Goal: Task Accomplishment & Management: Use online tool/utility

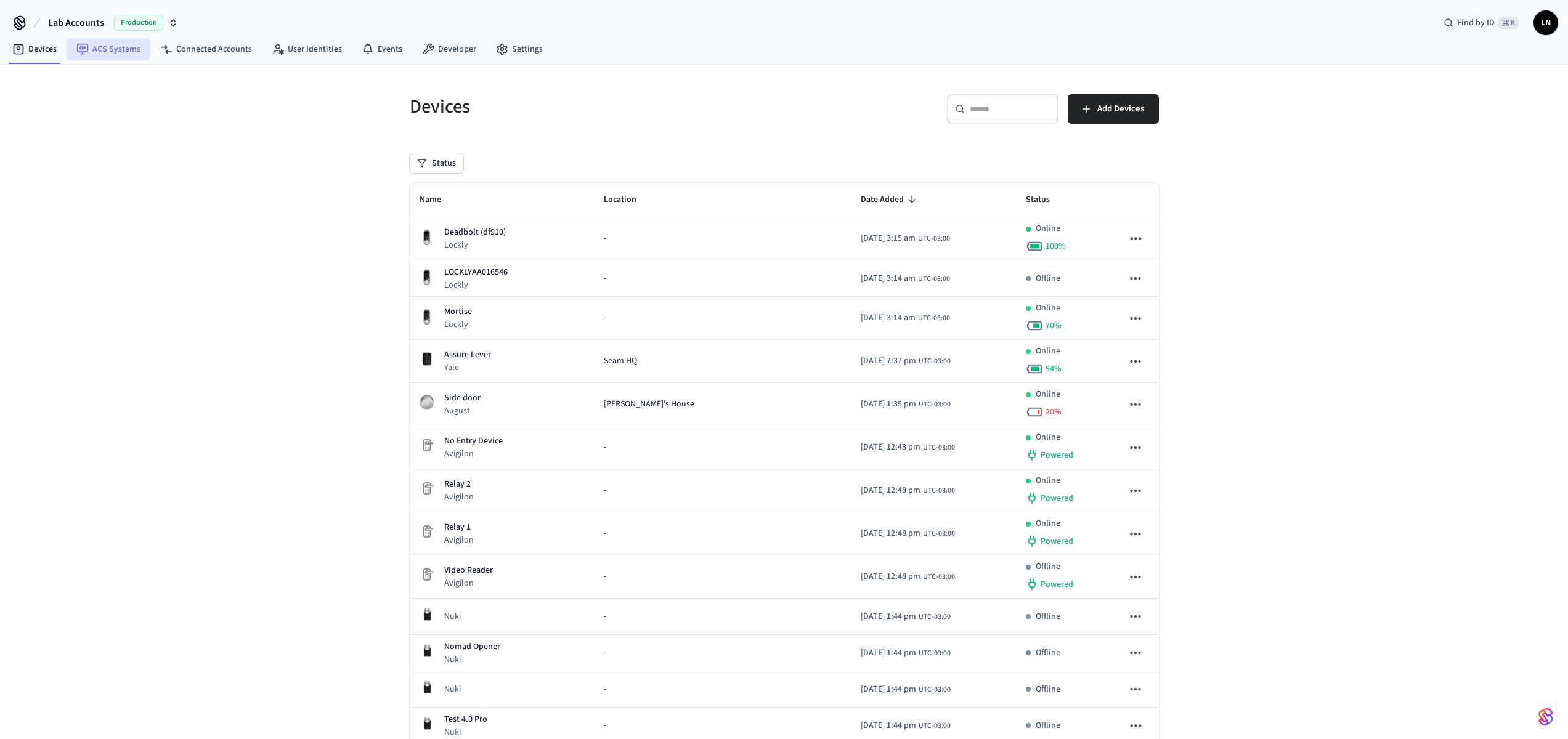
click at [131, 50] on link "ACS Systems" at bounding box center [108, 49] width 84 height 22
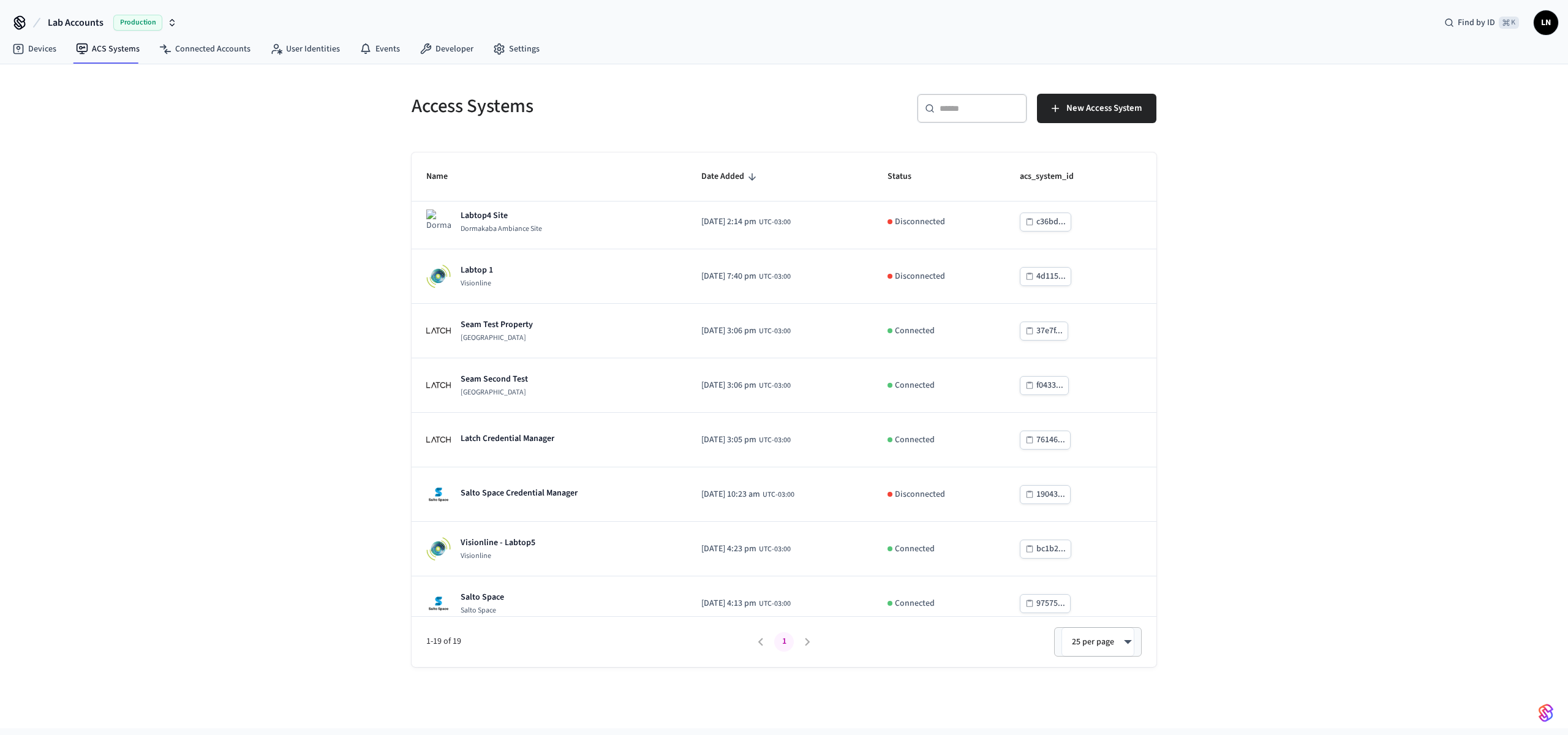
scroll to position [610, 0]
click at [86, 30] on button "Lab Accounts Production" at bounding box center [112, 23] width 136 height 26
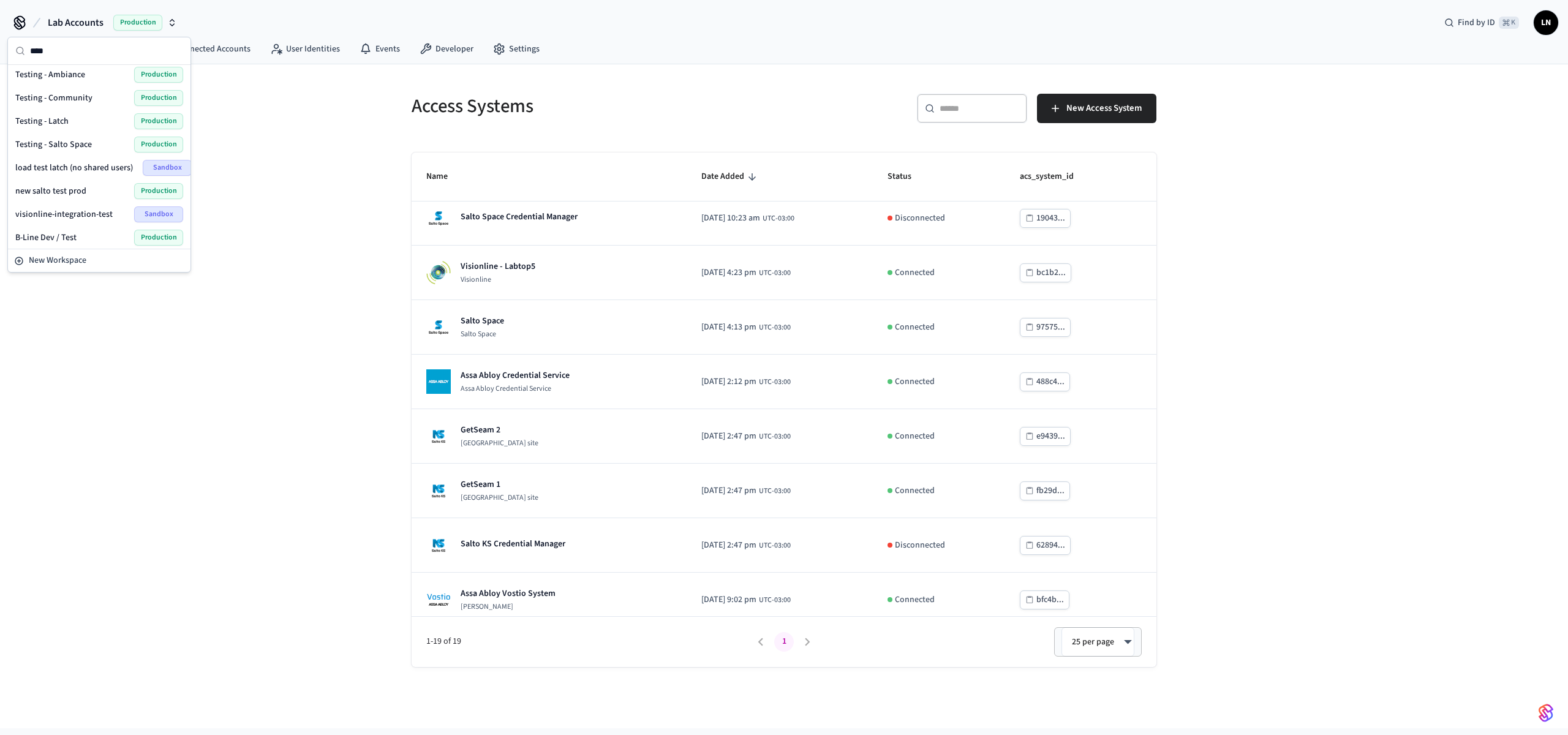
scroll to position [0, 0]
type input "****"
click at [79, 169] on span "Testing - Community" at bounding box center [54, 172] width 77 height 12
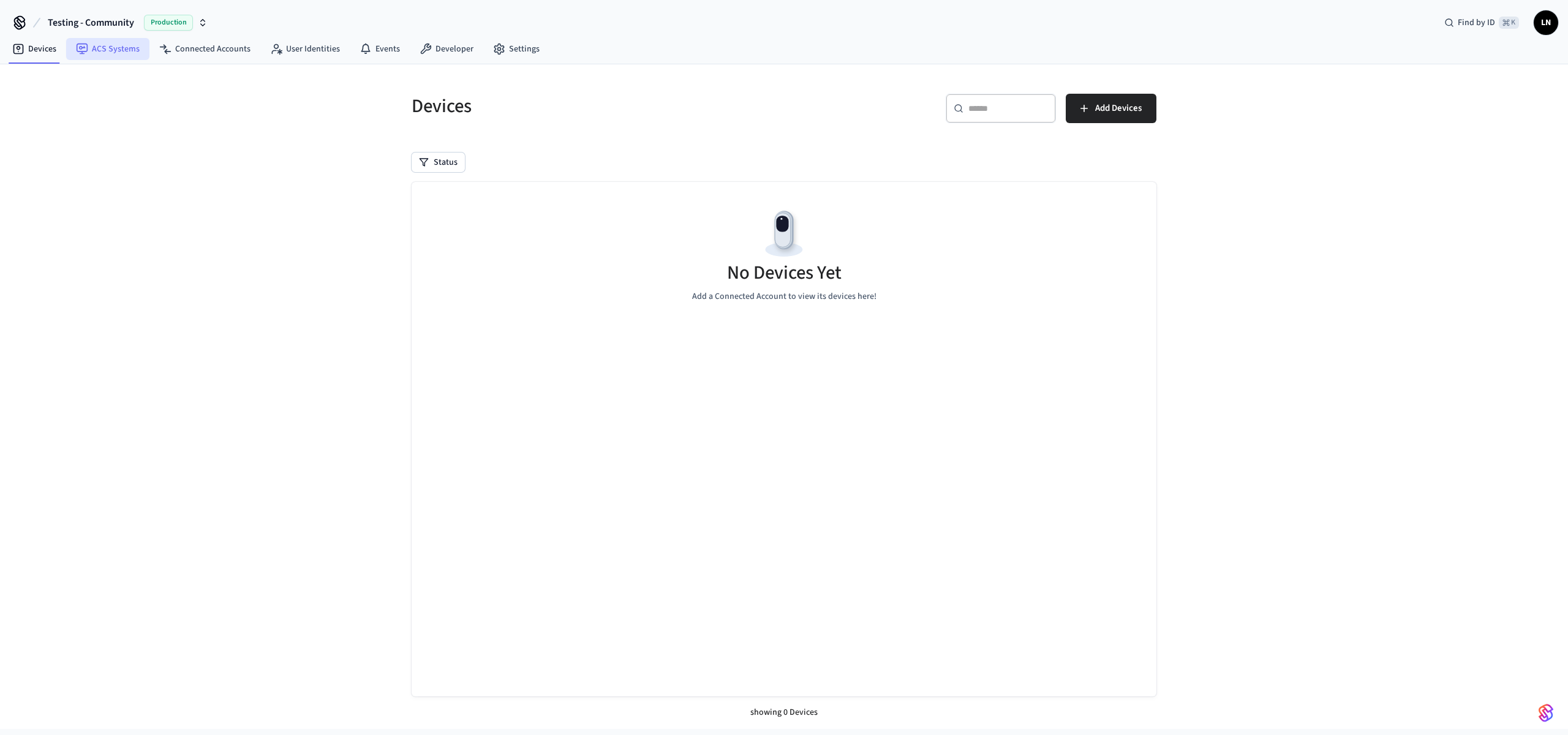
click at [104, 51] on link "ACS Systems" at bounding box center [108, 49] width 83 height 22
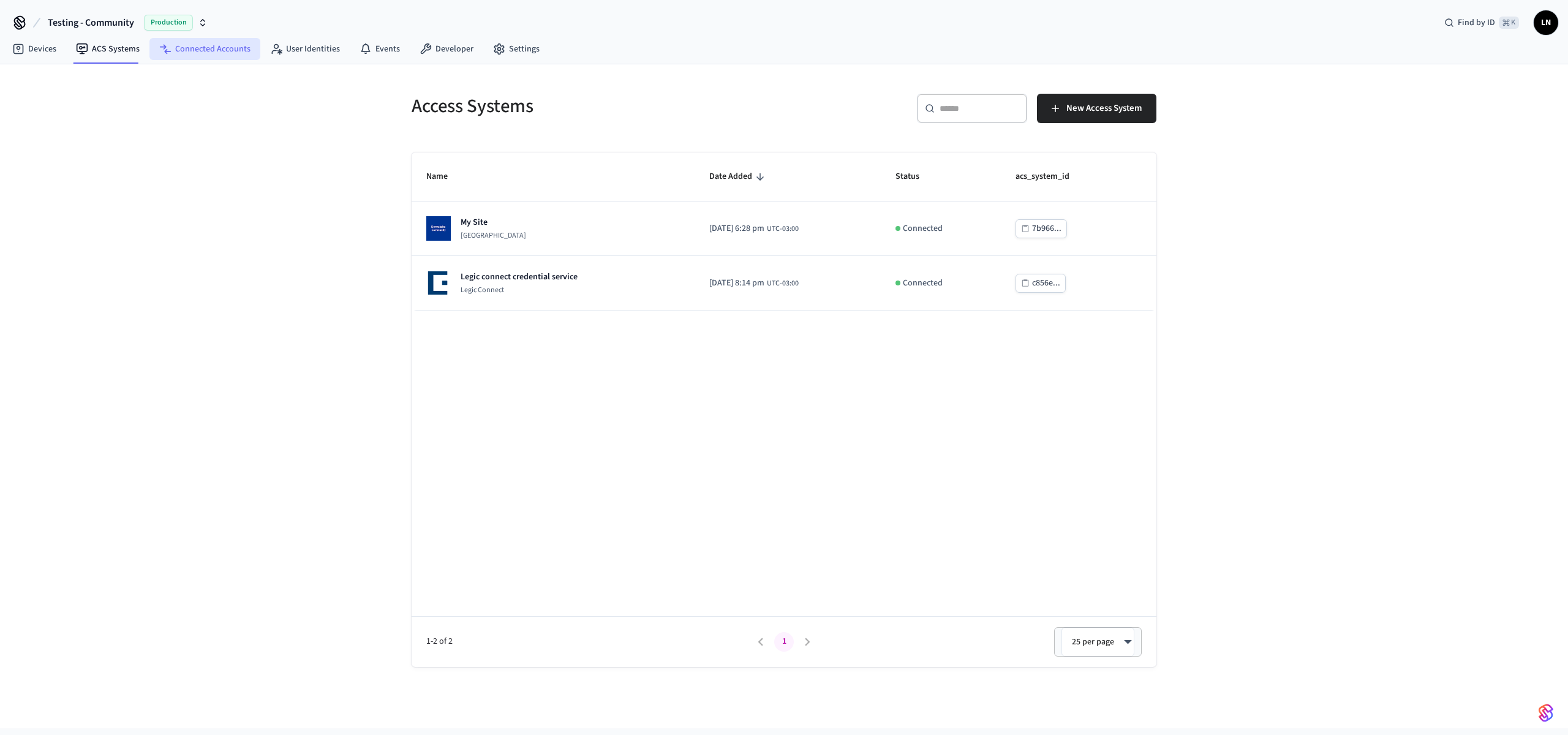
click at [193, 49] on link "Connected Accounts" at bounding box center [205, 49] width 111 height 22
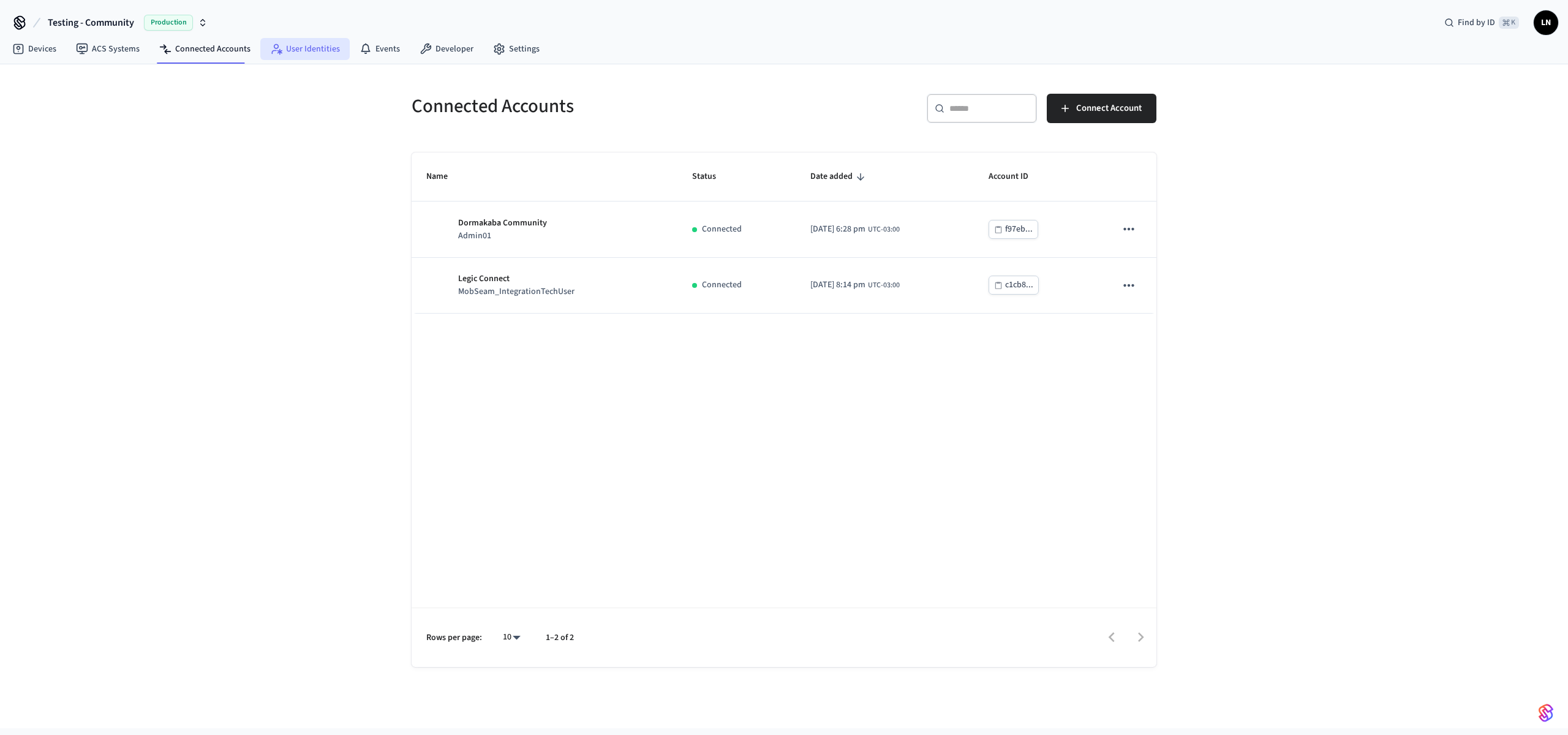
click at [277, 54] on icon at bounding box center [280, 51] width 5 height 5
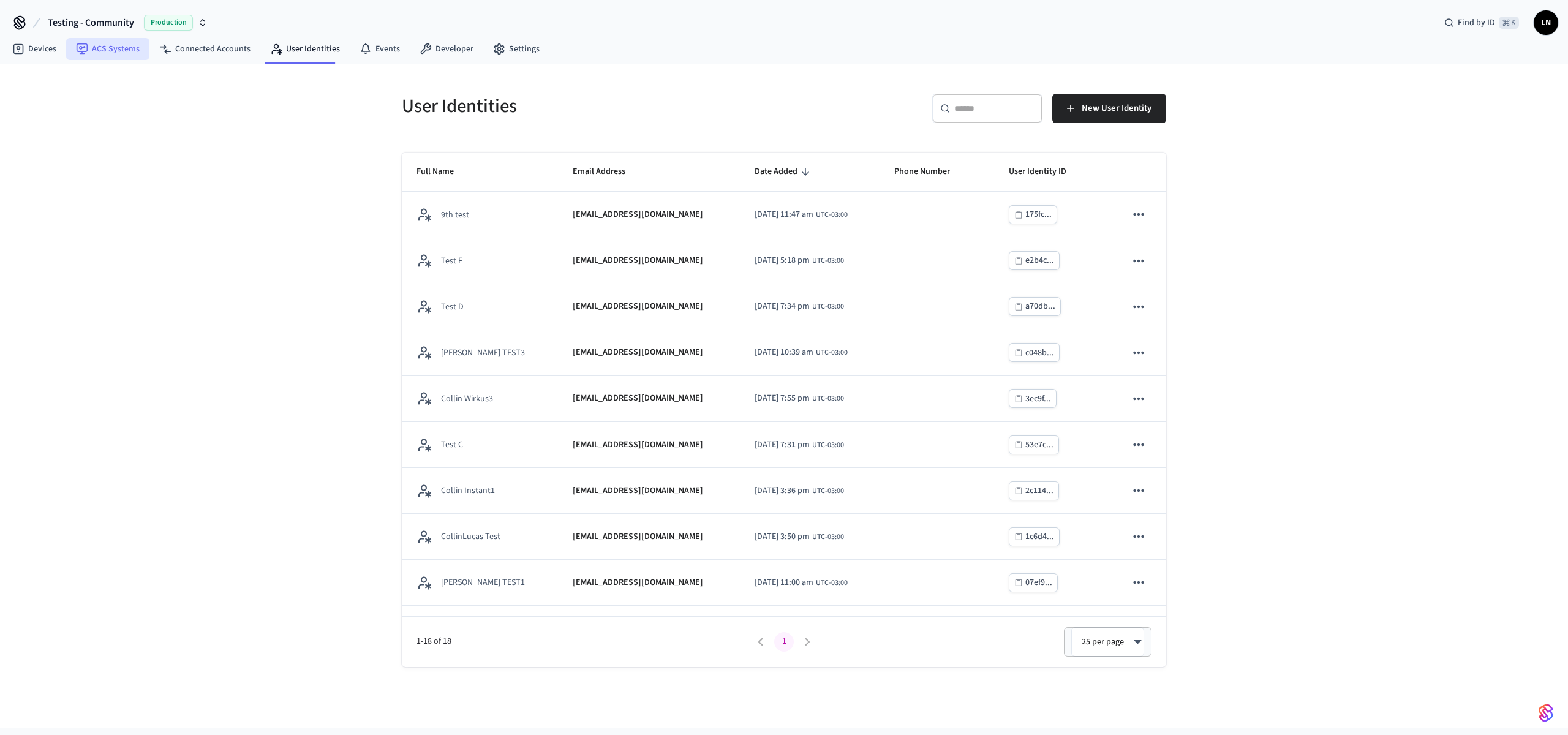
click at [118, 49] on link "ACS Systems" at bounding box center [108, 49] width 83 height 22
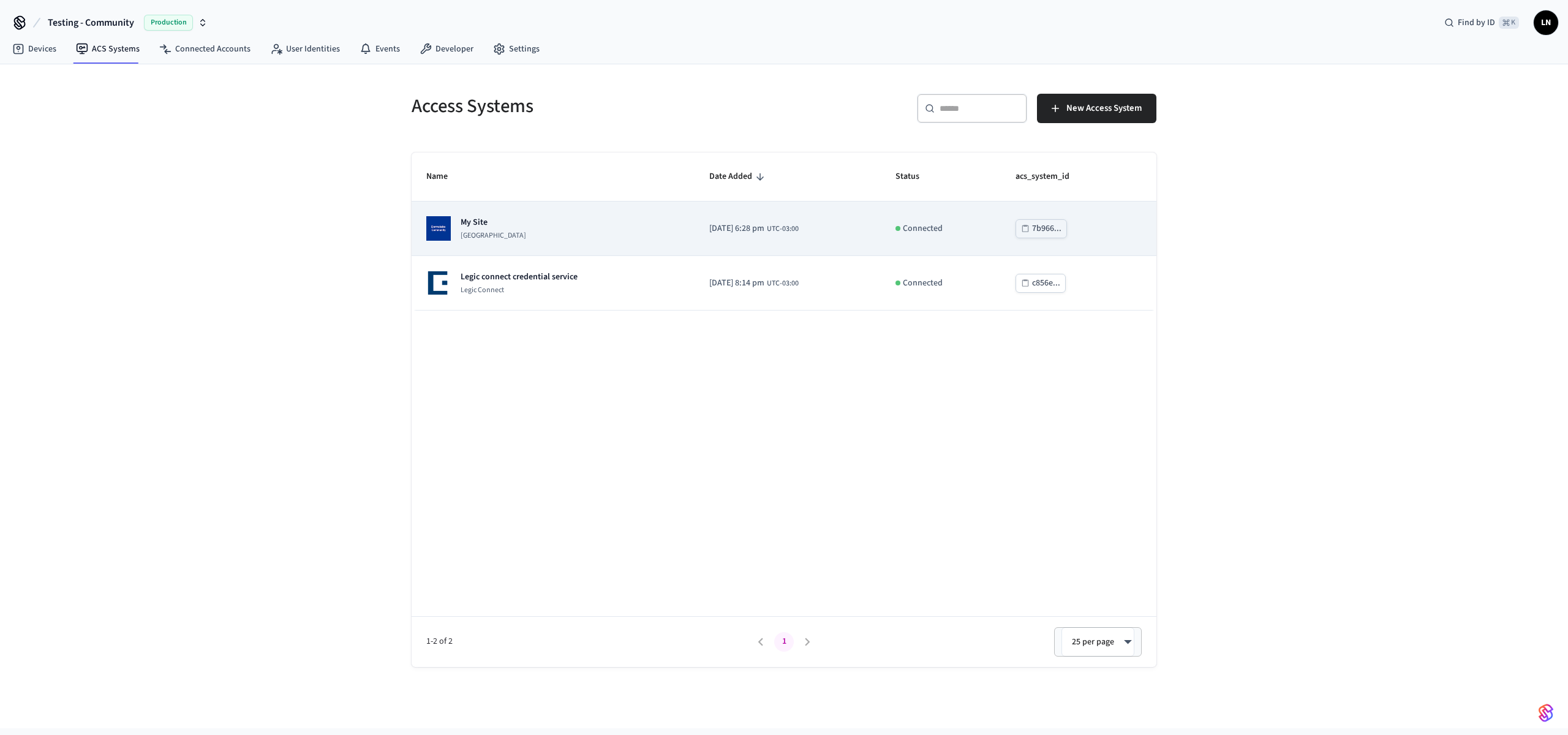
click at [554, 227] on div "My Site Dormakaba Community Site" at bounding box center [553, 229] width 254 height 25
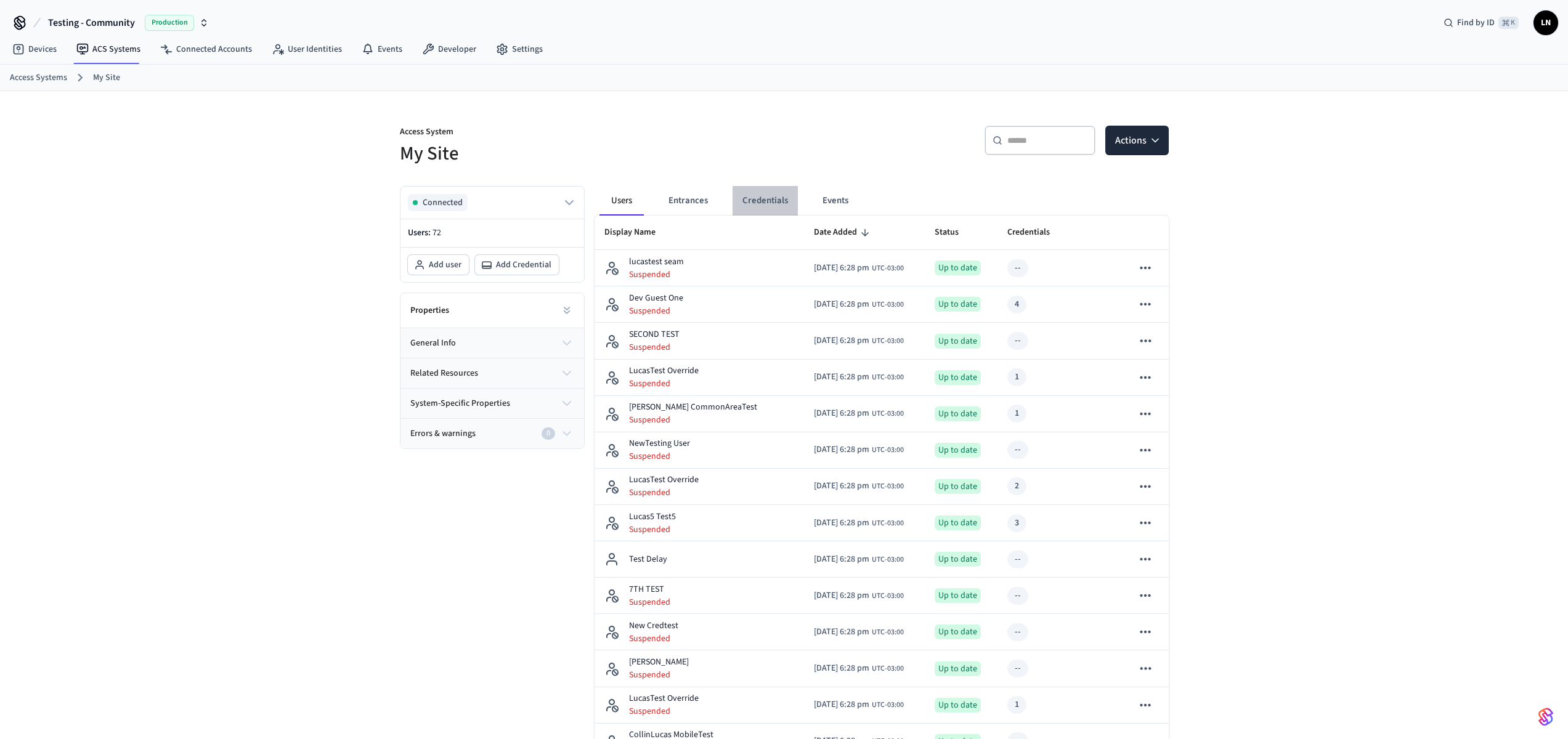
click at [776, 202] on button "Credentials" at bounding box center [765, 200] width 65 height 29
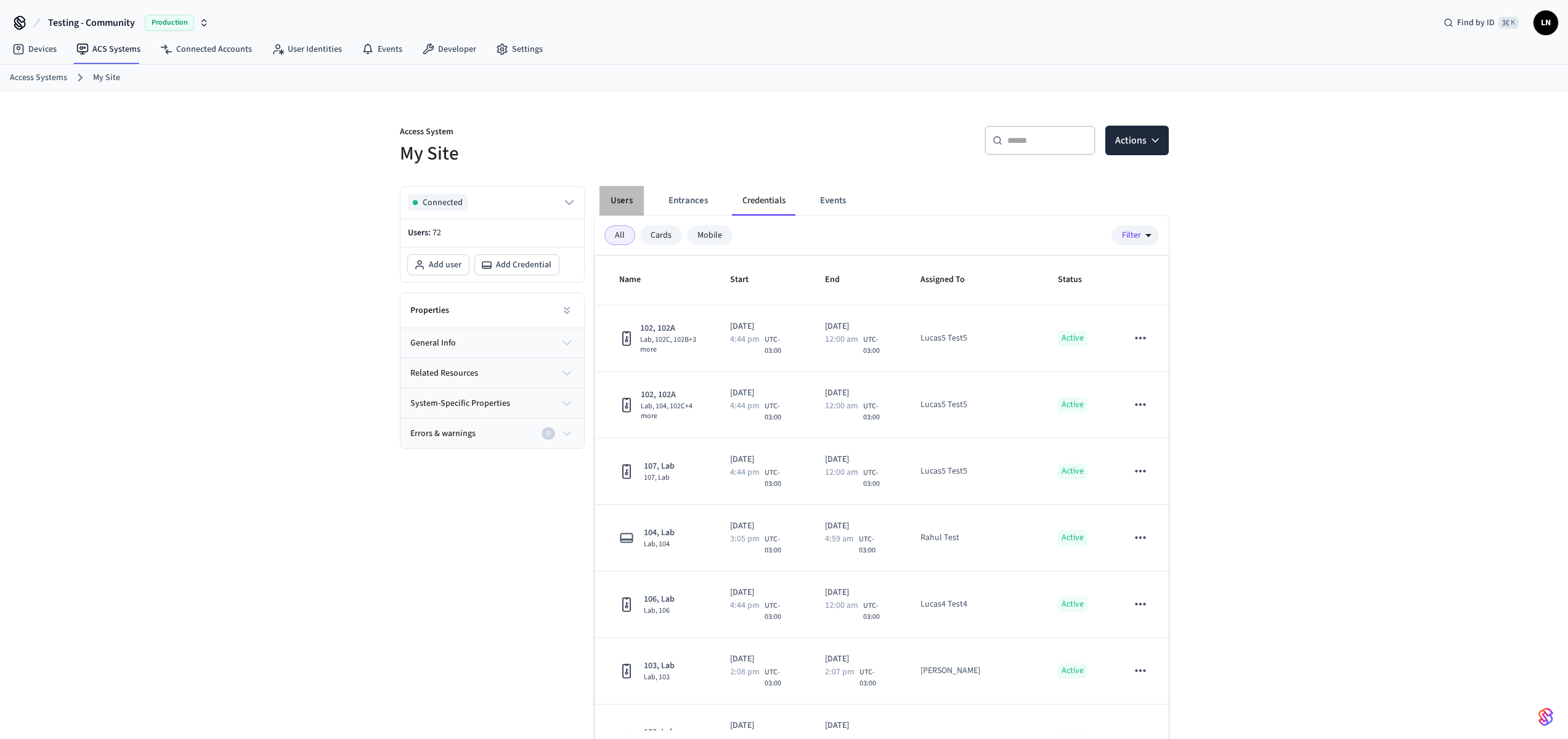
click at [618, 209] on button "Users" at bounding box center [622, 200] width 44 height 29
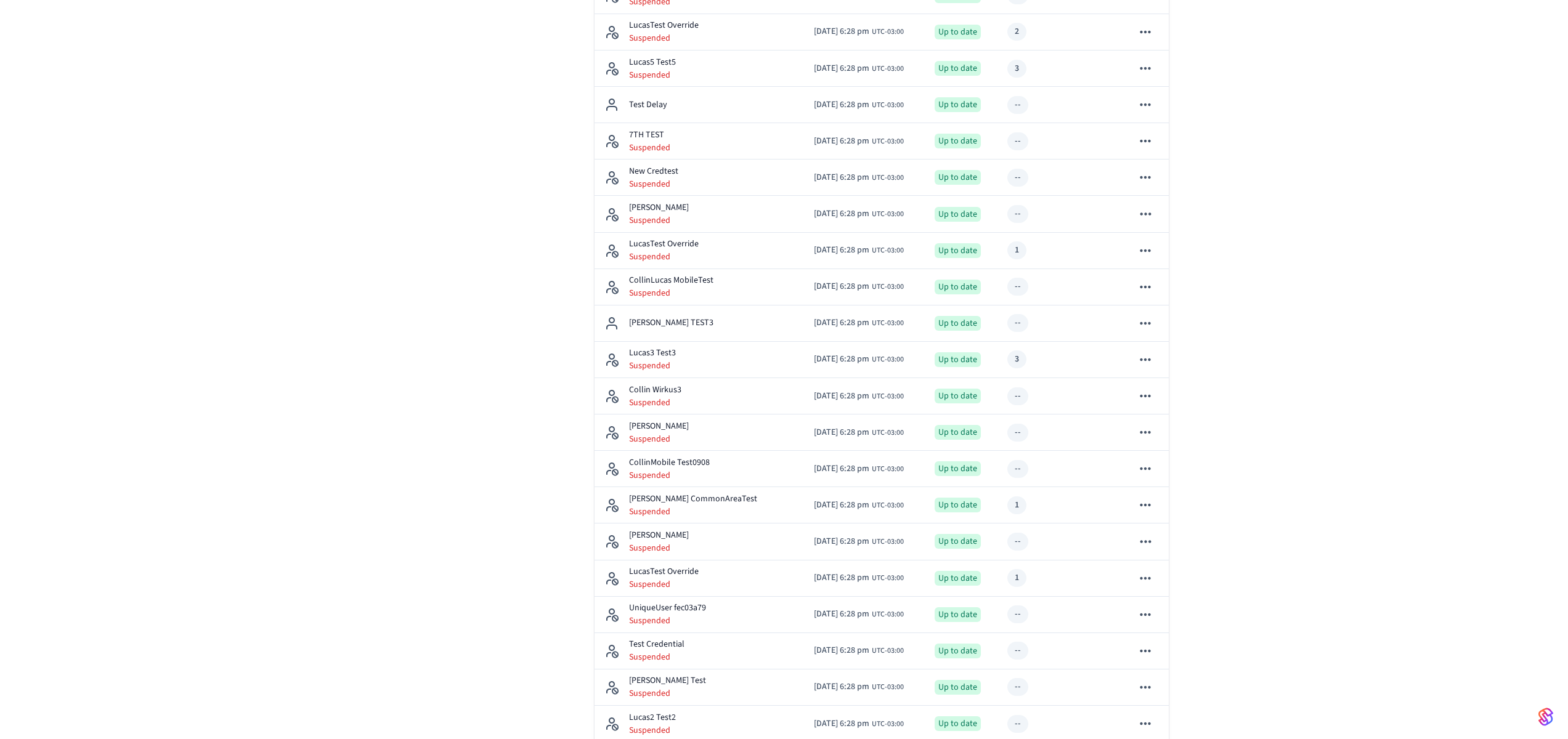
click at [700, 379] on tbody "lucastest seam Suspended 2025/09/30 at 6:28 pm UTC-03:00 Up to date -- Dev Gues…" at bounding box center [881, 705] width 574 height 1819
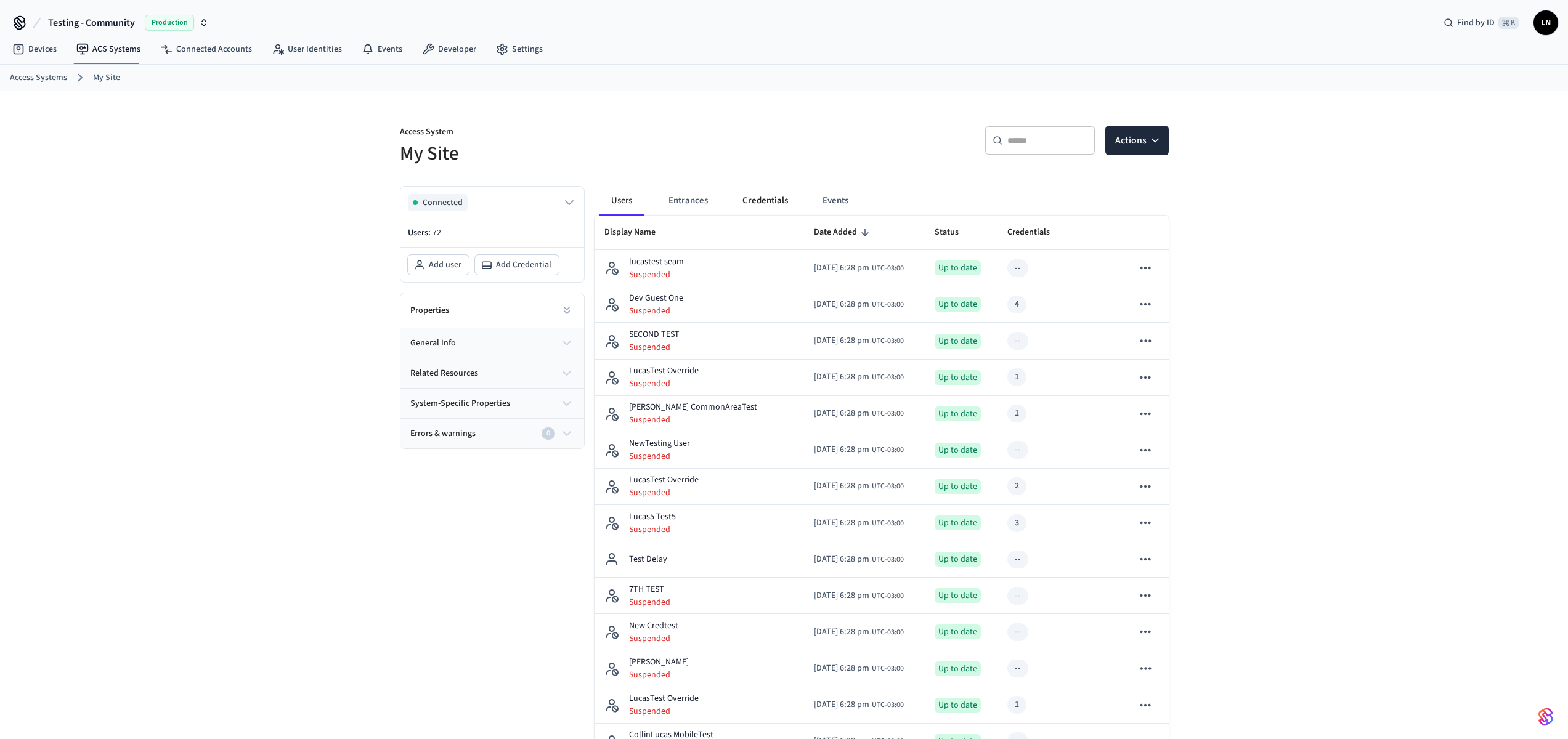
click at [763, 197] on button "Credentials" at bounding box center [765, 200] width 65 height 29
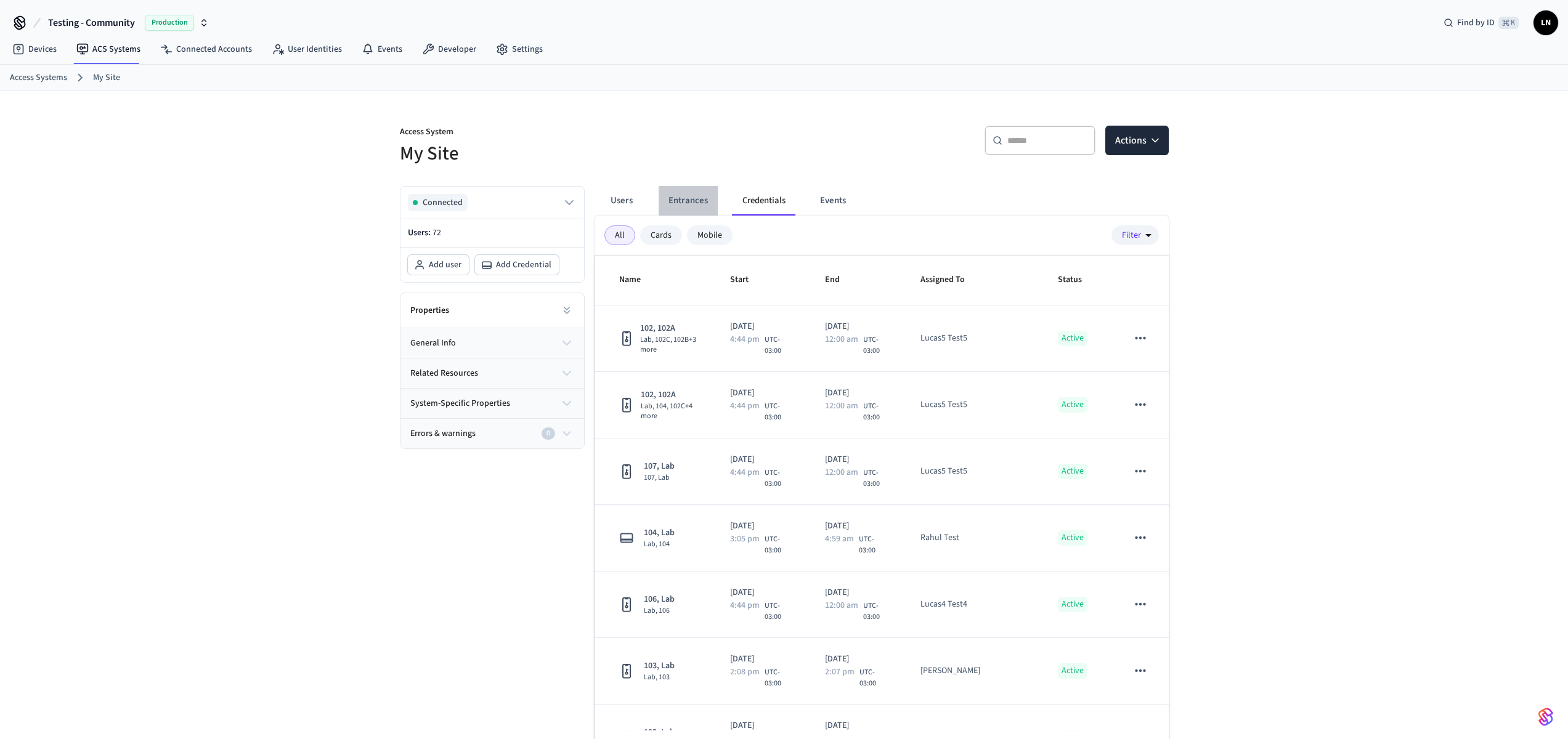
drag, startPoint x: 643, startPoint y: 183, endPoint x: 711, endPoint y: 208, distance: 72.4
click at [684, 204] on button "Entrances" at bounding box center [688, 200] width 59 height 29
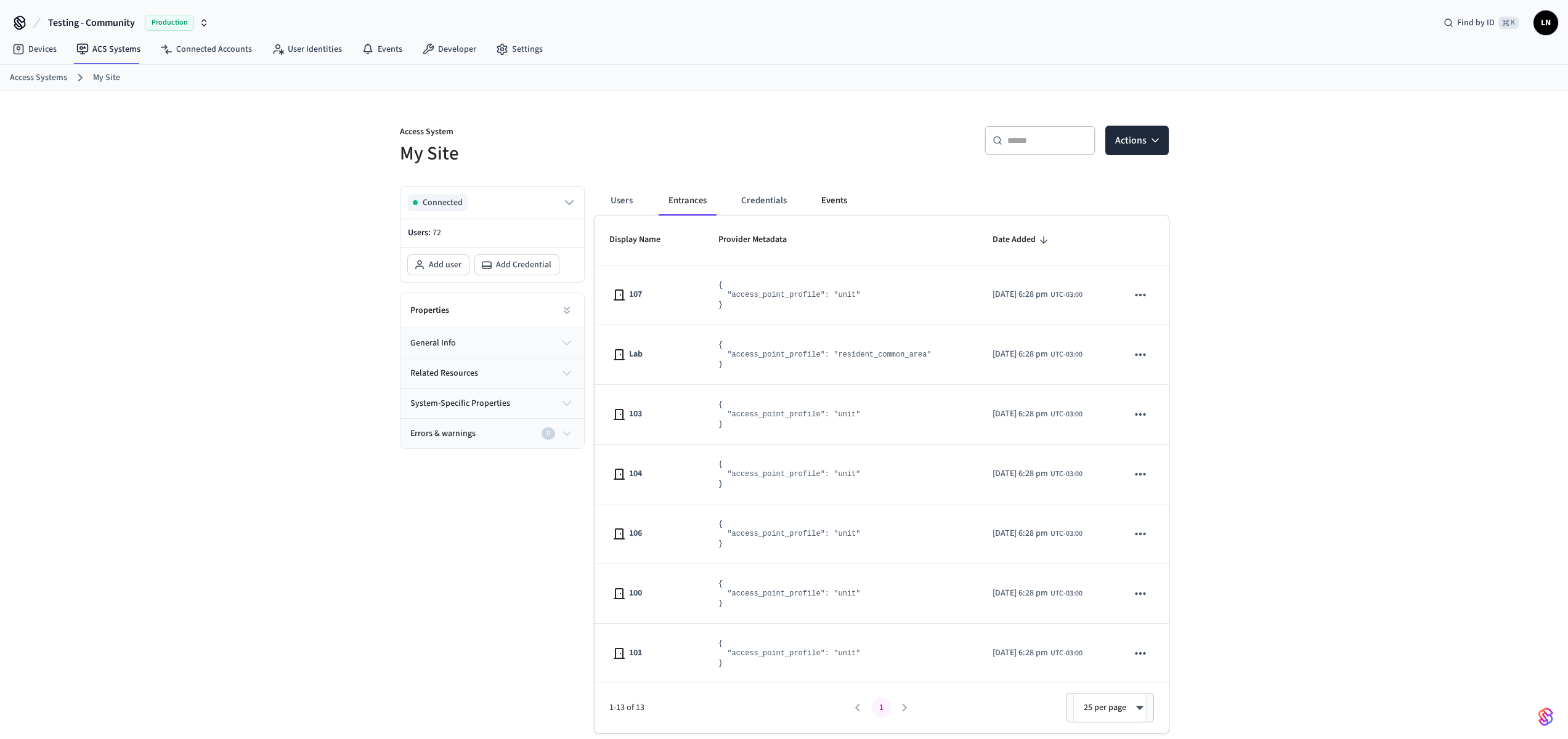
click at [846, 211] on button "Events" at bounding box center [834, 200] width 46 height 29
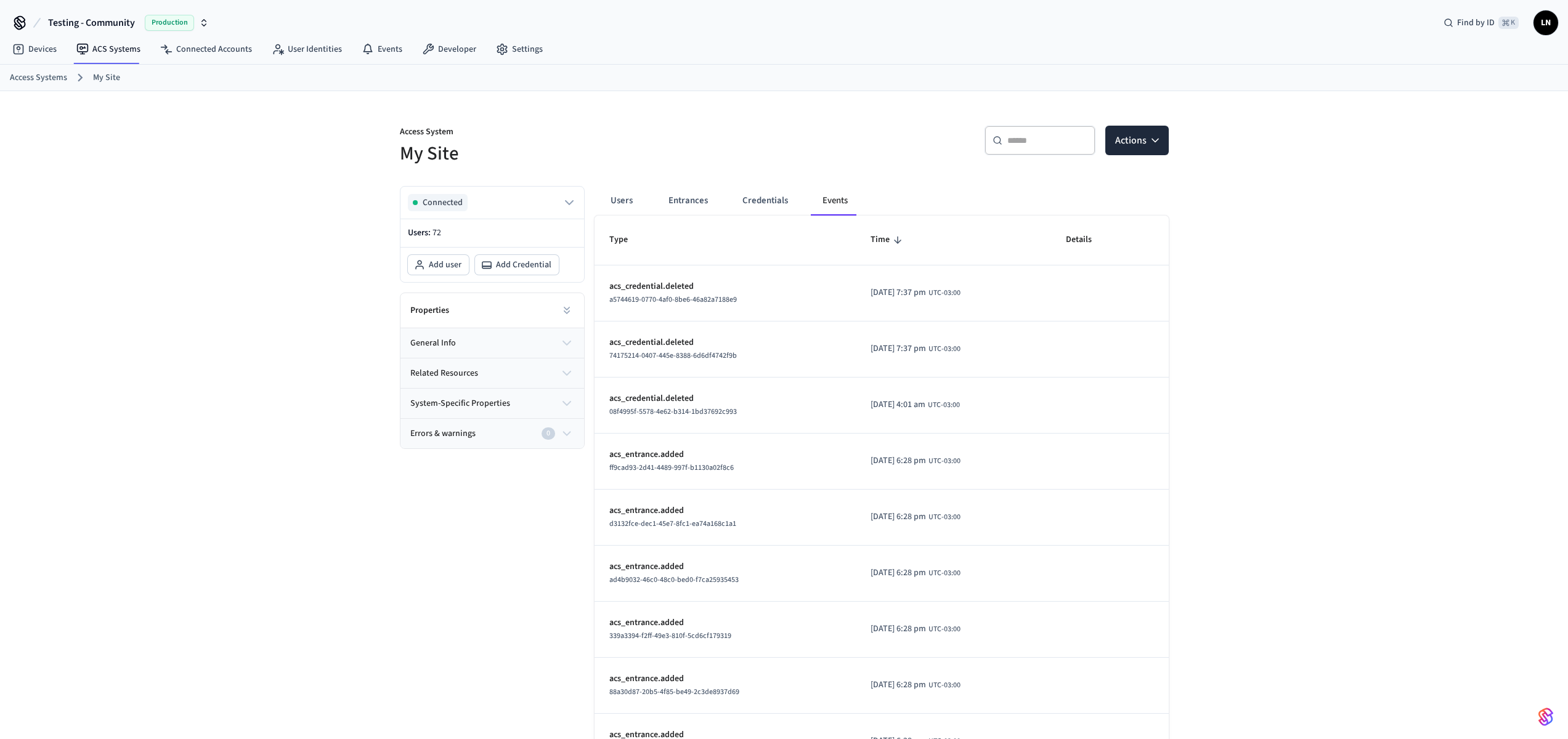
click at [768, 217] on th "Type" at bounding box center [725, 240] width 261 height 49
click at [774, 201] on button "Credentials" at bounding box center [765, 200] width 65 height 29
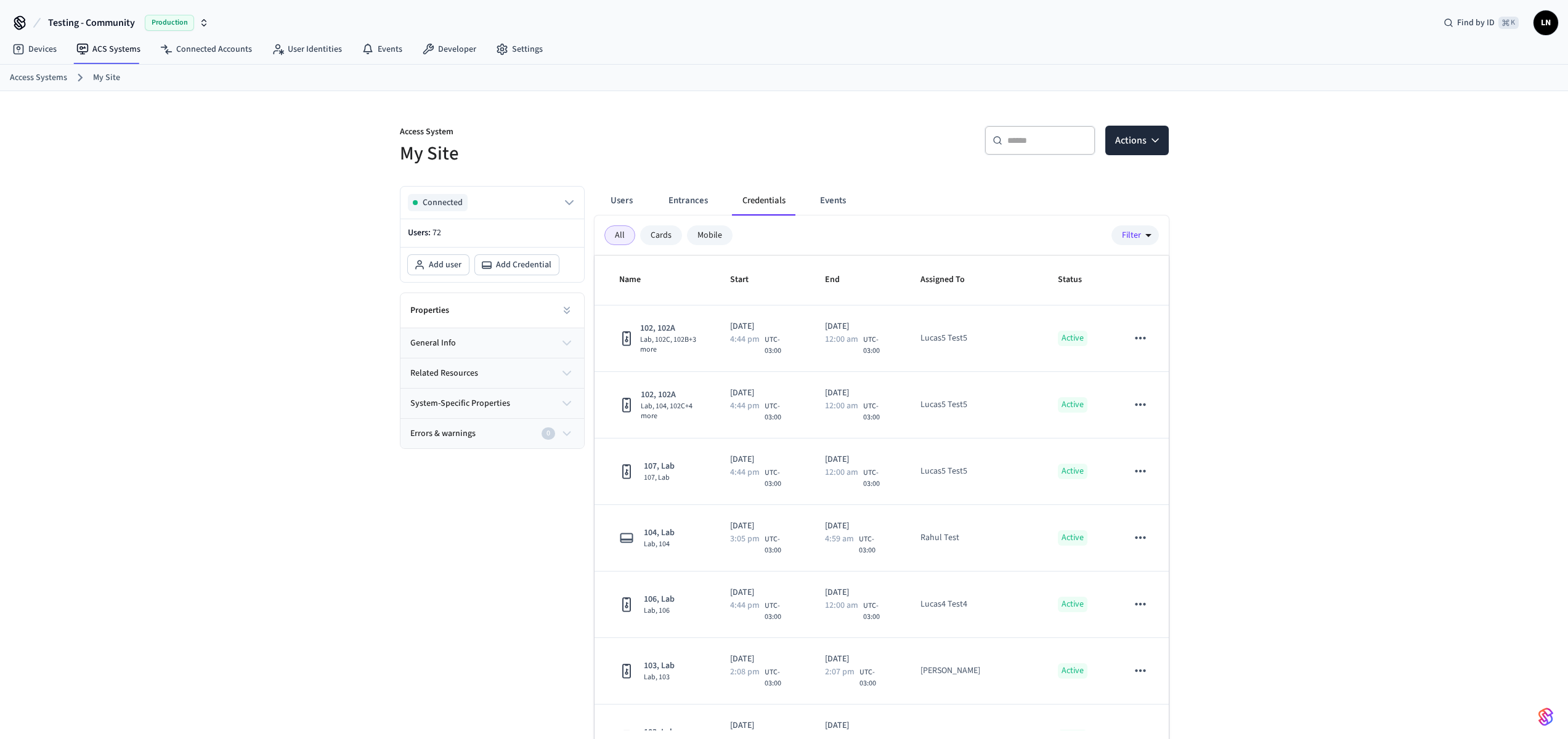
click at [802, 200] on div "Users Entrances Credentials Events" at bounding box center [735, 200] width 271 height 29
click at [818, 202] on button "Events" at bounding box center [833, 200] width 46 height 29
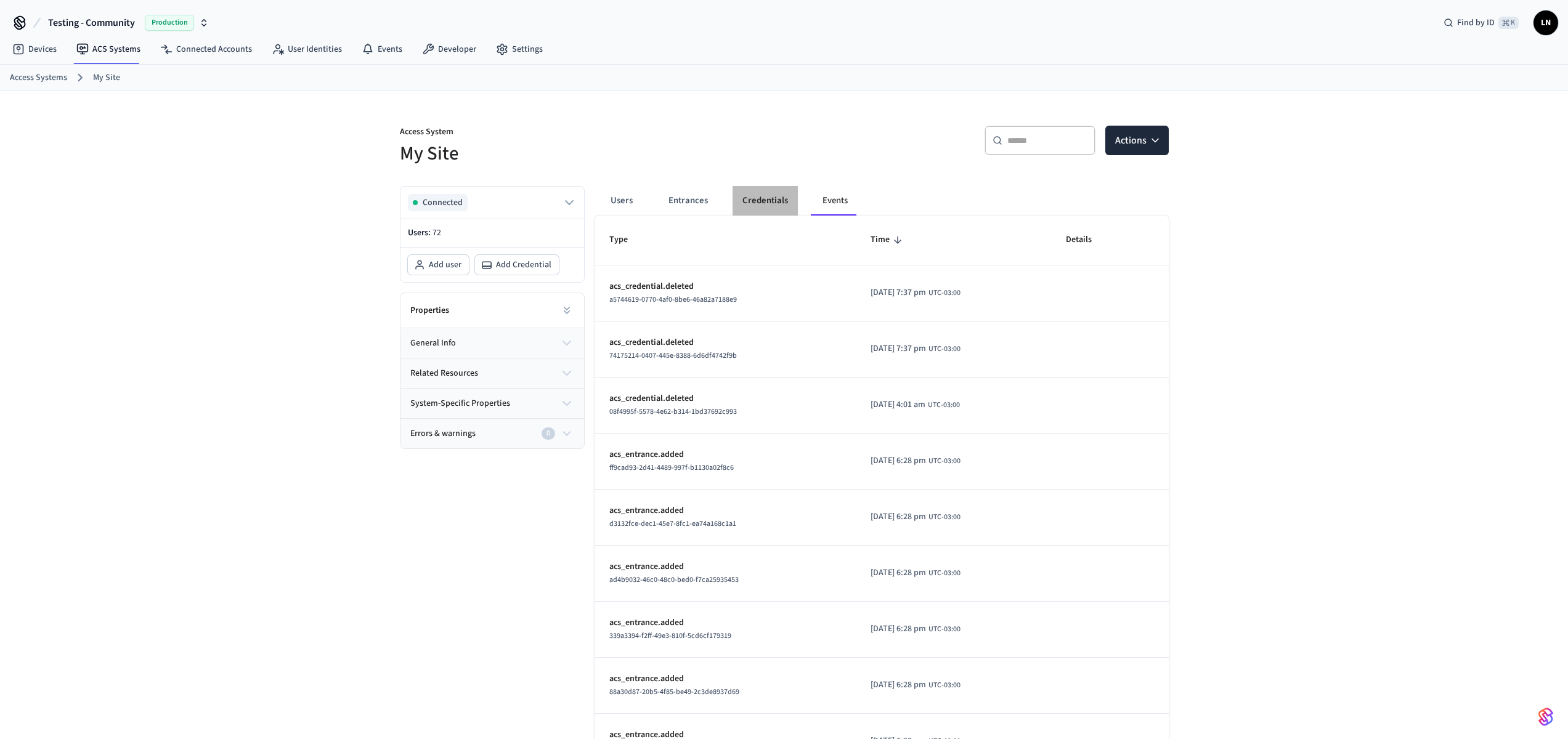
click at [752, 198] on button "Credentials" at bounding box center [765, 200] width 65 height 29
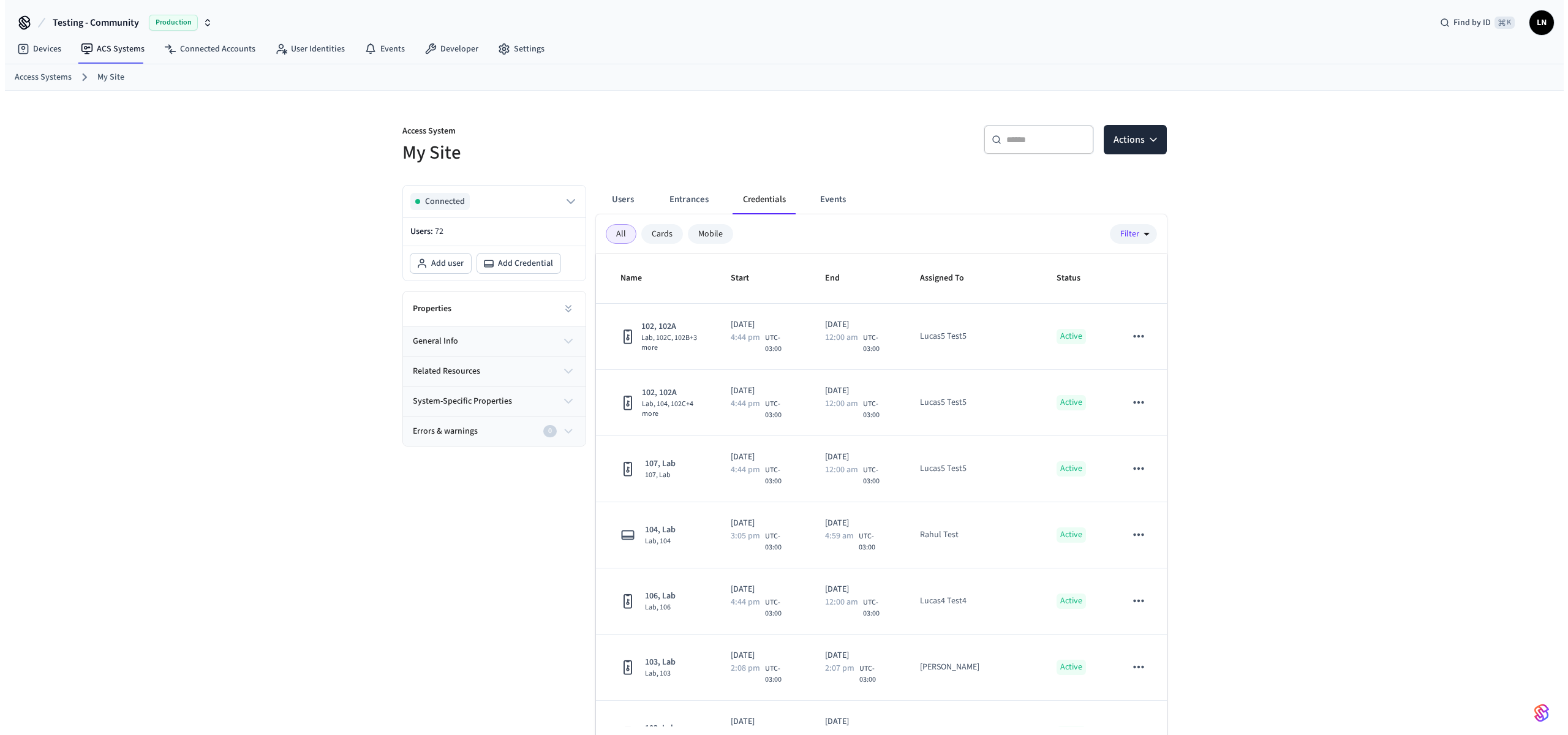
scroll to position [2802, 0]
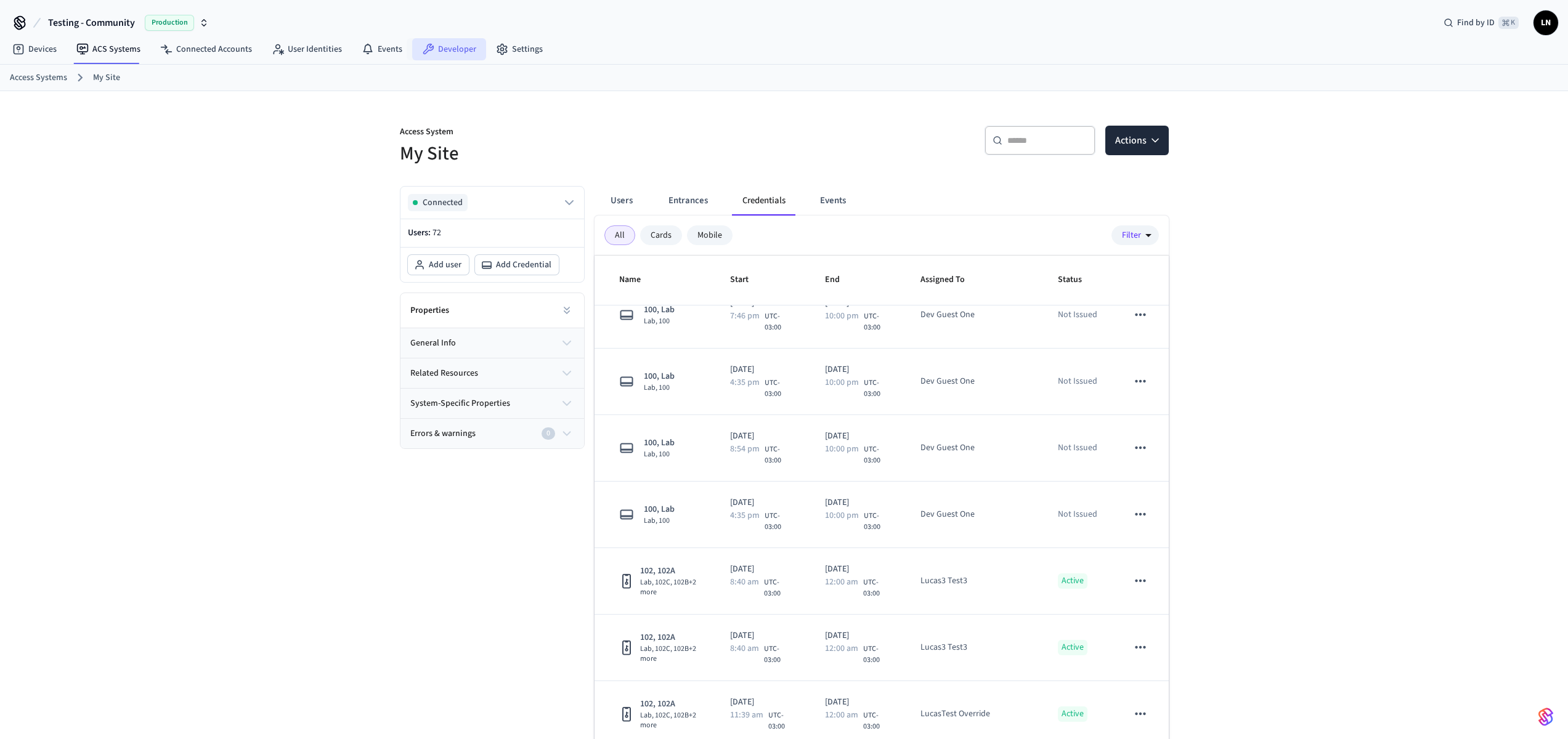
click at [432, 51] on link "Developer" at bounding box center [449, 49] width 74 height 22
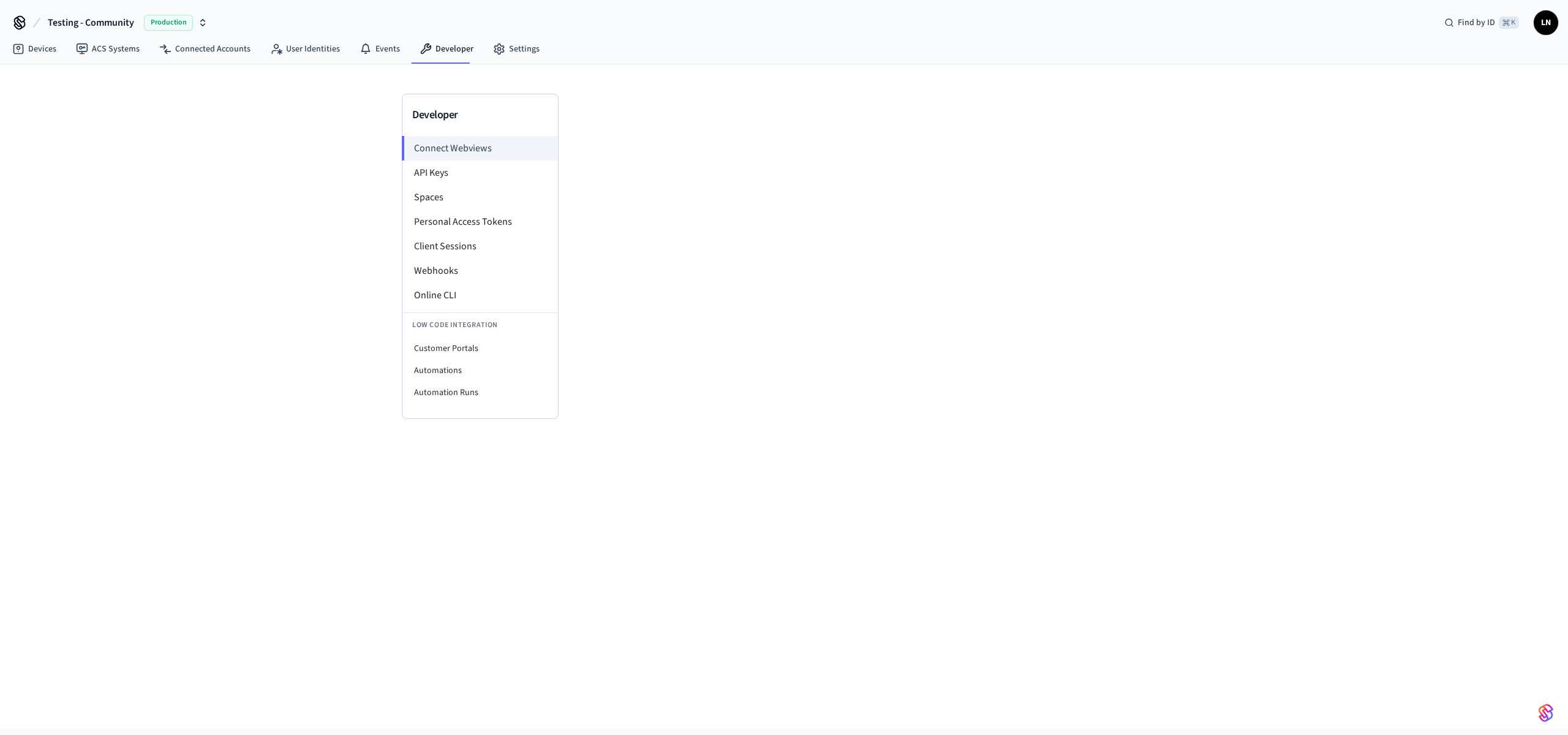
click at [247, 273] on div "Developer Connect Webviews API Keys Spaces Personal Access Tokens Client Sessio…" at bounding box center [784, 396] width 1568 height 664
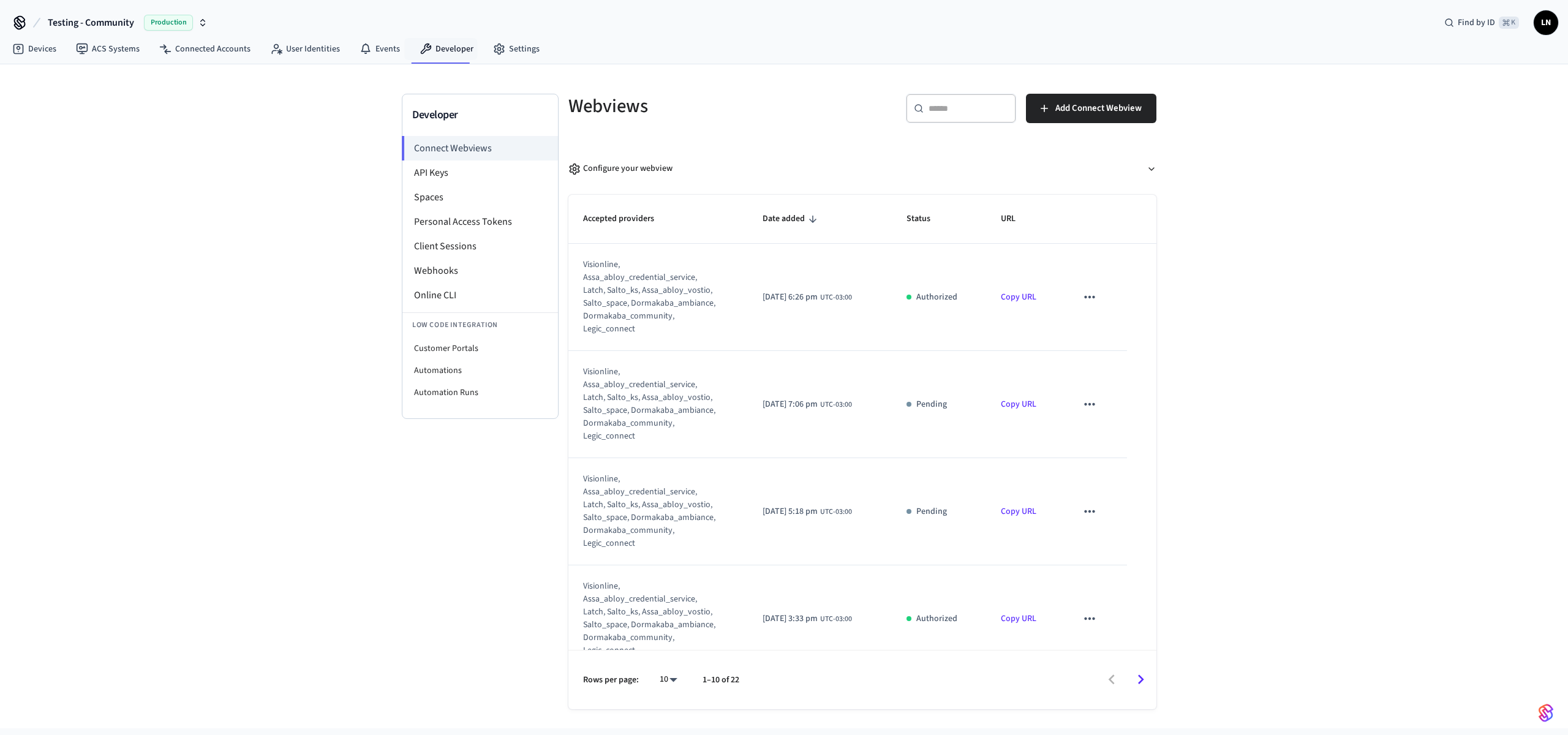
click at [451, 36] on nav "Devices ACS Systems Connected Accounts User Identities Events Developer Settings" at bounding box center [276, 49] width 547 height 28
click at [429, 55] on link "Developer" at bounding box center [446, 49] width 73 height 22
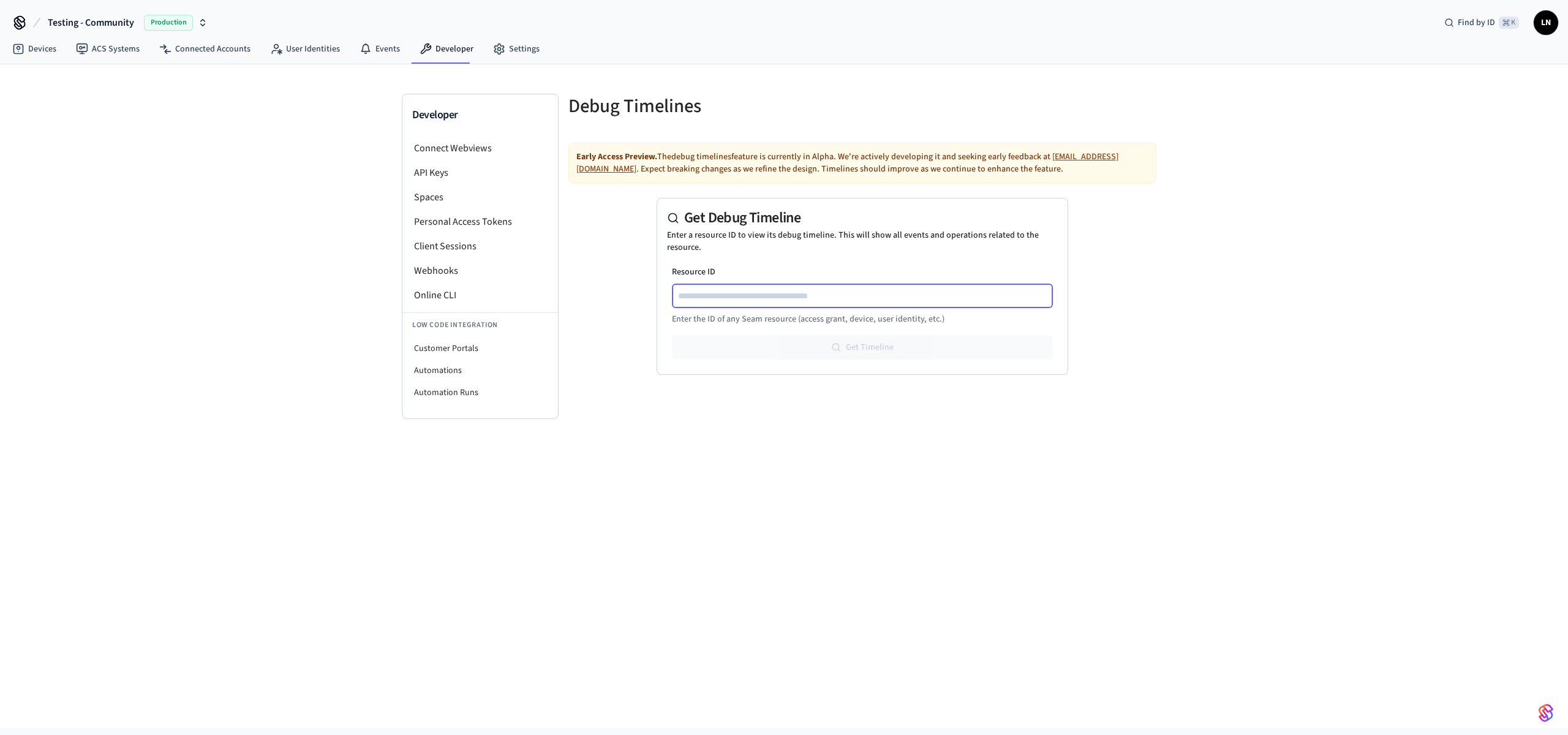
click at [762, 295] on input "Resource ID" at bounding box center [863, 295] width 380 height 15
click at [114, 54] on link "ACS Systems" at bounding box center [108, 49] width 83 height 22
click at [815, 300] on input "Resource ID" at bounding box center [863, 295] width 380 height 15
paste input "**********"
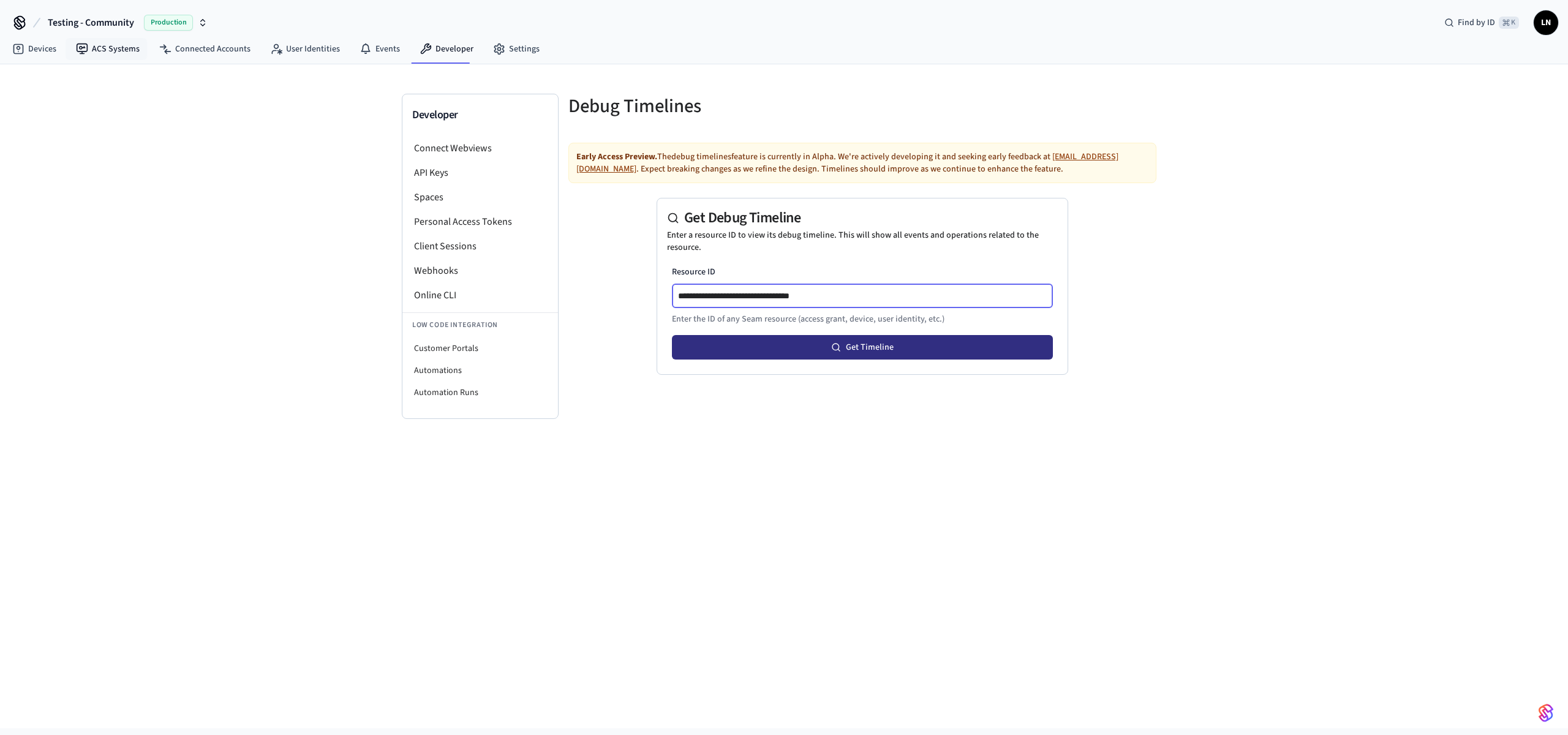
type input "**********"
click at [804, 353] on button "Get Timeline" at bounding box center [862, 347] width 381 height 25
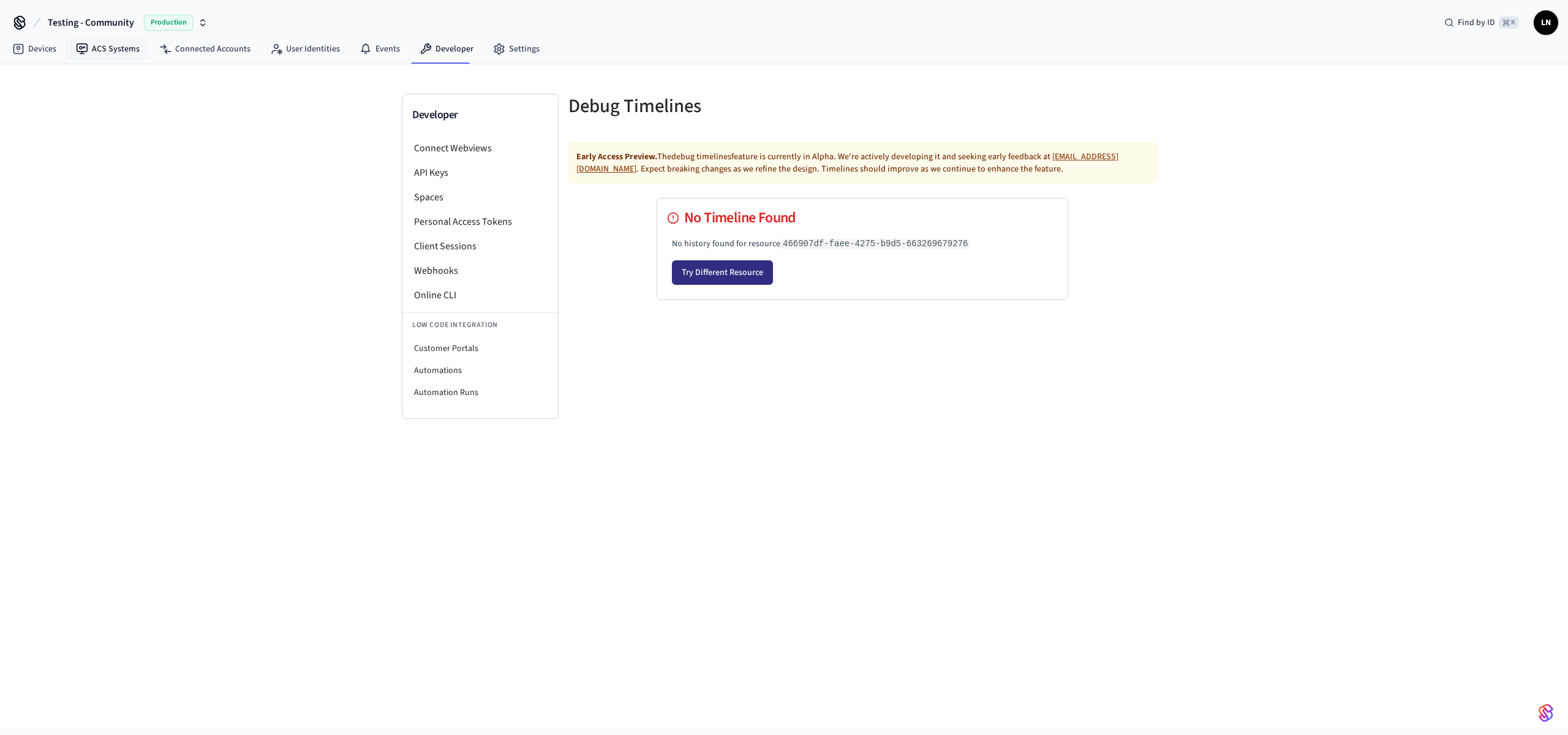
click at [709, 280] on button "Try Different Resource" at bounding box center [723, 273] width 101 height 25
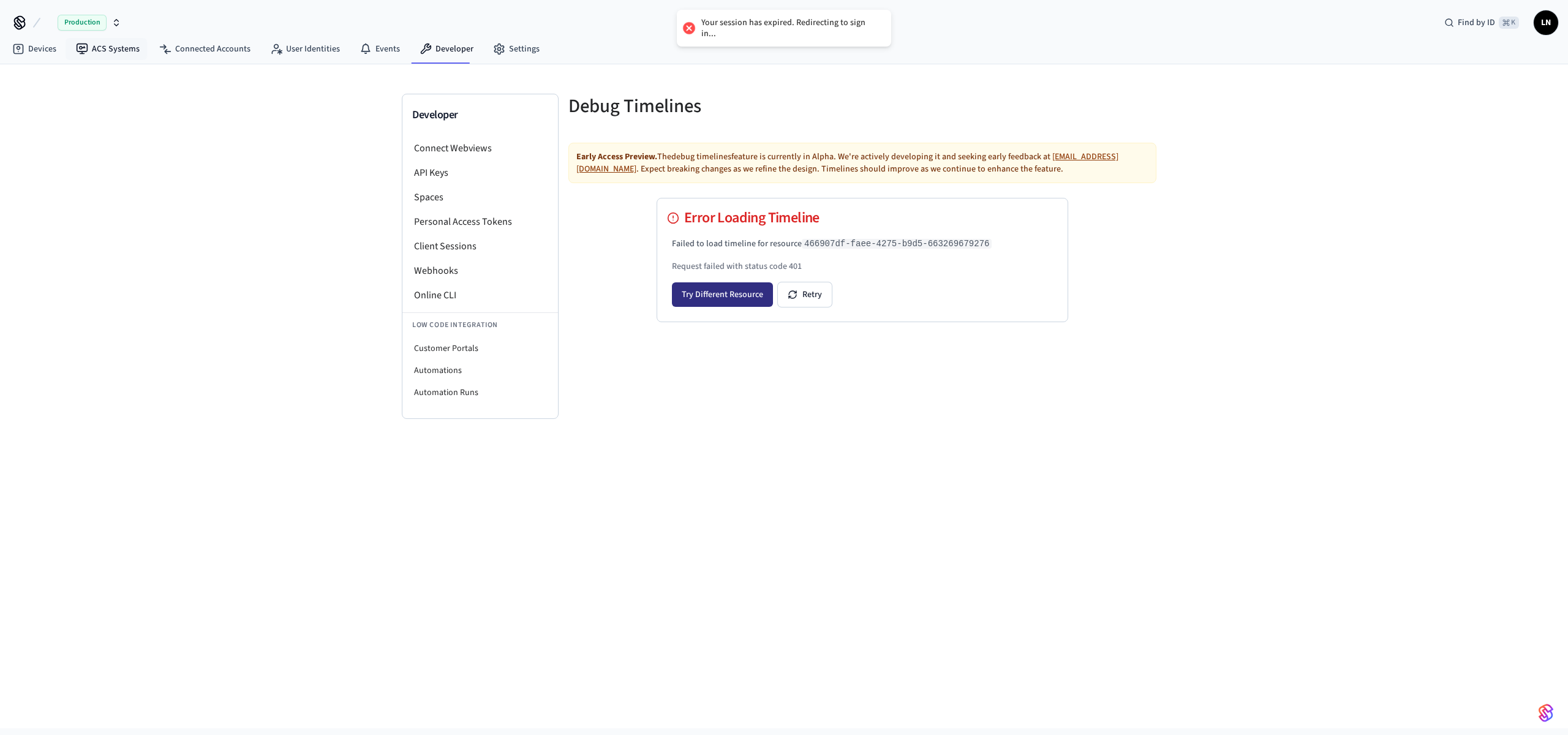
click at [677, 288] on button "Try Different Resource" at bounding box center [723, 295] width 101 height 25
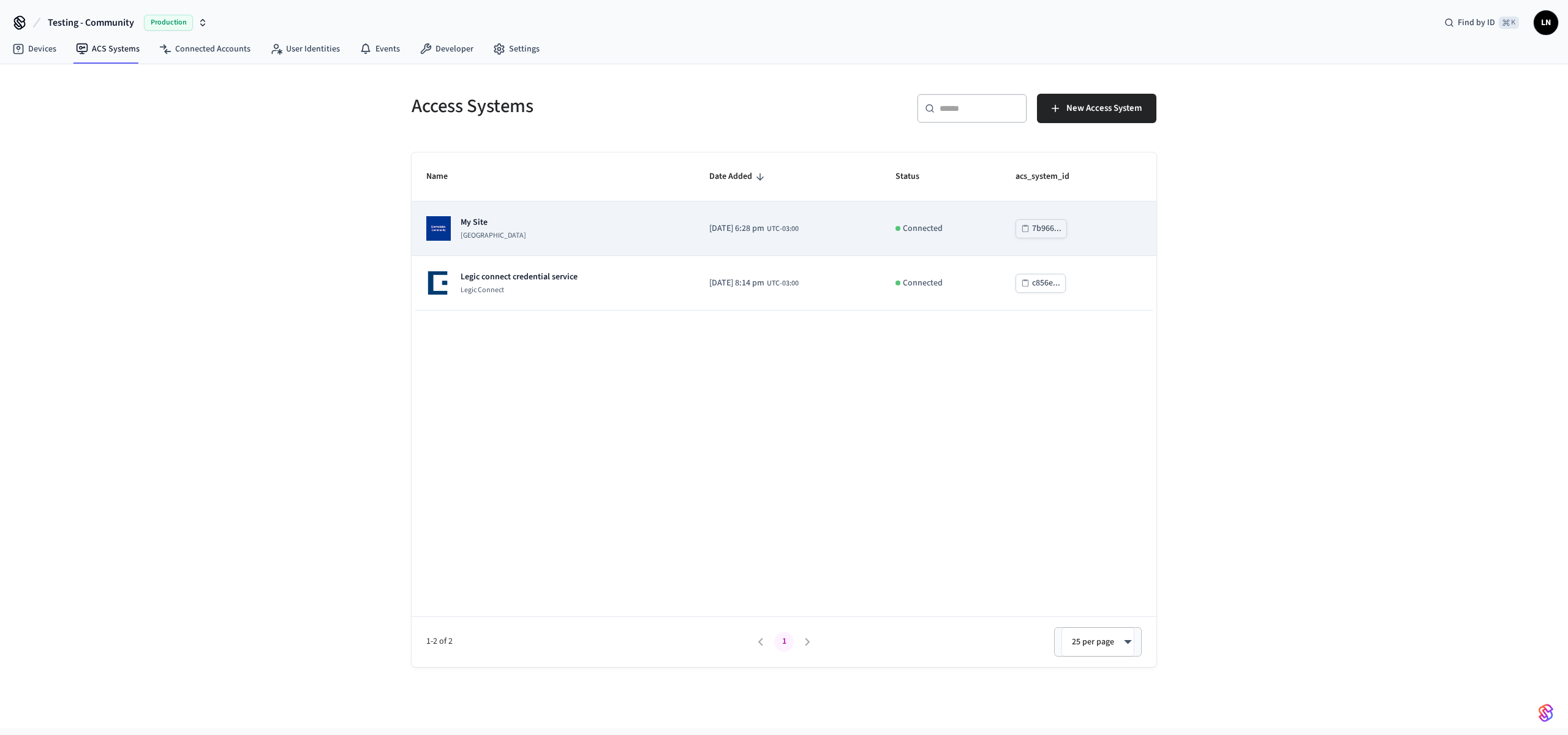
click at [566, 245] on td "My Site Dormakaba Community Site" at bounding box center [553, 229] width 283 height 55
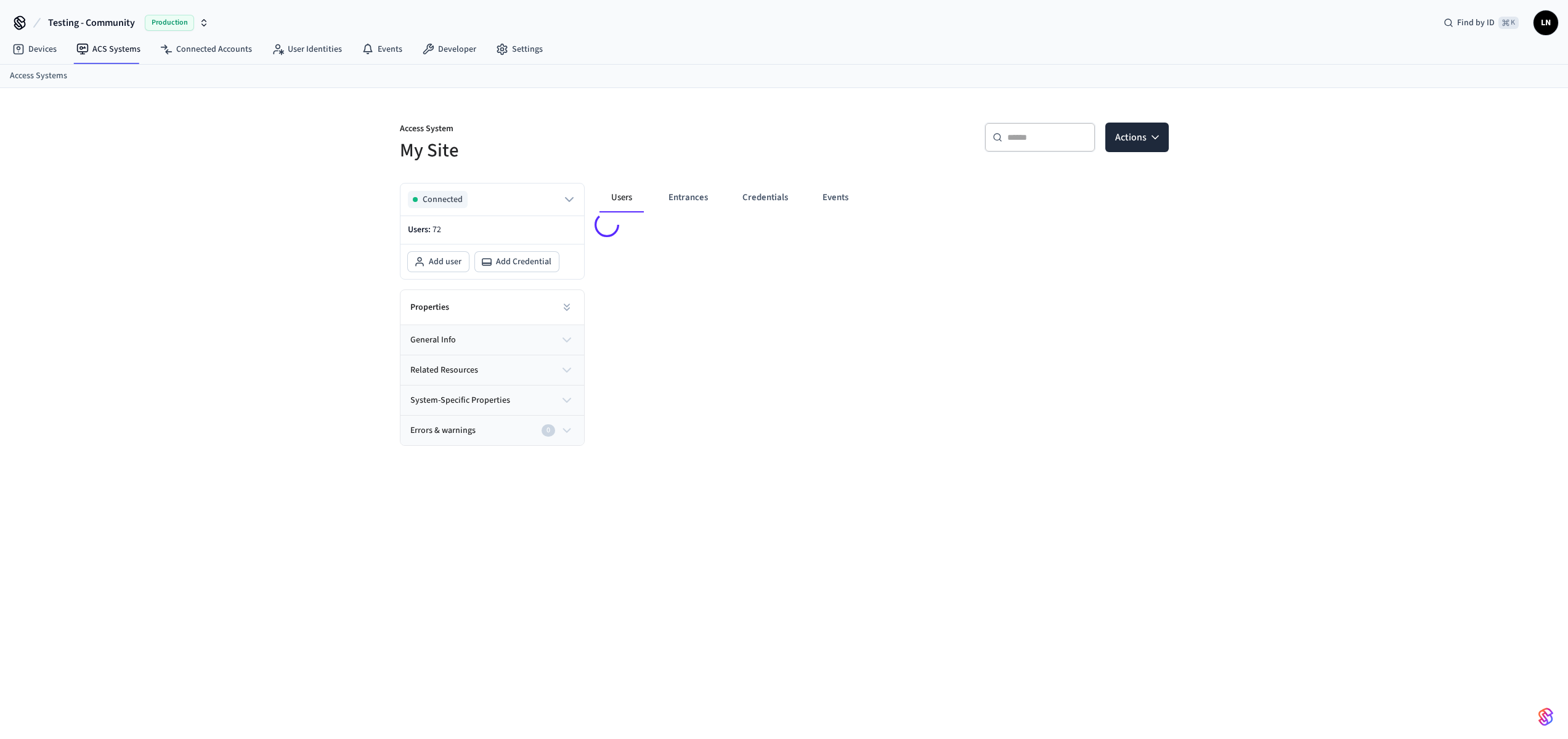
click at [566, 228] on p "Users: 72" at bounding box center [492, 230] width 168 height 13
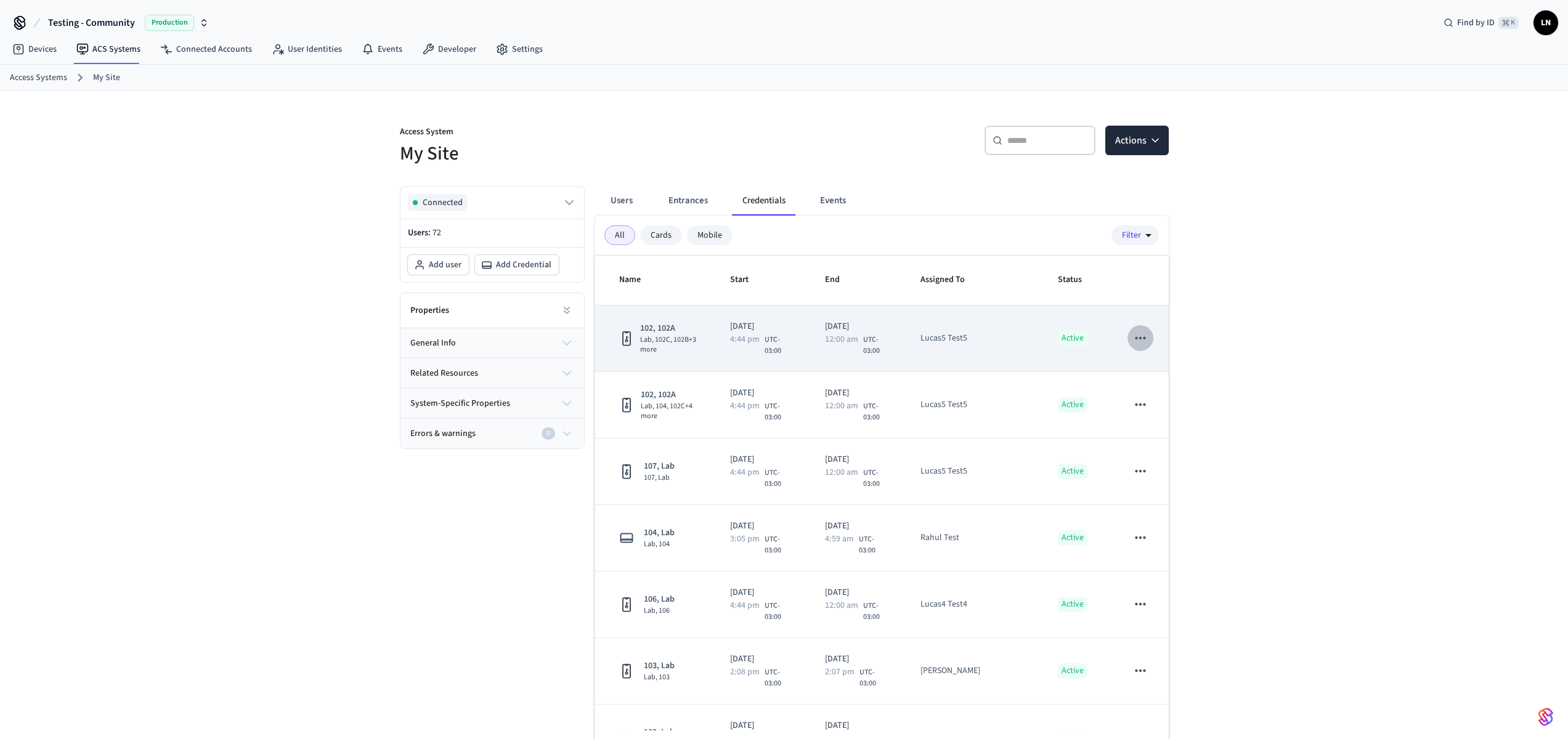
click at [1140, 344] on button "sticky table" at bounding box center [1140, 338] width 26 height 26
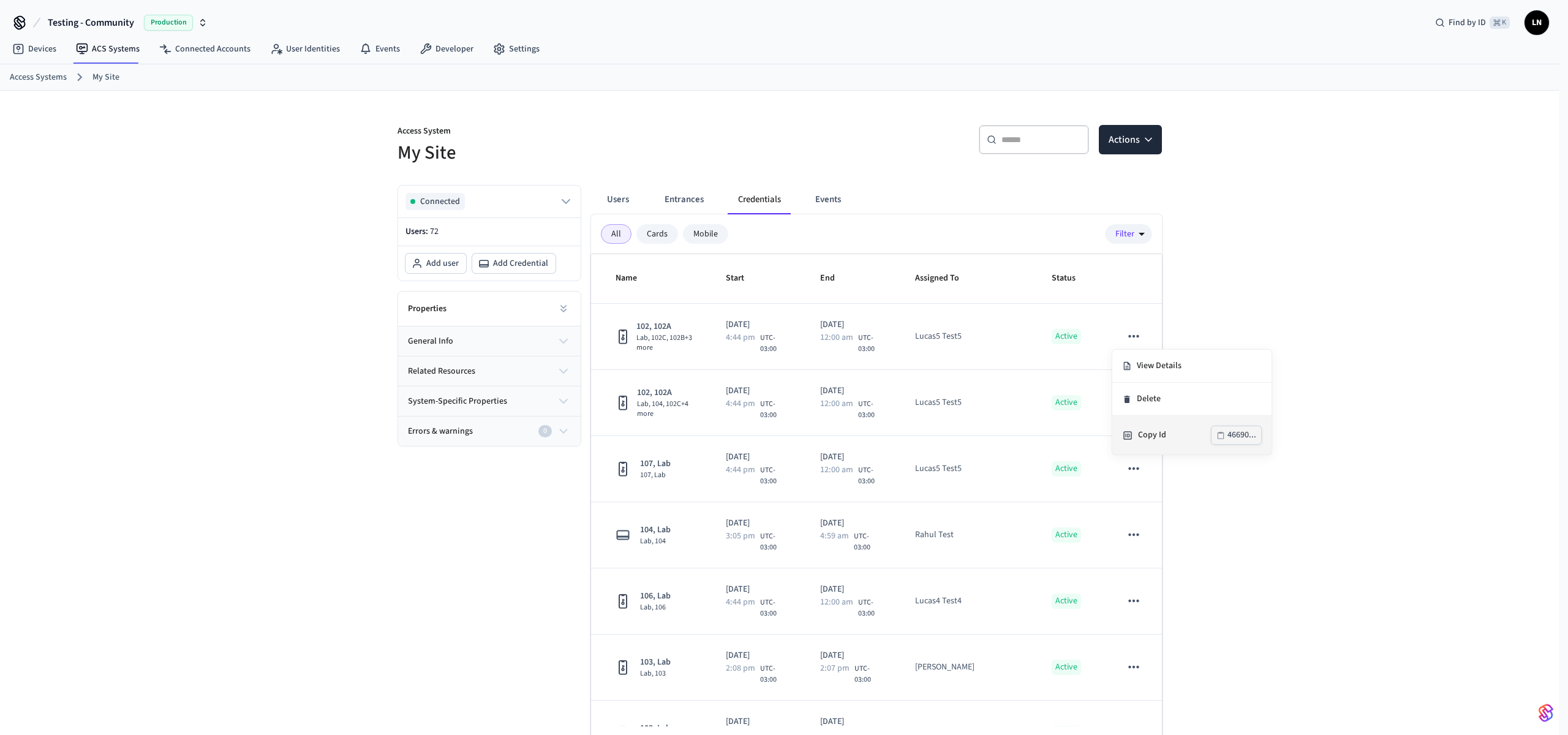
click at [1148, 427] on div "Copy Id 46690..." at bounding box center [1191, 435] width 140 height 19
click at [669, 192] on button "Entrances" at bounding box center [684, 199] width 59 height 29
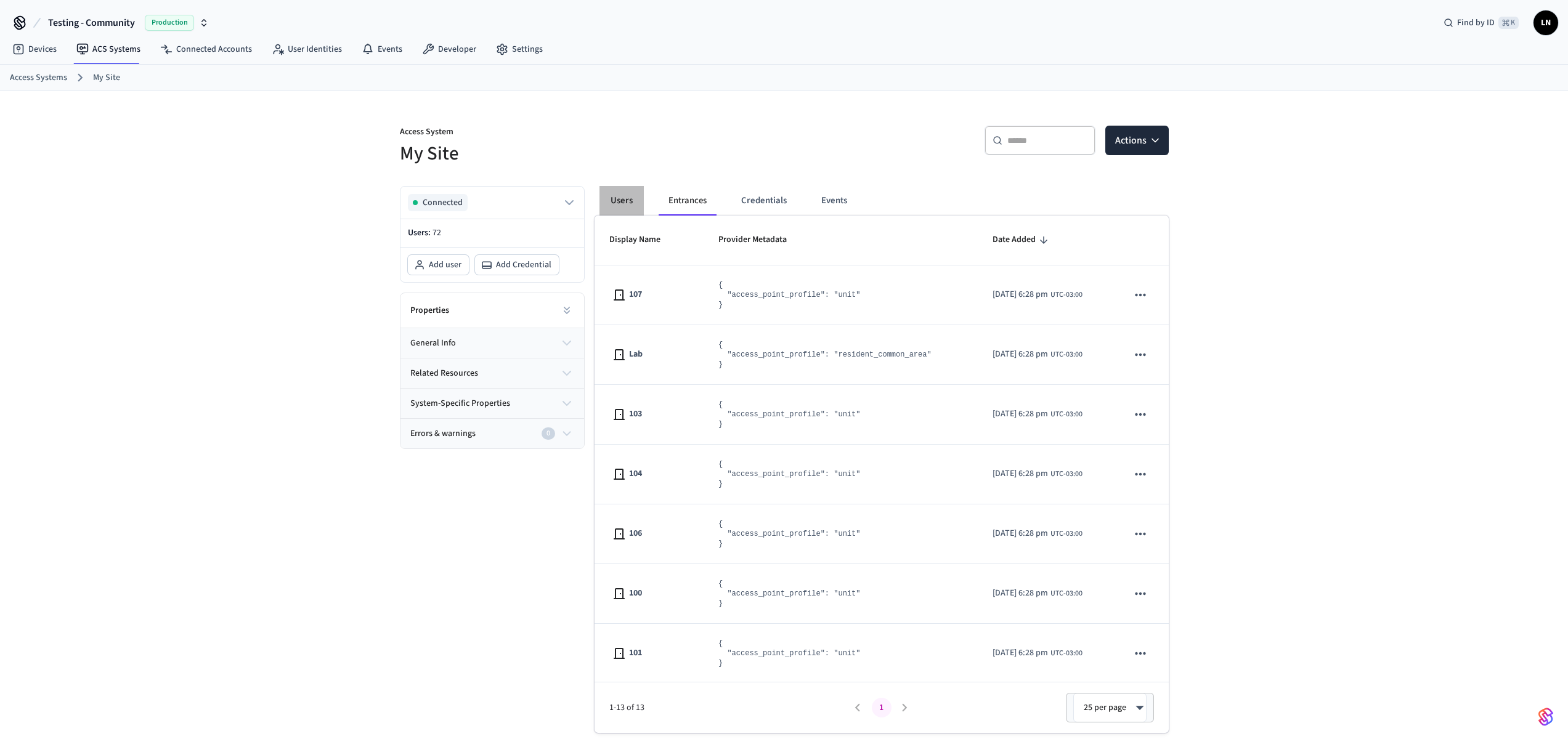
click at [633, 197] on button "Users" at bounding box center [622, 200] width 44 height 29
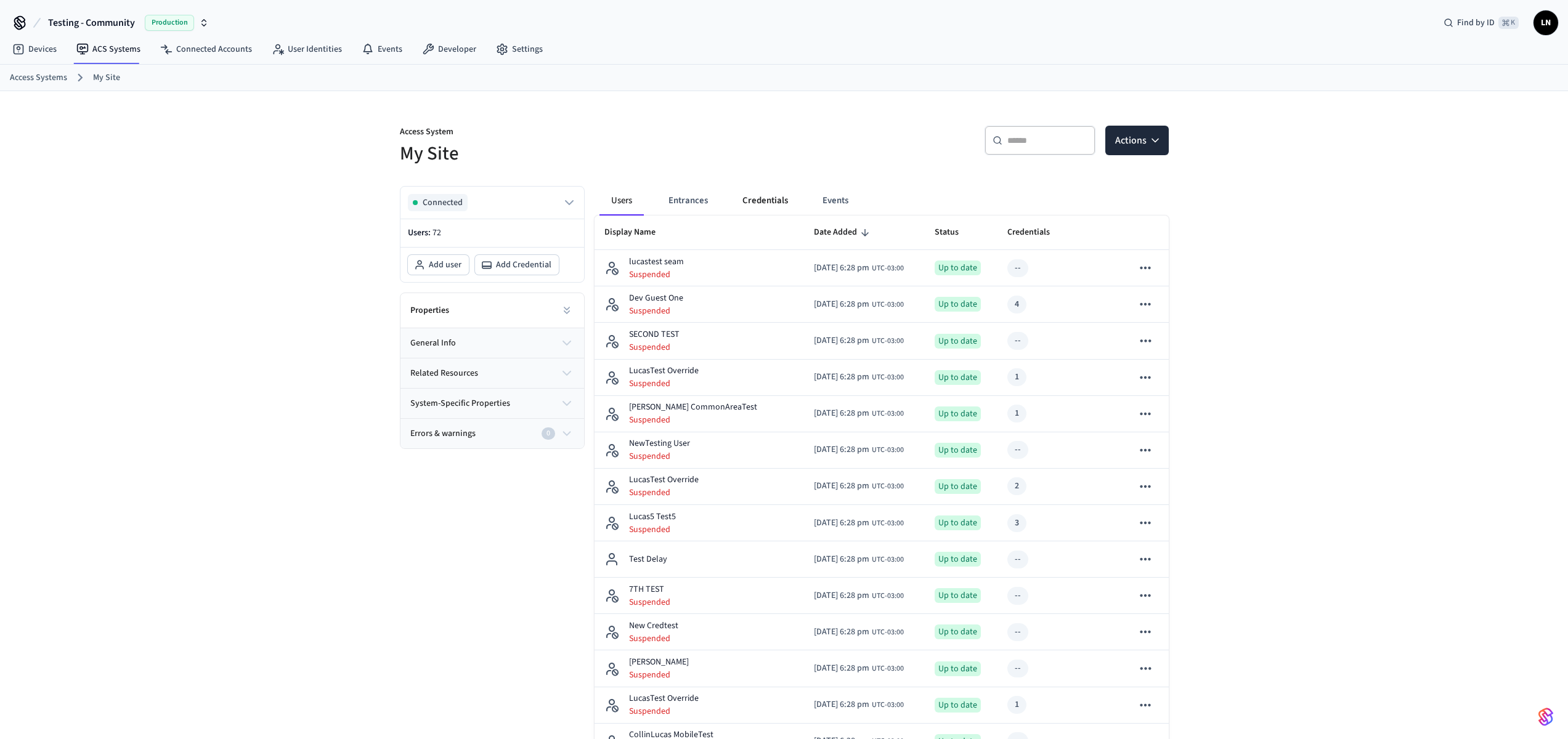
click at [760, 199] on button "Credentials" at bounding box center [765, 200] width 65 height 29
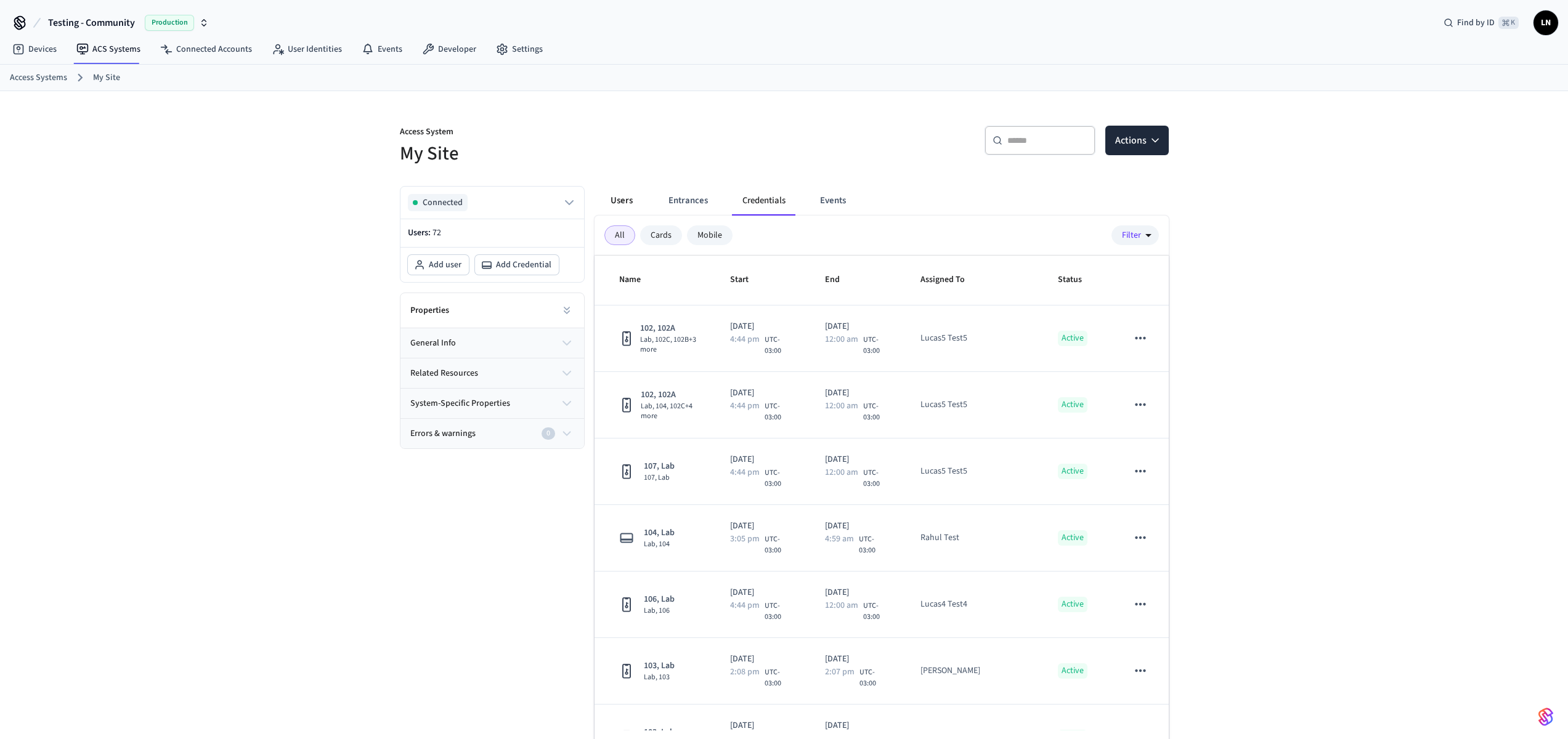
click at [618, 200] on button "Users" at bounding box center [622, 200] width 44 height 29
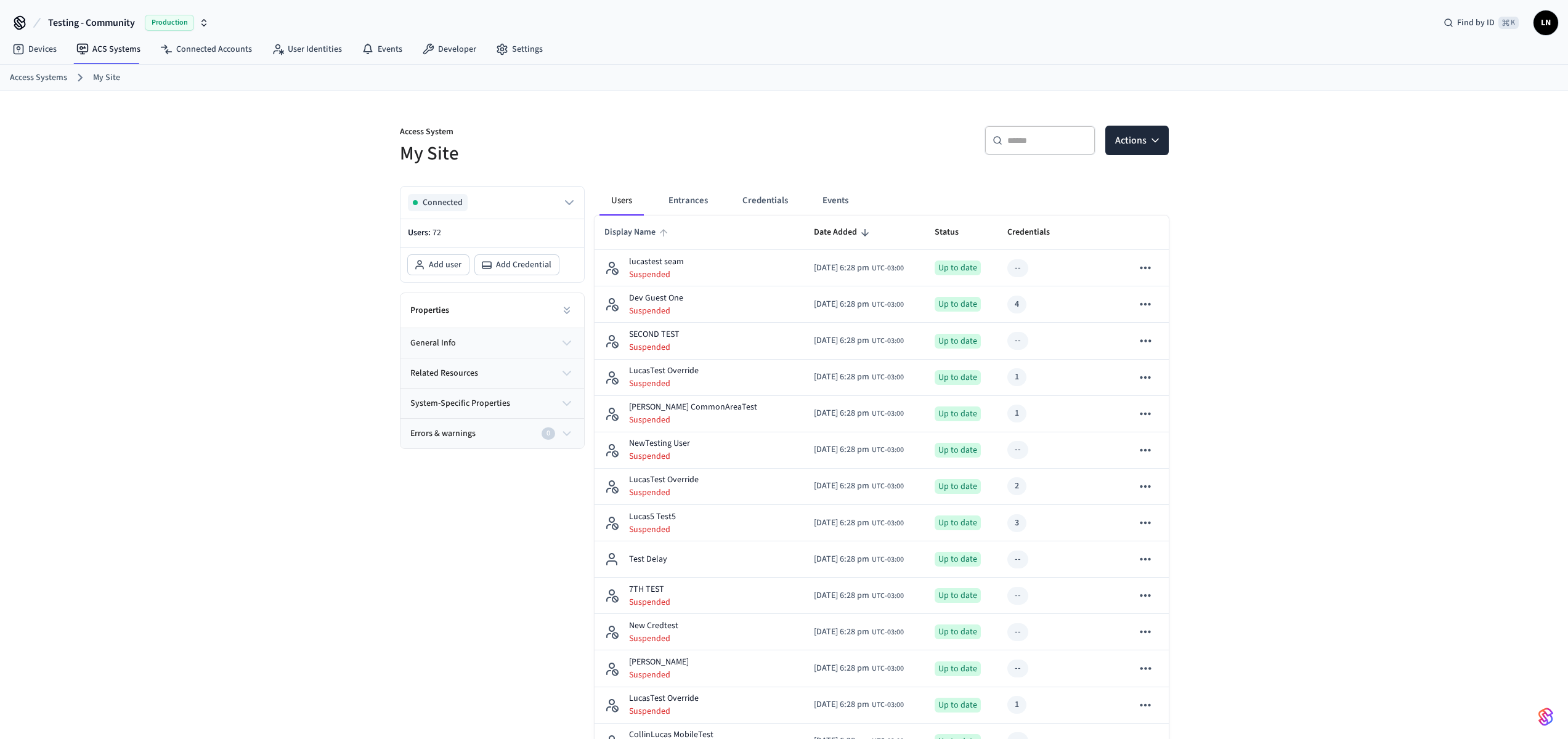
click at [656, 232] on span "Display Name" at bounding box center [637, 232] width 67 height 19
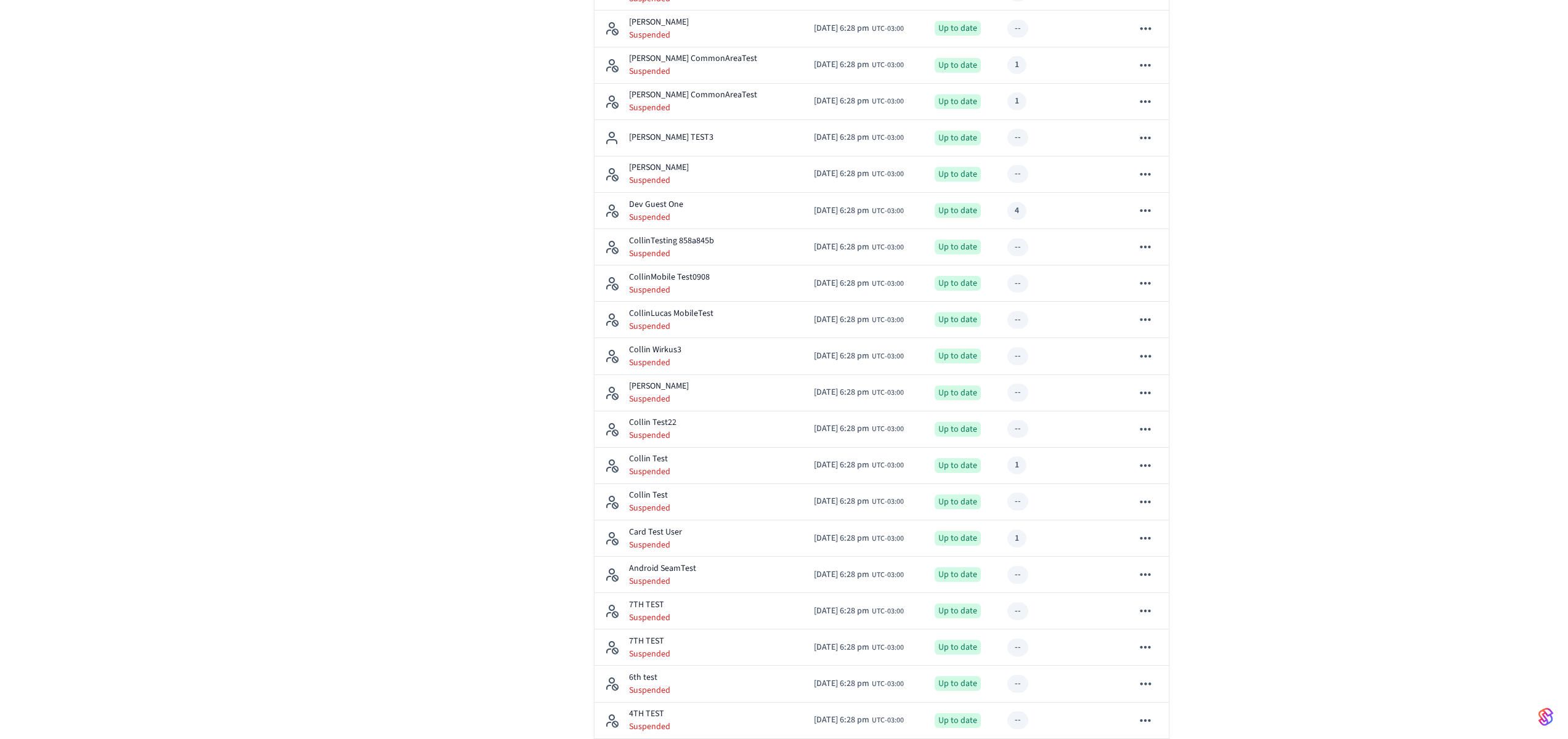
scroll to position [1408, 0]
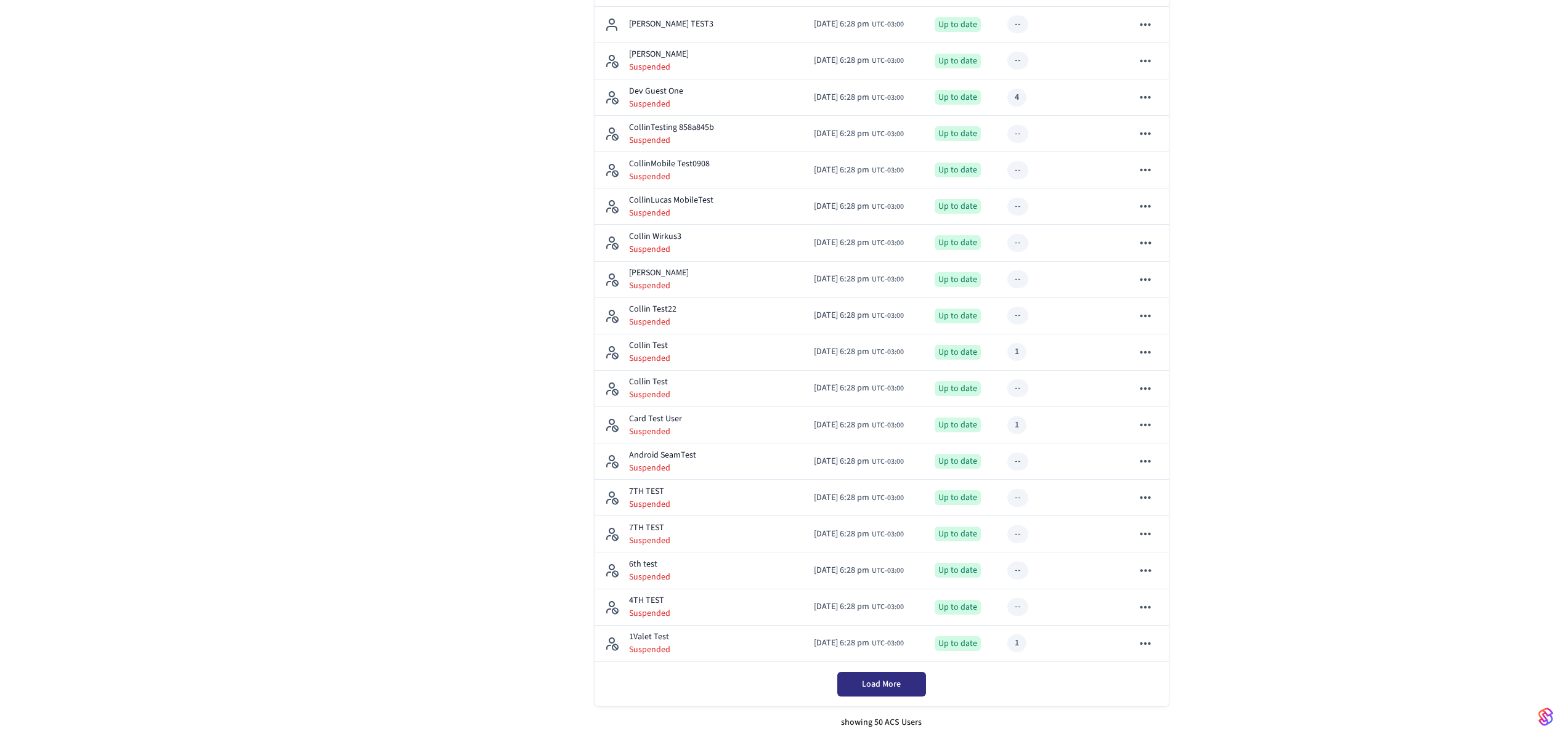
click at [890, 682] on span "Load More" at bounding box center [881, 684] width 39 height 12
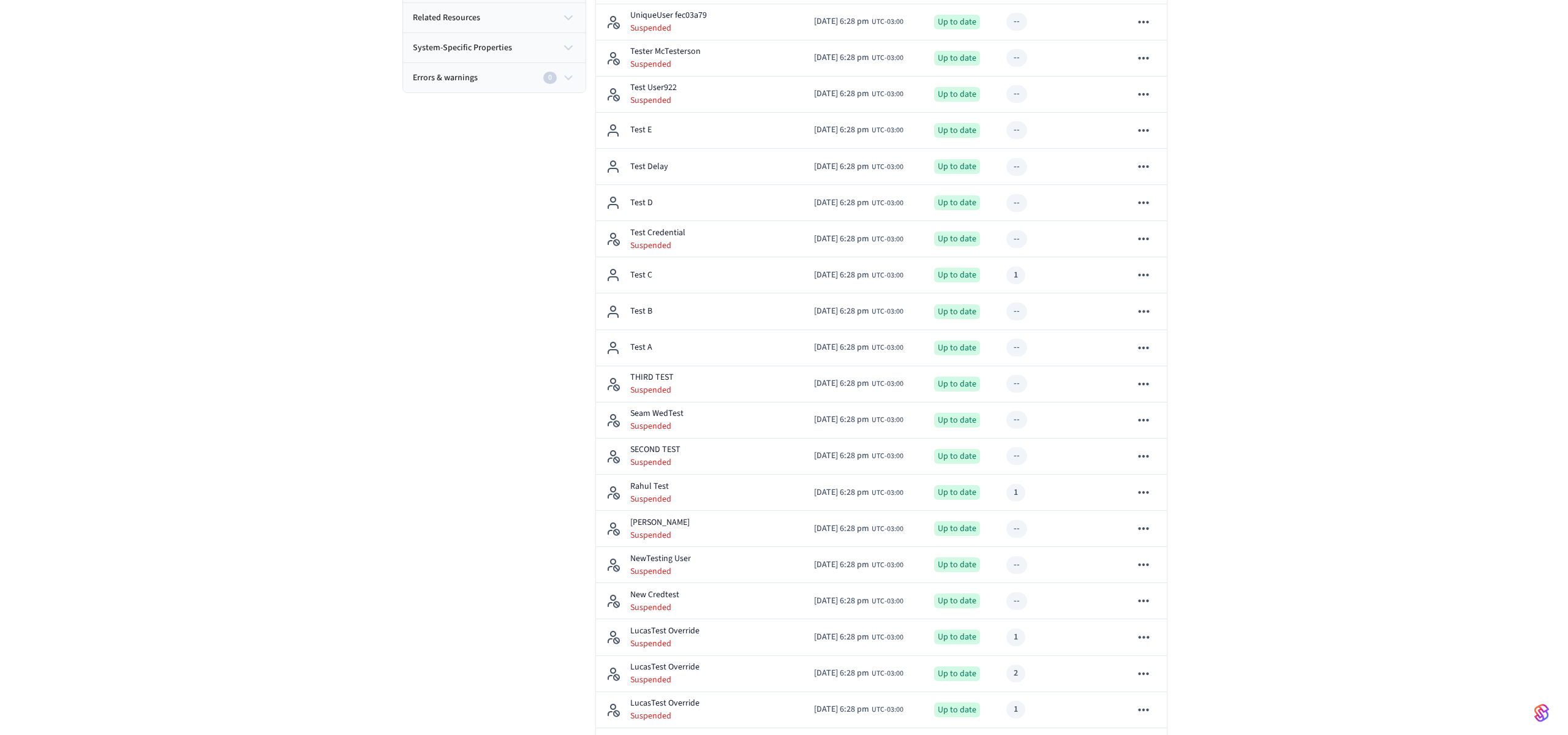
scroll to position [0, 0]
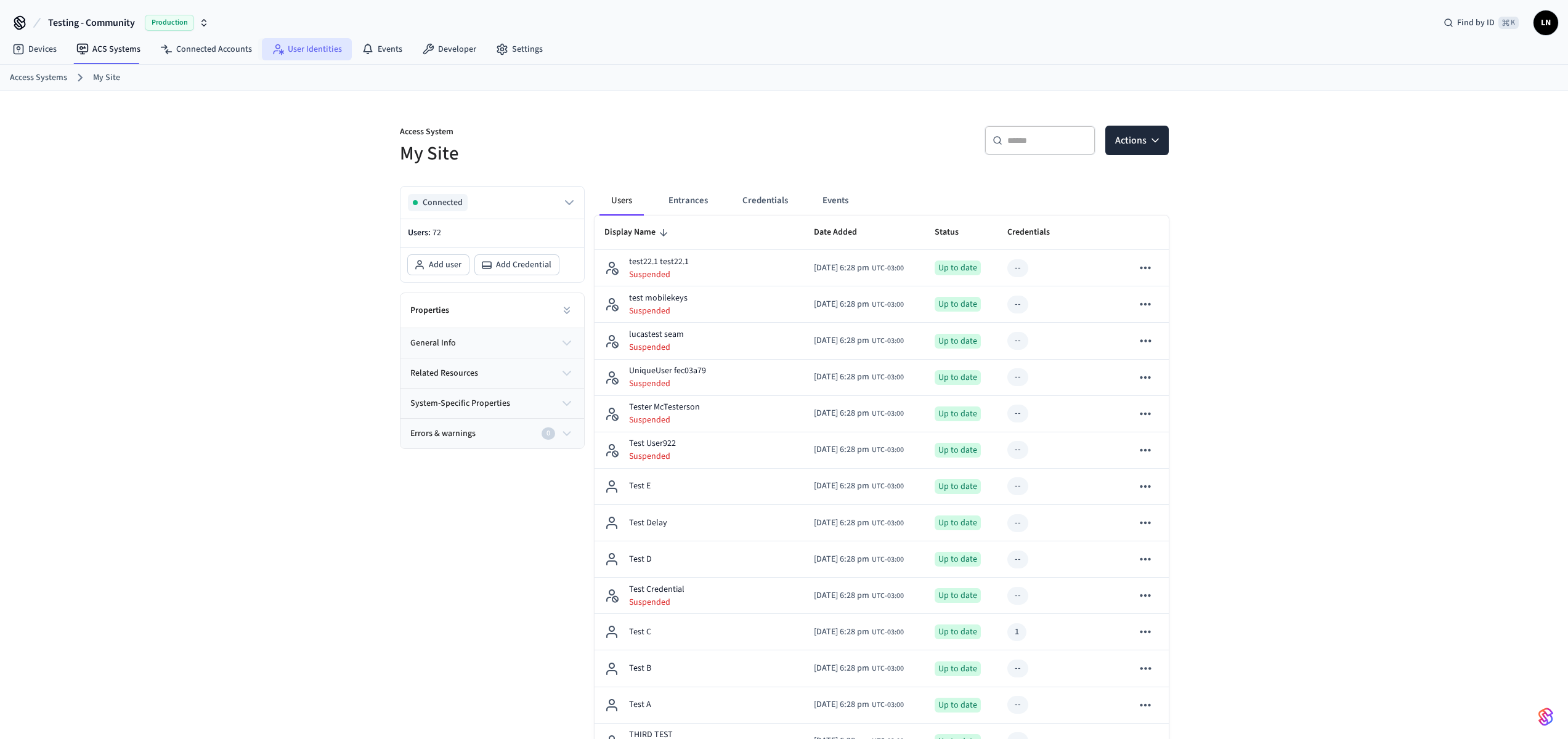
click at [293, 42] on link "User Identities" at bounding box center [307, 49] width 90 height 22
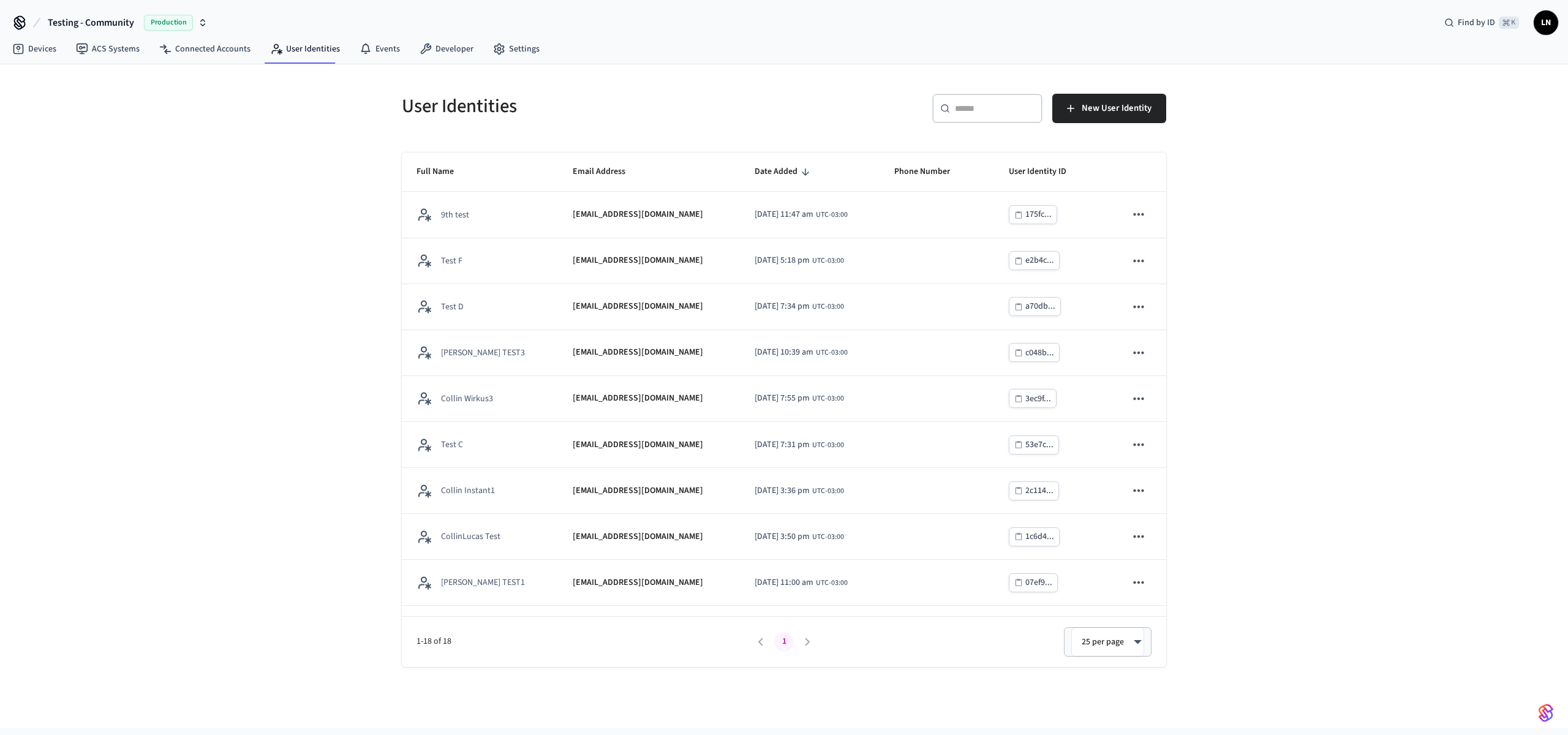
click at [754, 168] on span "Date Added" at bounding box center [784, 171] width 59 height 19
click at [90, 52] on link "ACS Systems" at bounding box center [108, 49] width 83 height 22
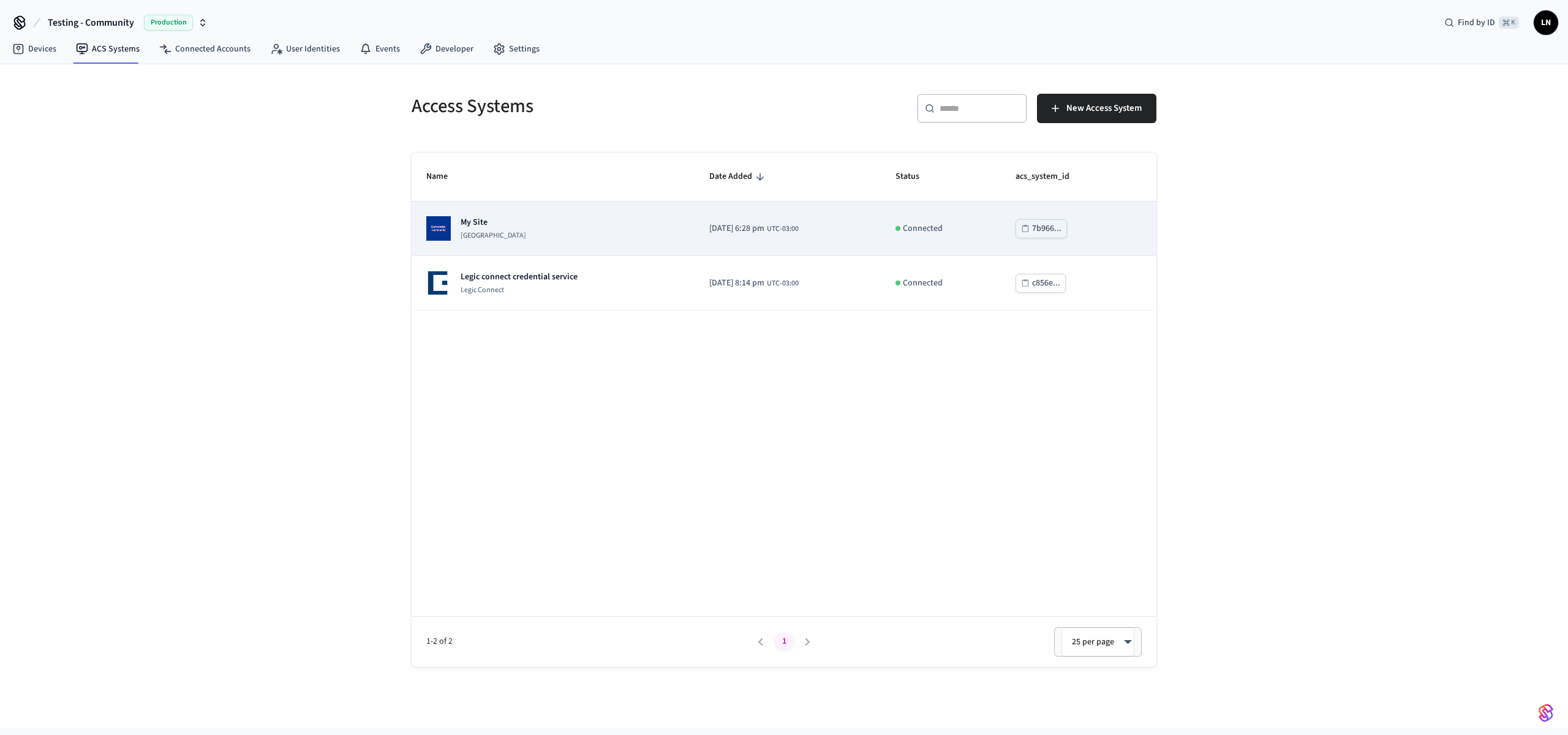
click at [592, 243] on td "My Site Dormakaba Community Site" at bounding box center [553, 229] width 283 height 55
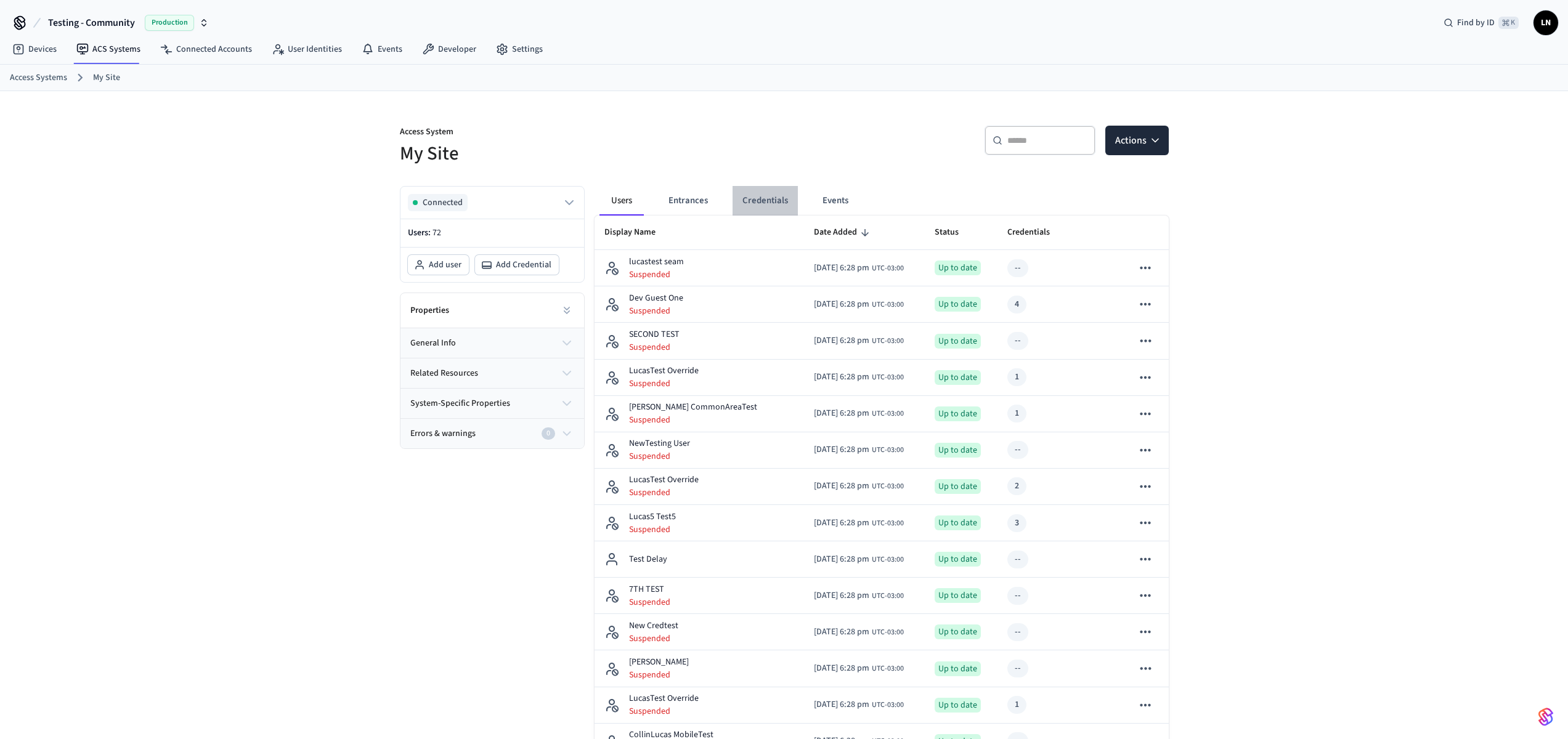
click at [769, 205] on button "Credentials" at bounding box center [765, 200] width 65 height 29
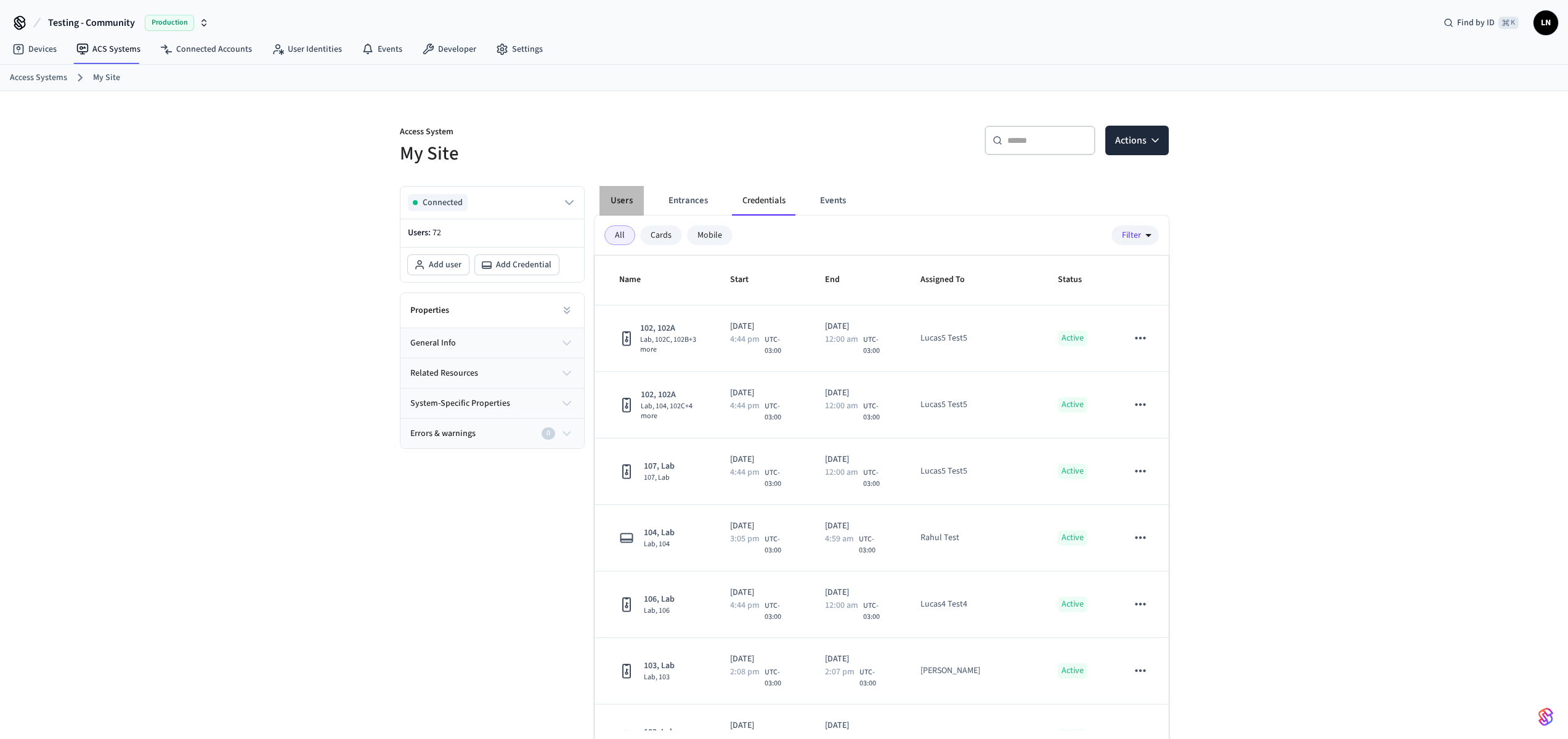
click at [624, 205] on button "Users" at bounding box center [622, 200] width 44 height 29
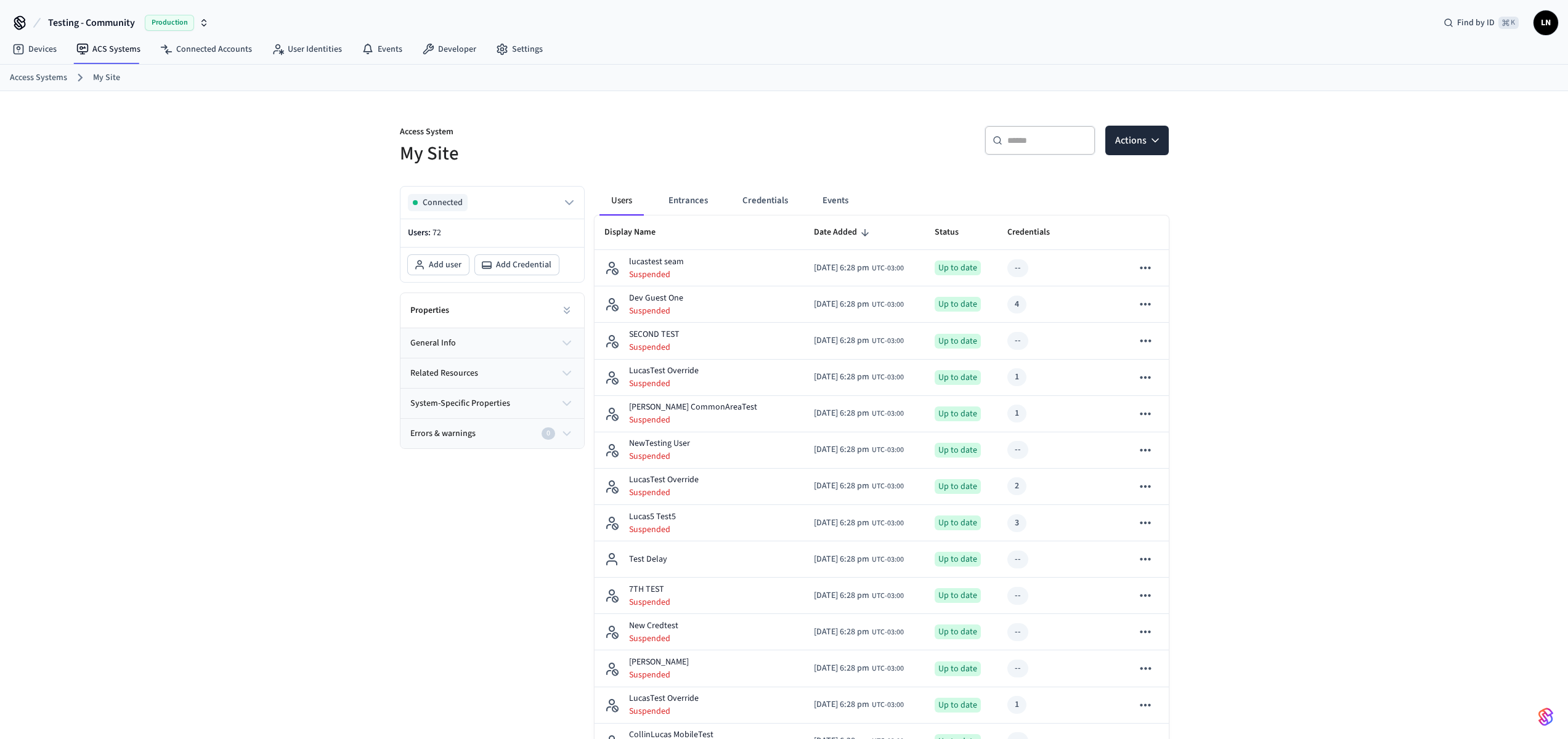
click at [1002, 136] on icon at bounding box center [997, 140] width 10 height 10
click at [1030, 140] on input "text" at bounding box center [1047, 140] width 80 height 12
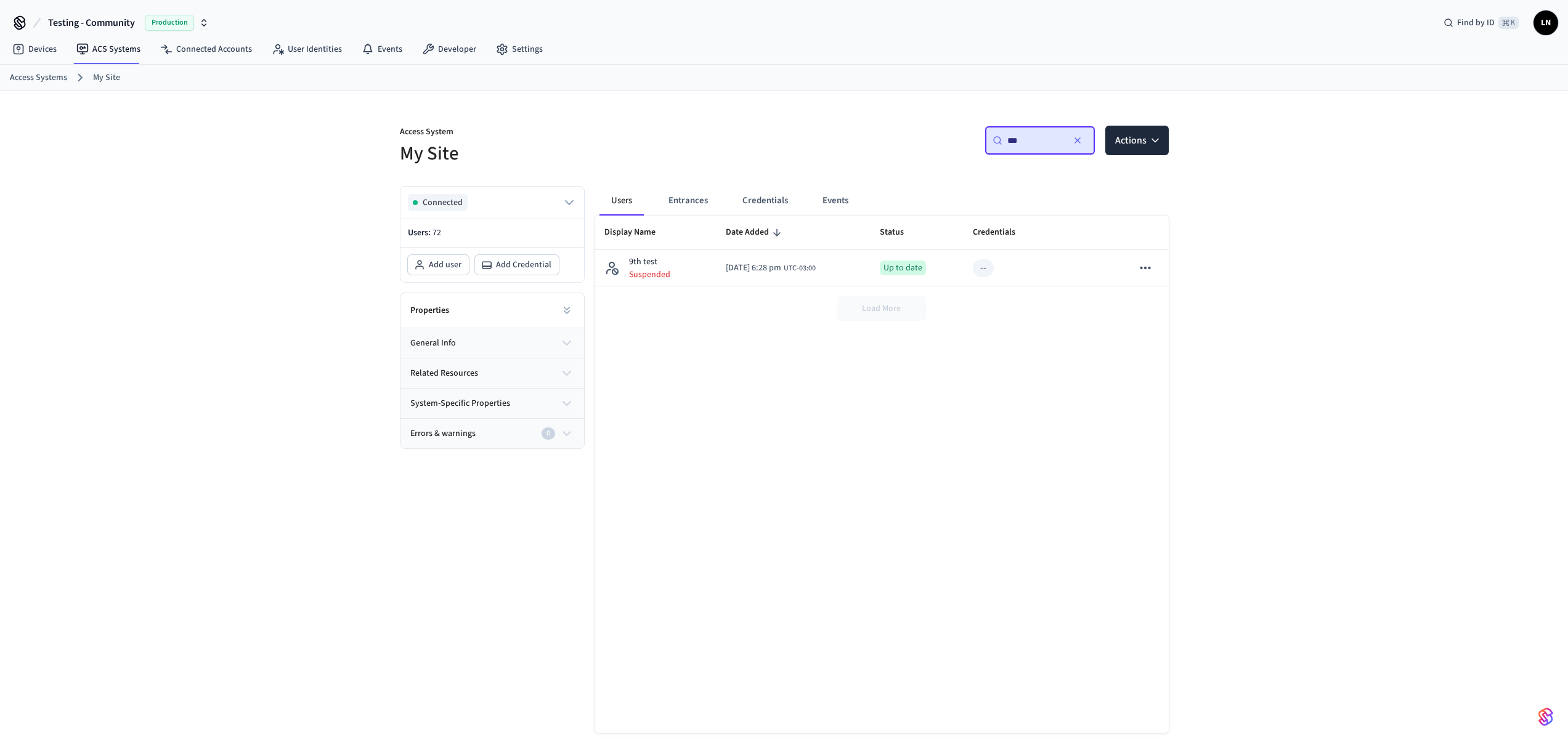
type input "***"
click at [1078, 139] on icon "button" at bounding box center [1077, 140] width 10 height 10
click at [1036, 133] on div "​ ​" at bounding box center [1040, 140] width 111 height 29
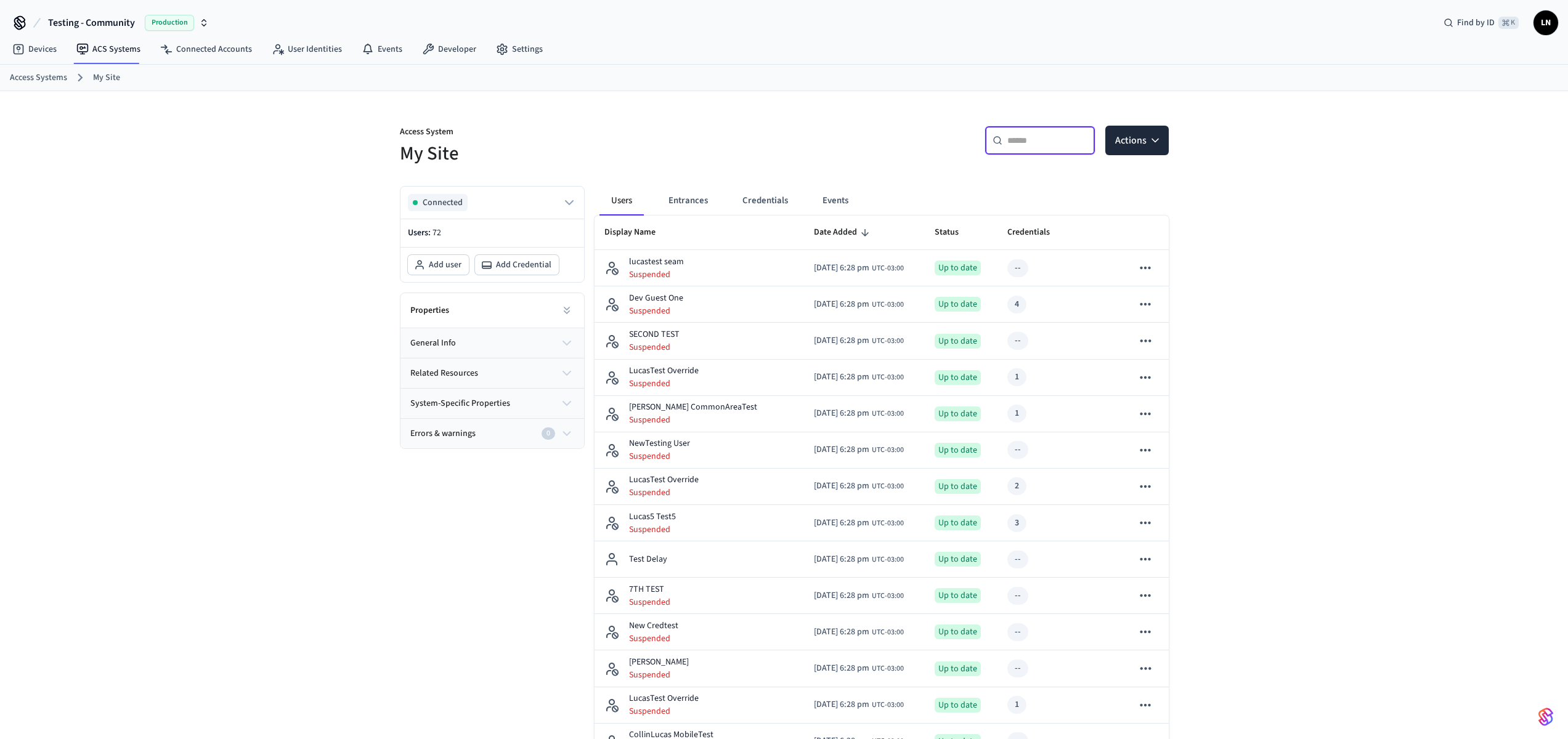
click at [1036, 134] on input "text" at bounding box center [1047, 140] width 80 height 12
type input "*********"
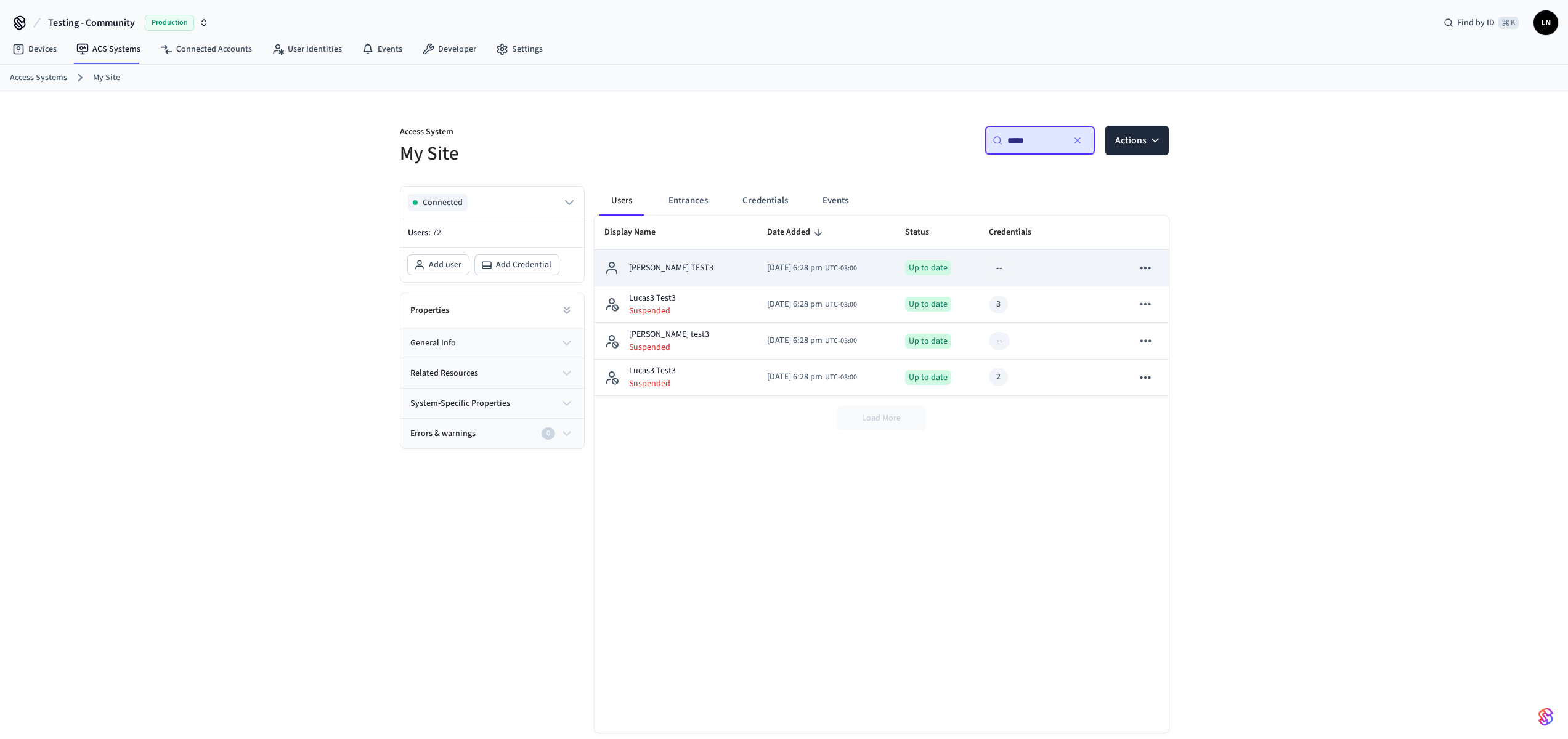
type input "*****"
click at [647, 275] on td "LUCAS TEST3" at bounding box center [675, 268] width 163 height 37
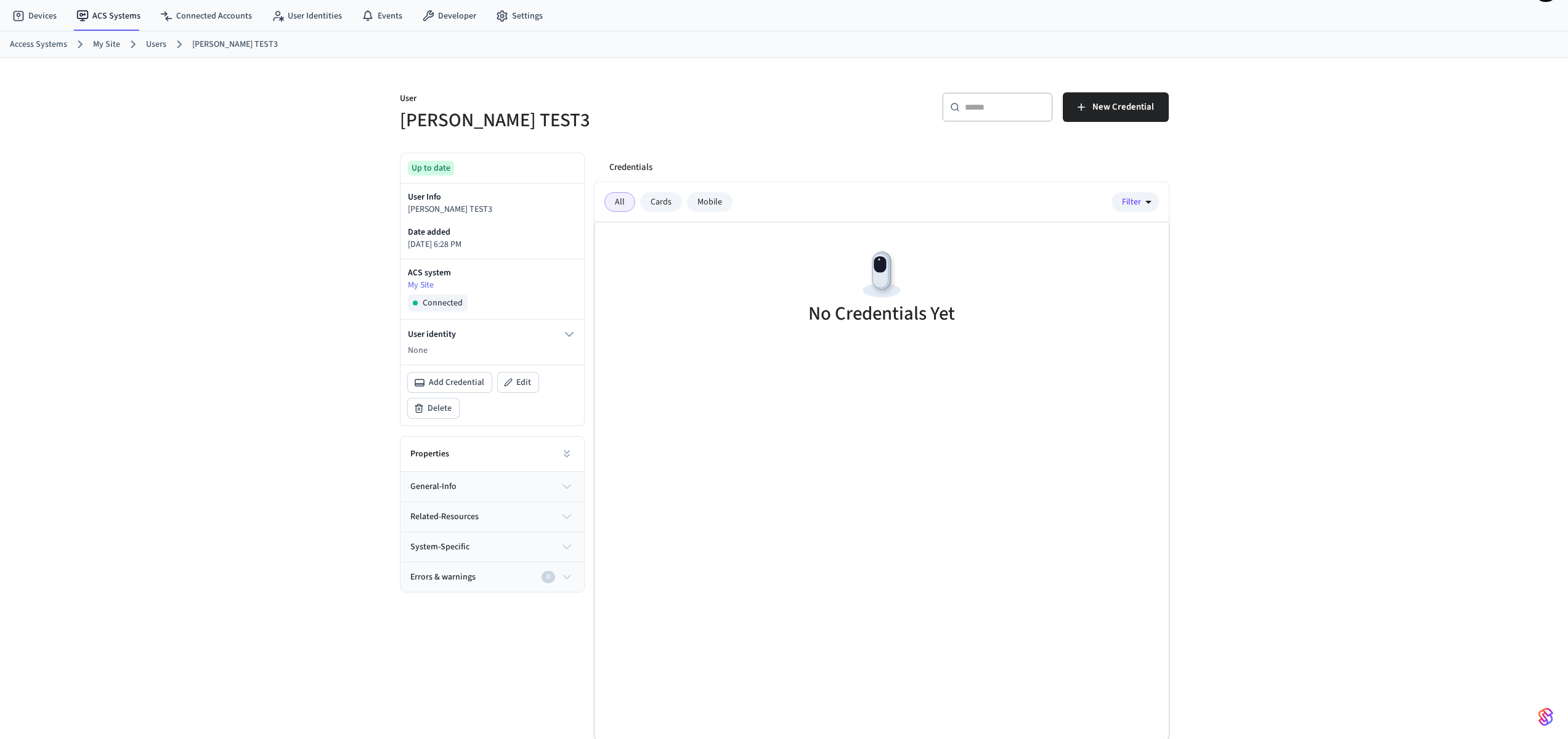
scroll to position [34, 0]
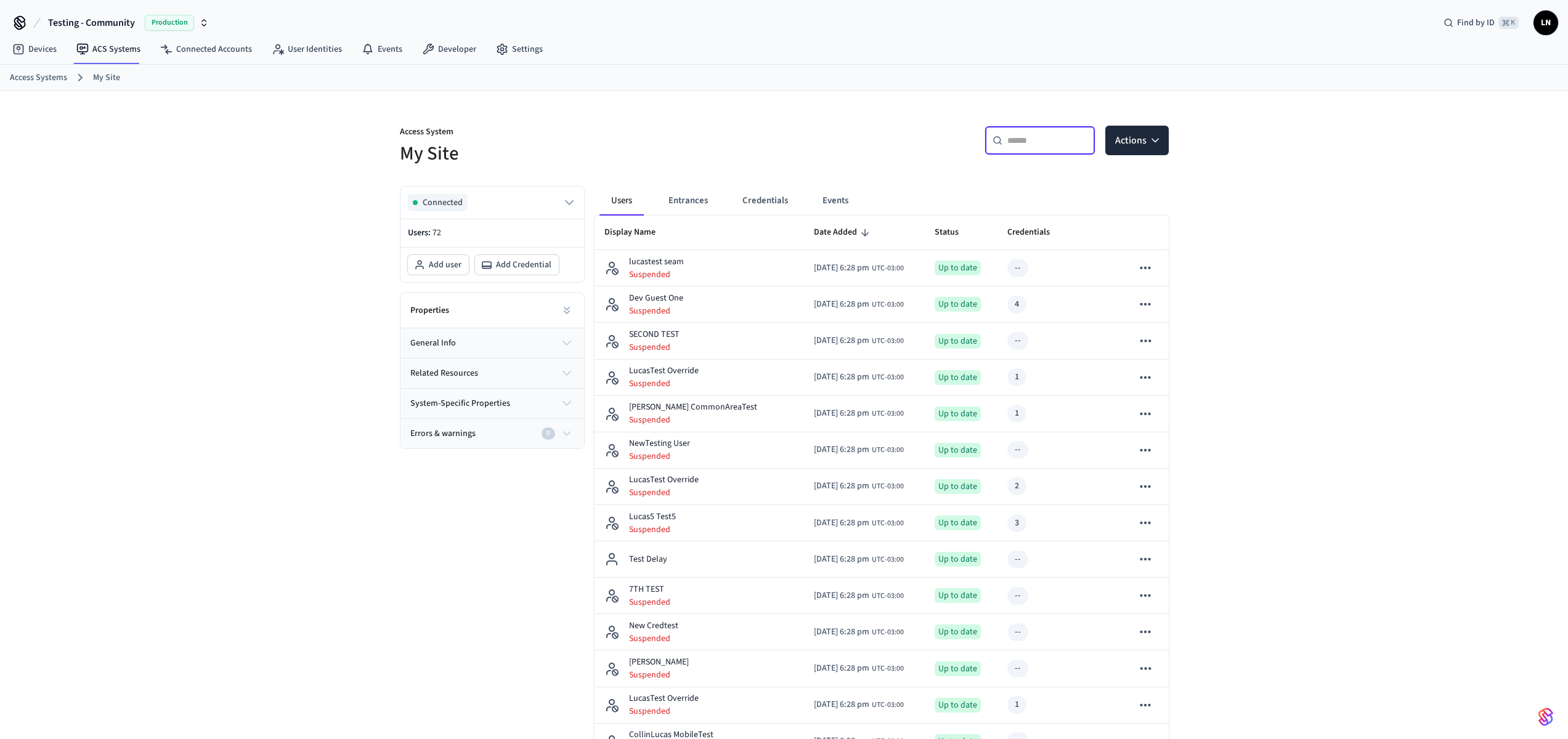
click at [1024, 144] on input "text" at bounding box center [1047, 140] width 80 height 12
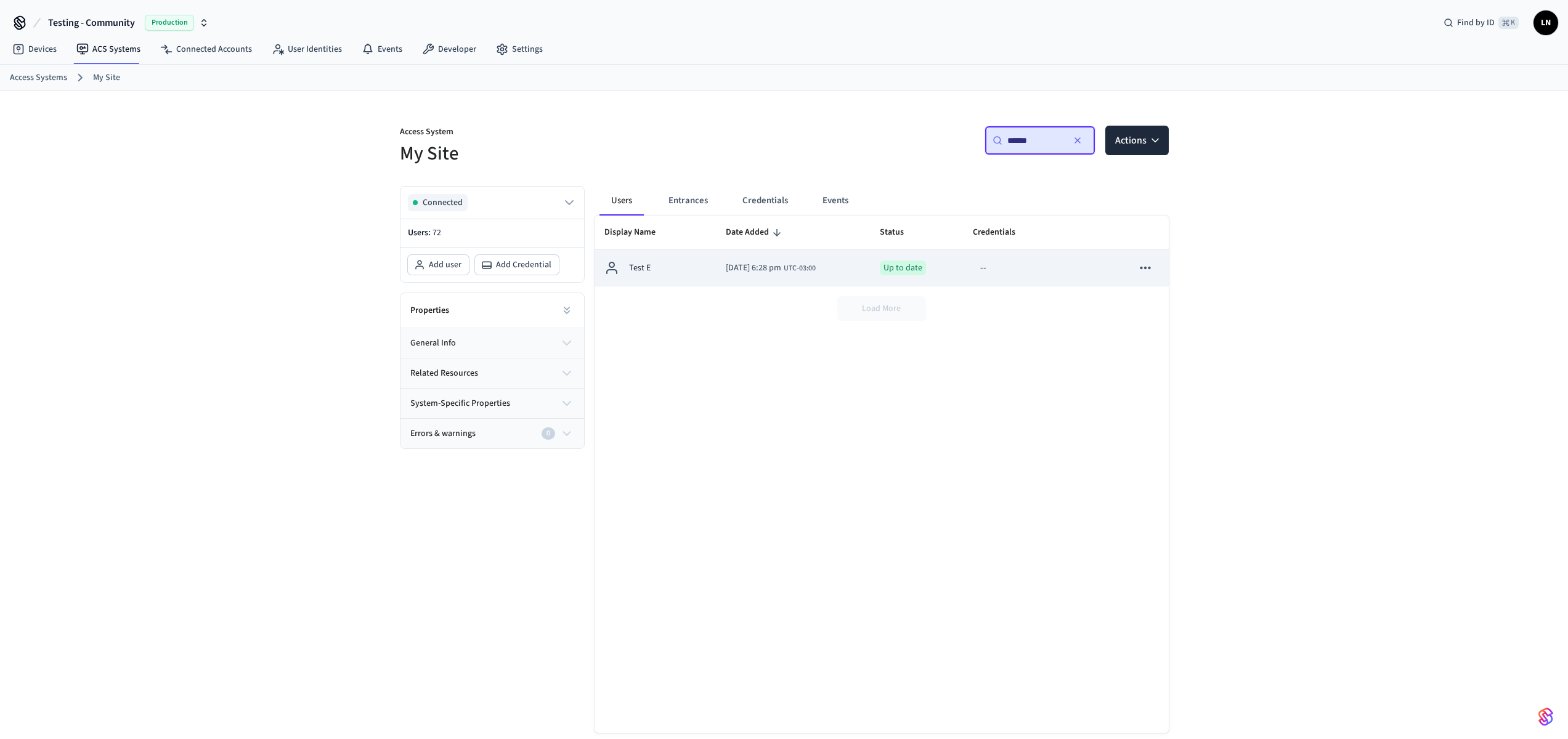
type input "******"
click at [817, 276] on td "2025/09/30 at 6:28 pm UTC-03:00" at bounding box center [793, 268] width 154 height 37
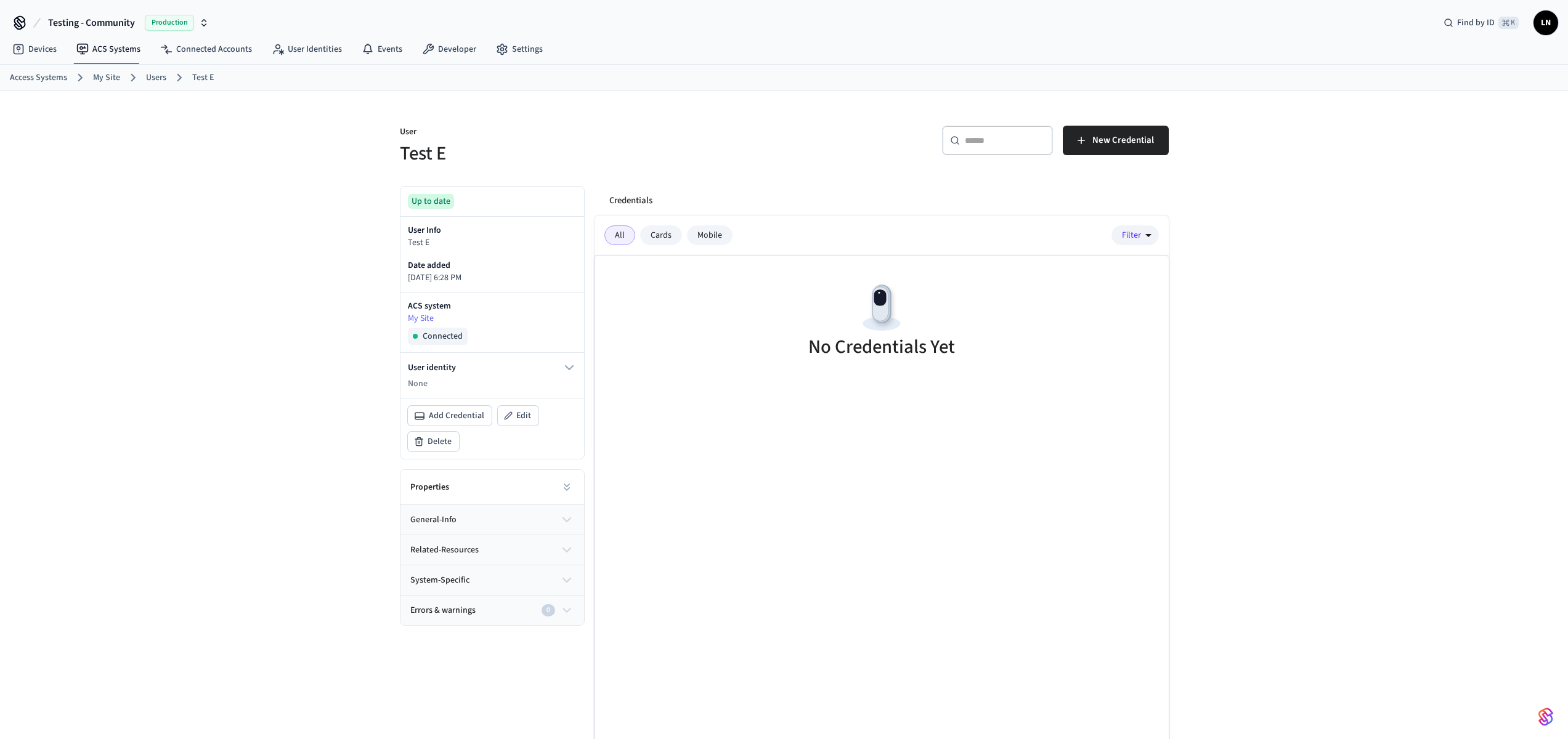
click at [1025, 132] on div "​ ​" at bounding box center [997, 140] width 111 height 29
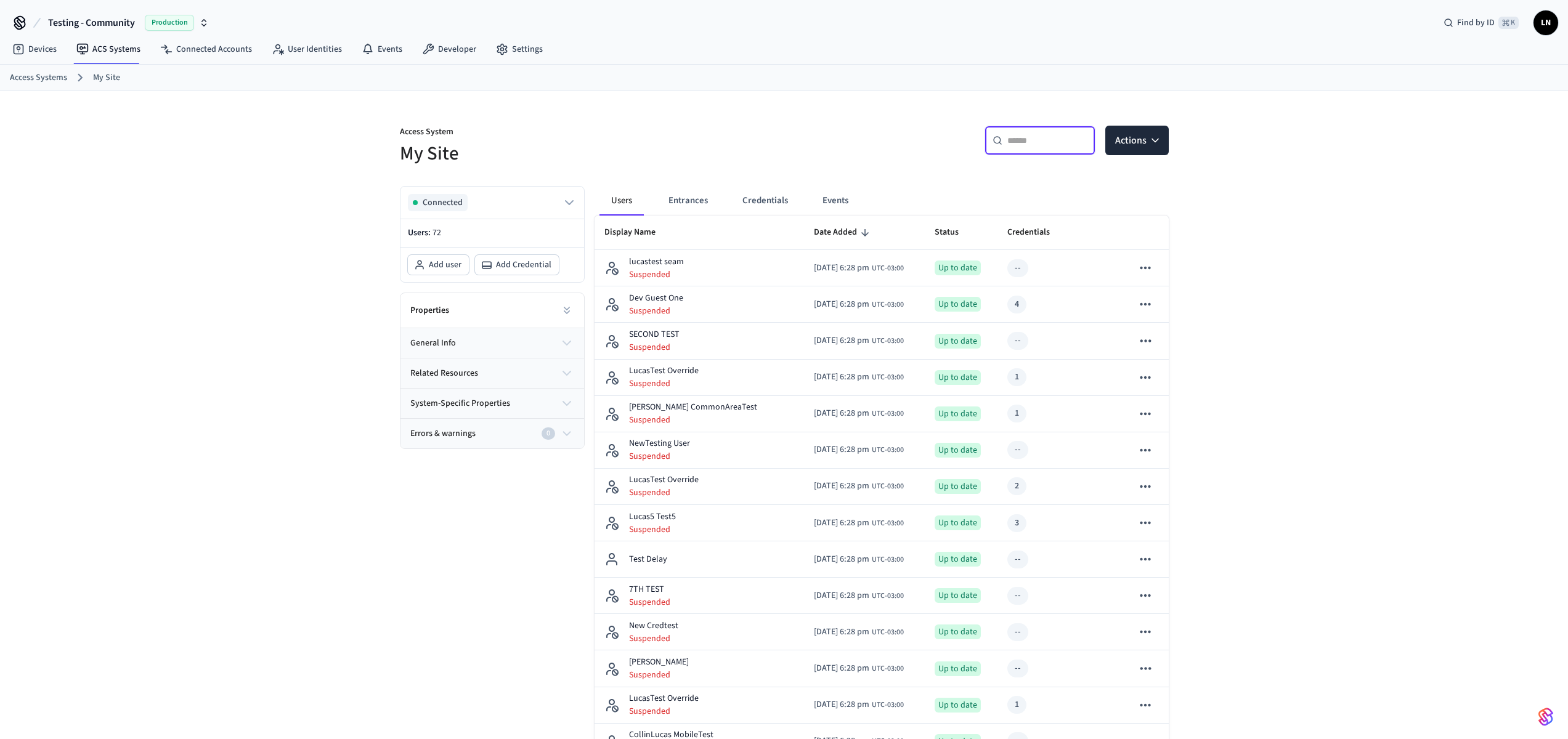
click at [1017, 138] on input "text" at bounding box center [1047, 140] width 80 height 12
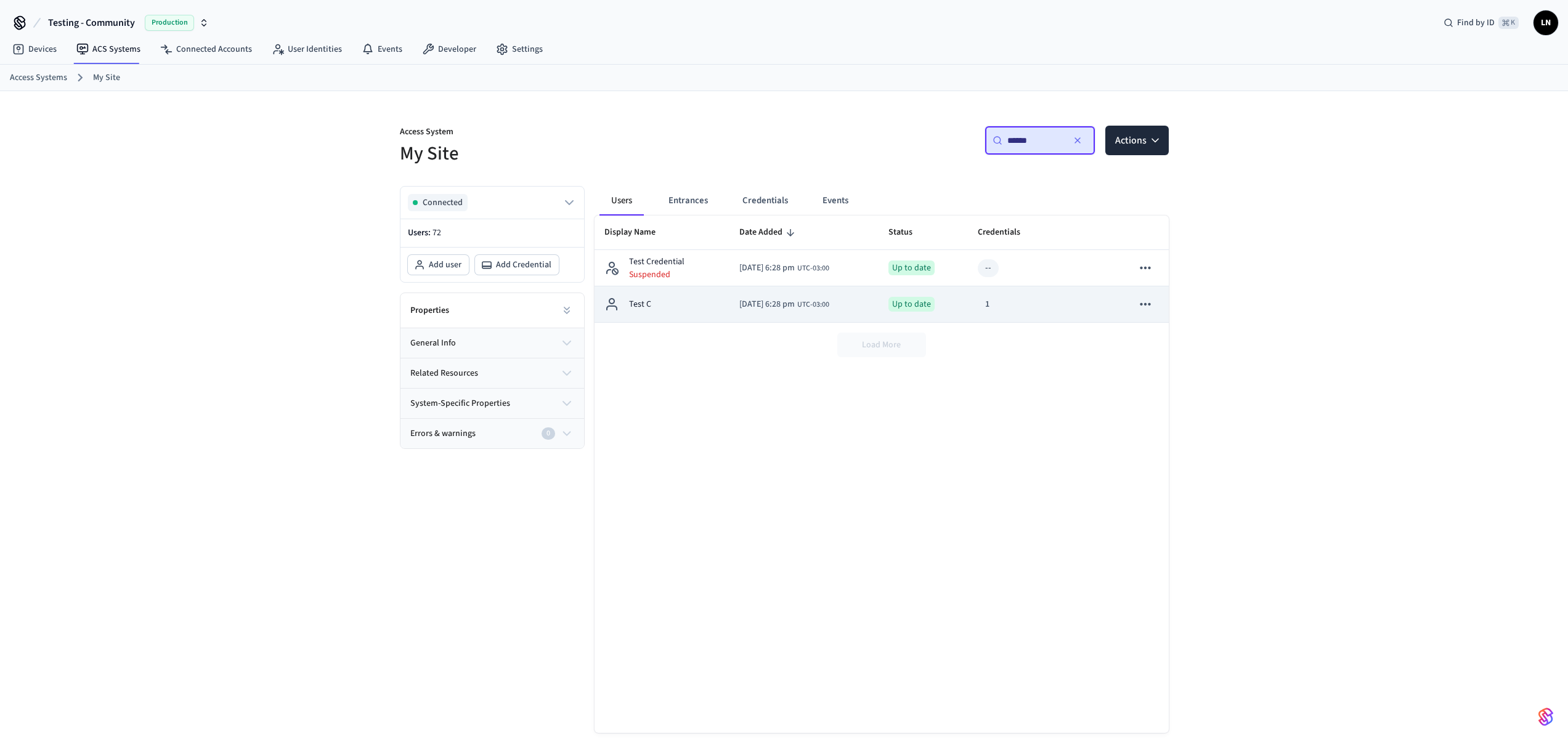
type input "******"
click at [682, 303] on div "Test C" at bounding box center [662, 304] width 116 height 15
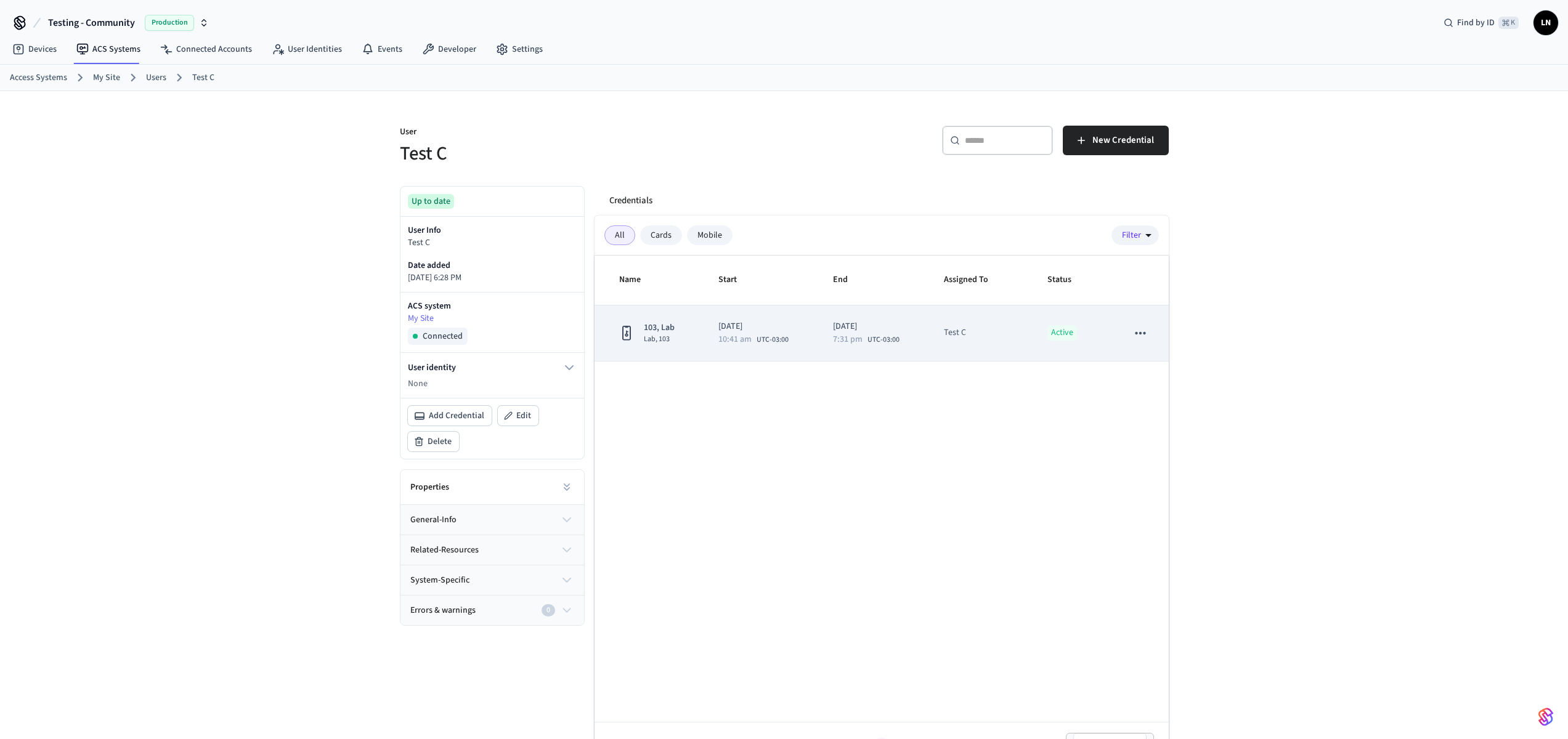
click at [1077, 341] on td "Active" at bounding box center [1072, 334] width 80 height 56
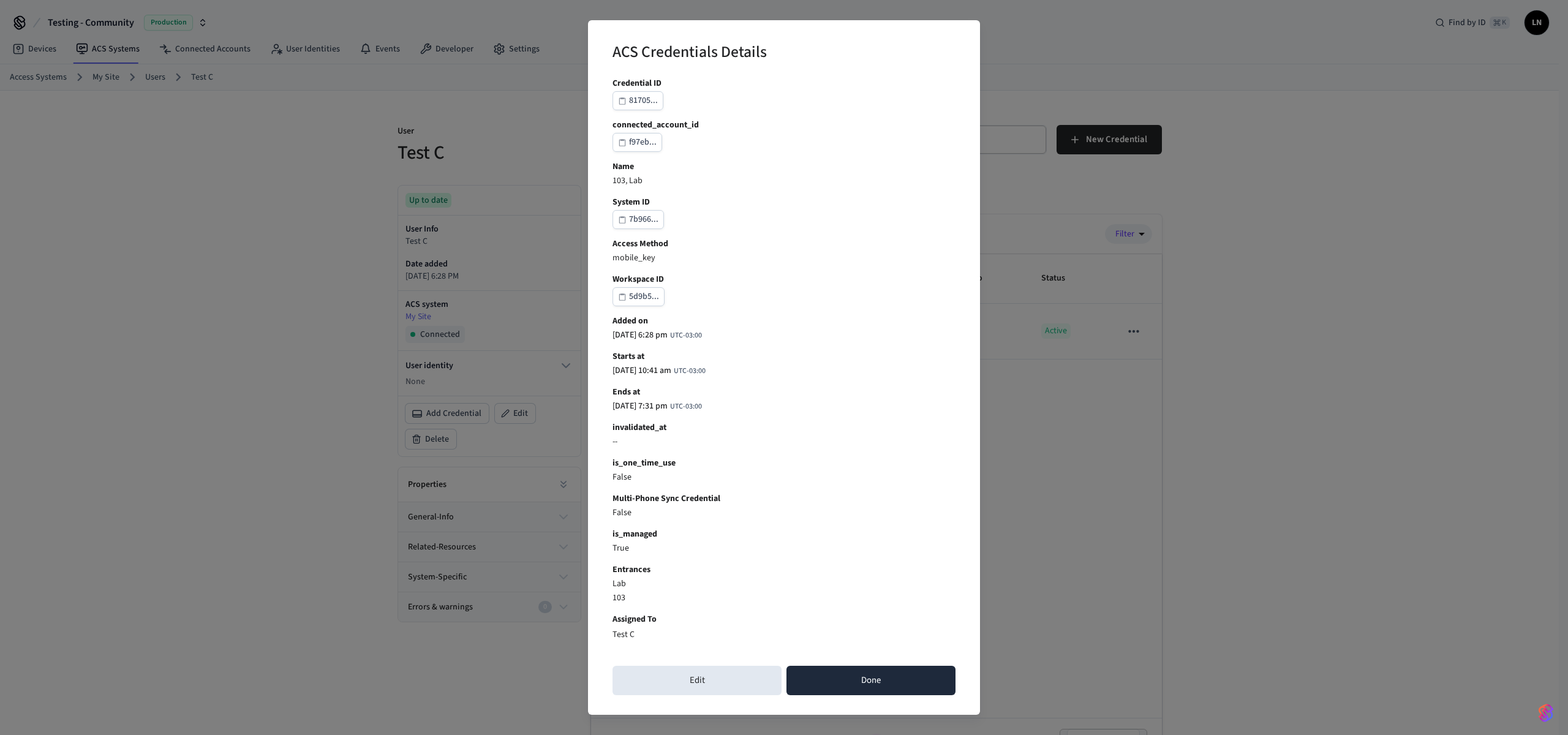
click at [830, 672] on button "Done" at bounding box center [871, 680] width 169 height 29
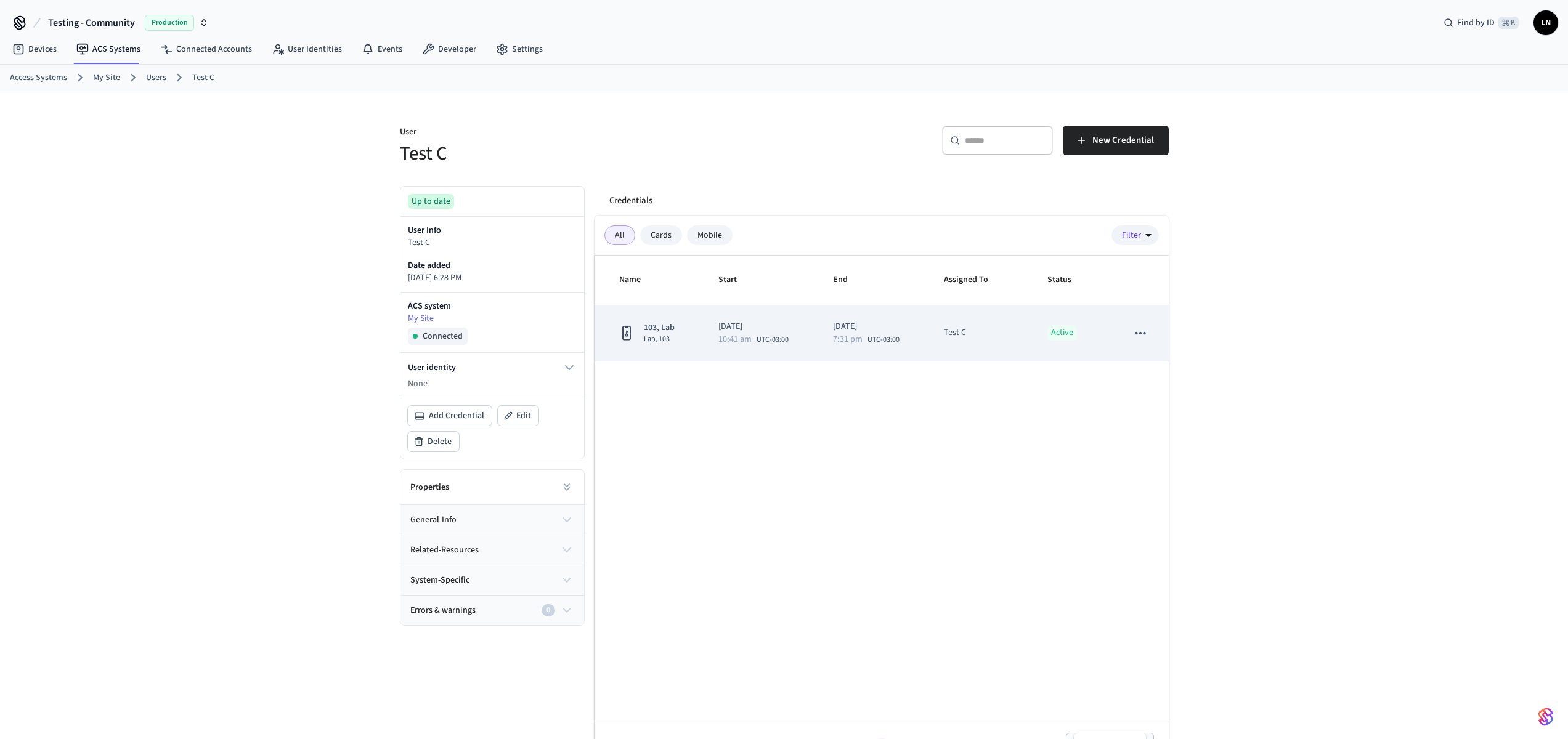
click at [1134, 330] on icon "sticky table" at bounding box center [1140, 333] width 16 height 16
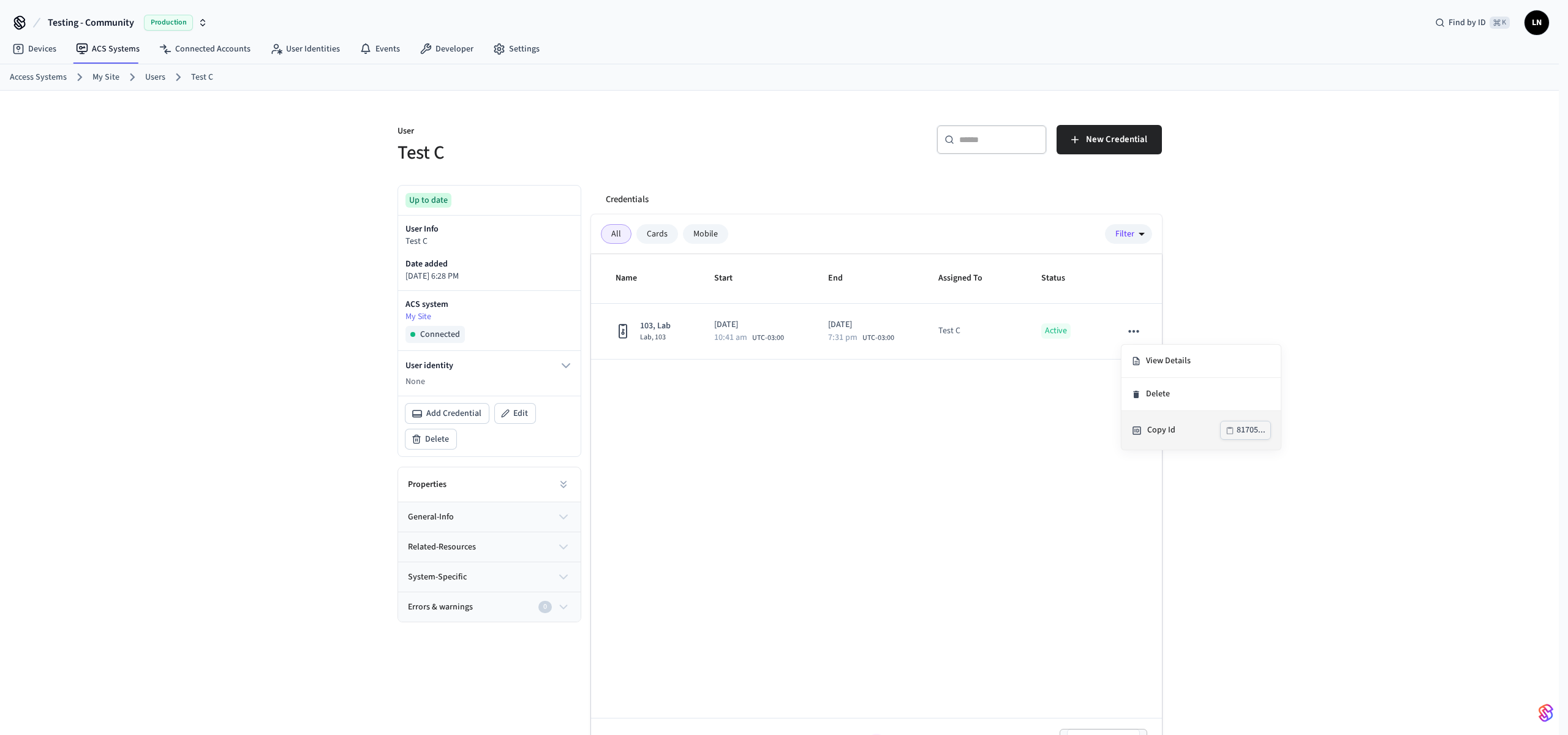
click at [1149, 430] on div "Copy Id" at bounding box center [1184, 430] width 73 height 13
click at [1422, 619] on div "User Test C ​ ​ New Credential Up to date User Info Test C Date added 2025/09/3…" at bounding box center [779, 430] width 1559 height 678
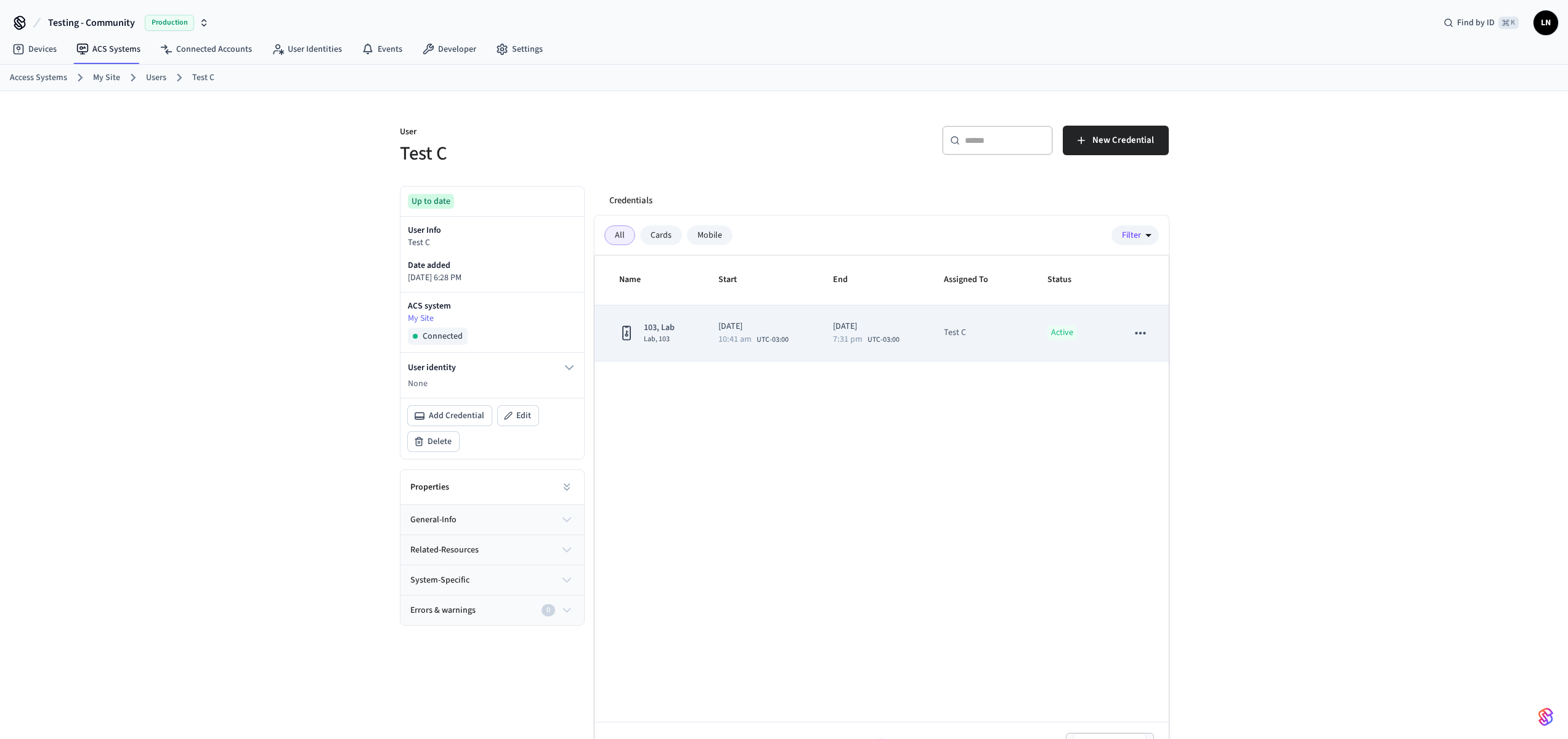
click at [863, 353] on td "2025/10/03 7:31 pm UTC-03:00" at bounding box center [874, 334] width 111 height 56
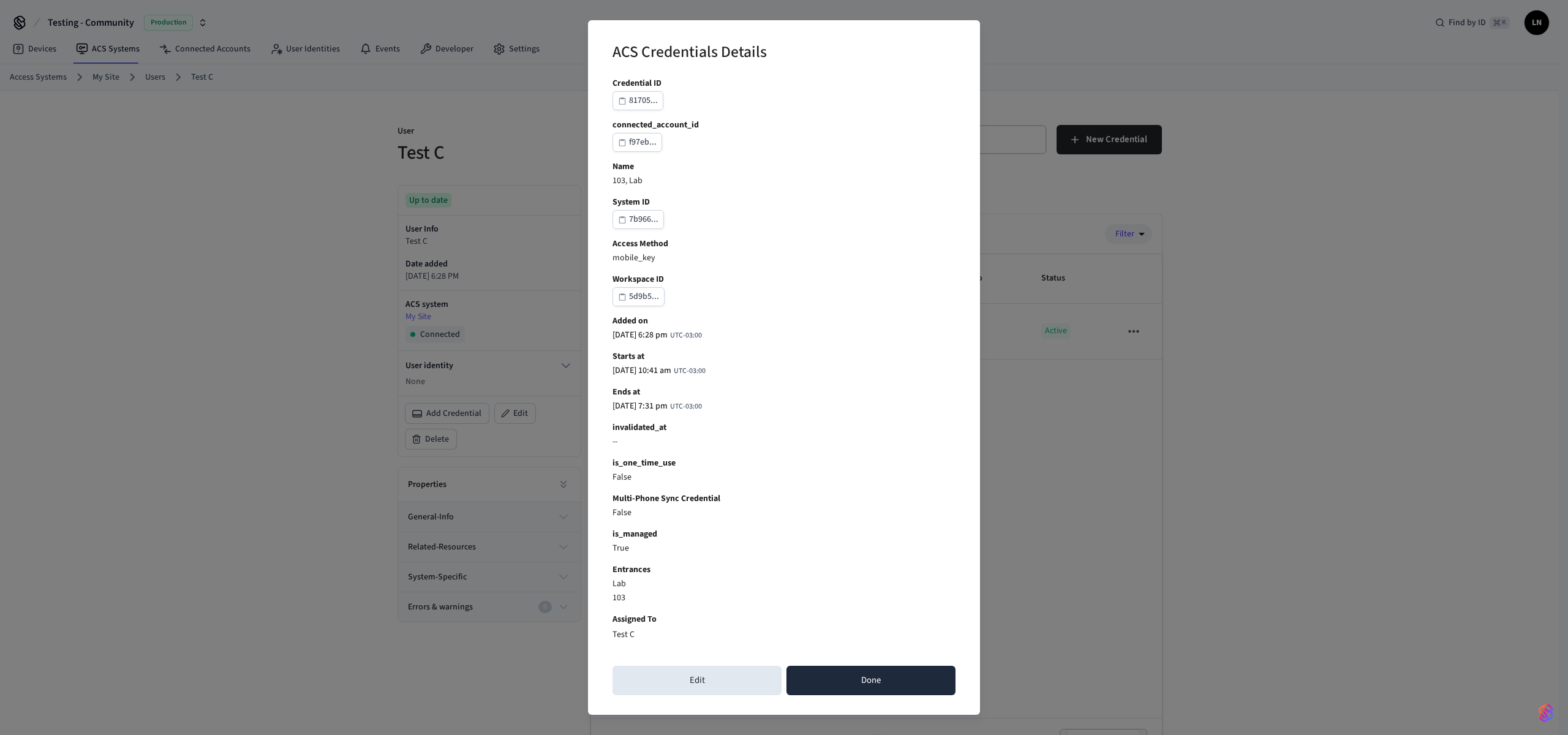
click at [855, 691] on button "Done" at bounding box center [871, 680] width 169 height 29
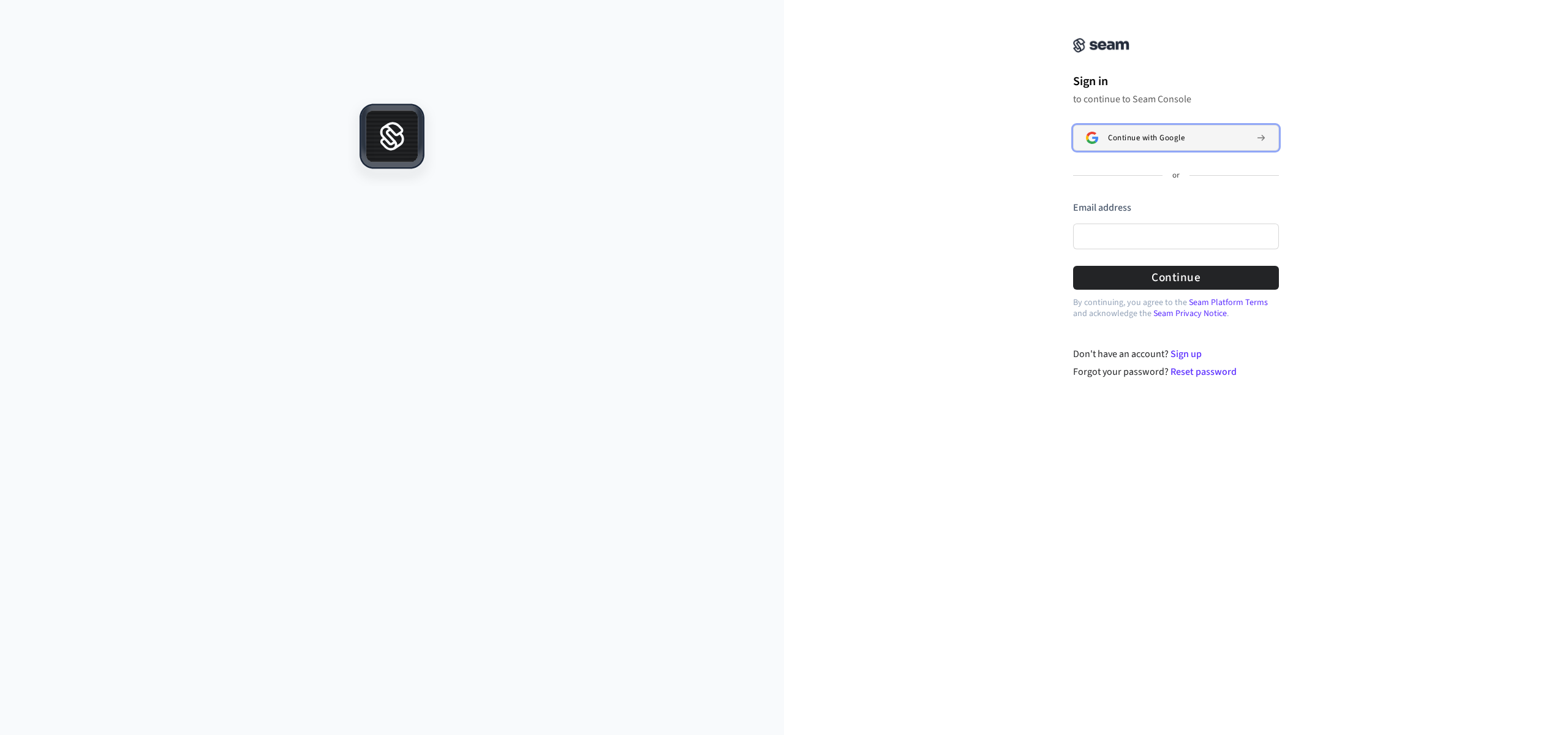
click at [1214, 133] on div "Continue with Google" at bounding box center [1176, 138] width 138 height 10
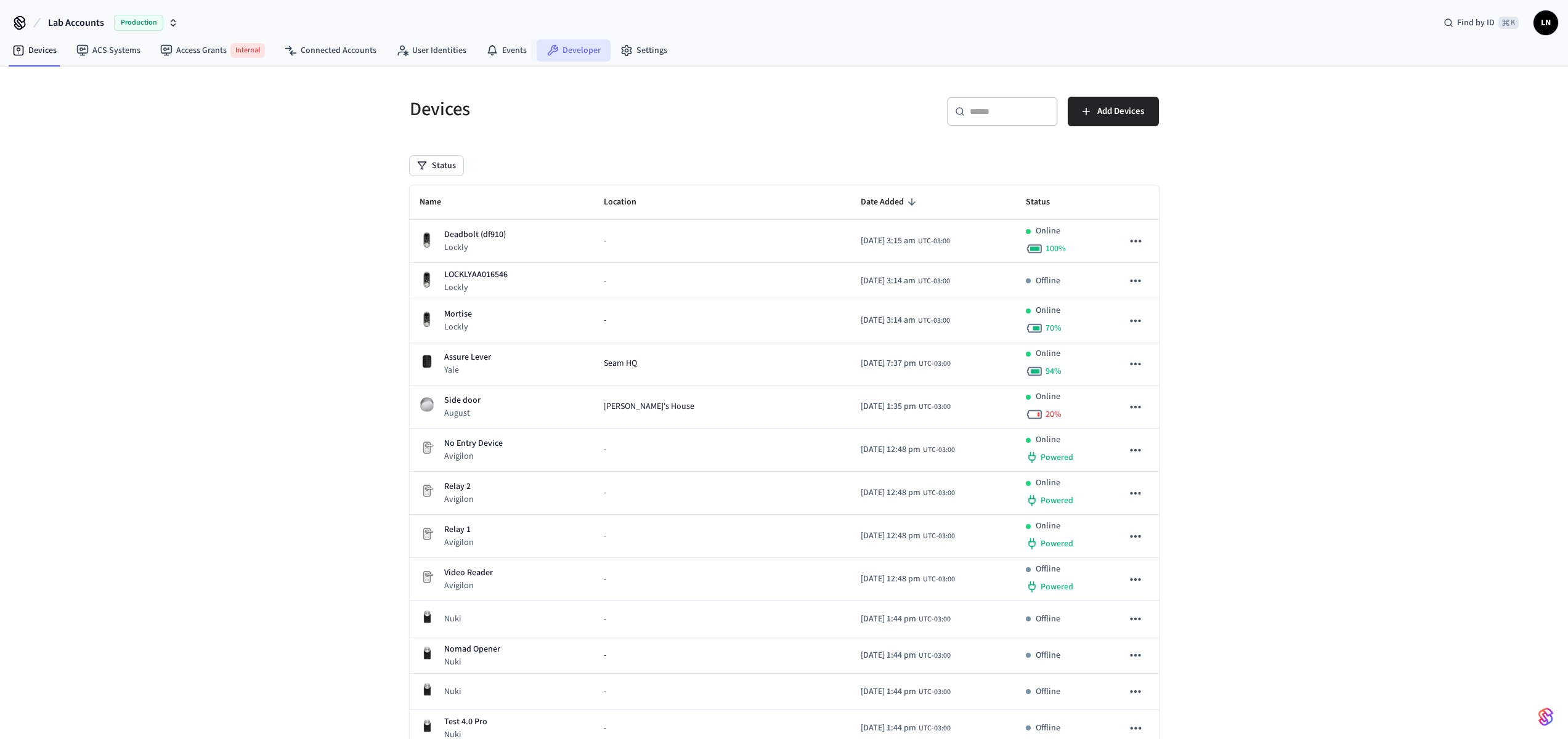
click at [547, 48] on icon at bounding box center [552, 50] width 12 height 12
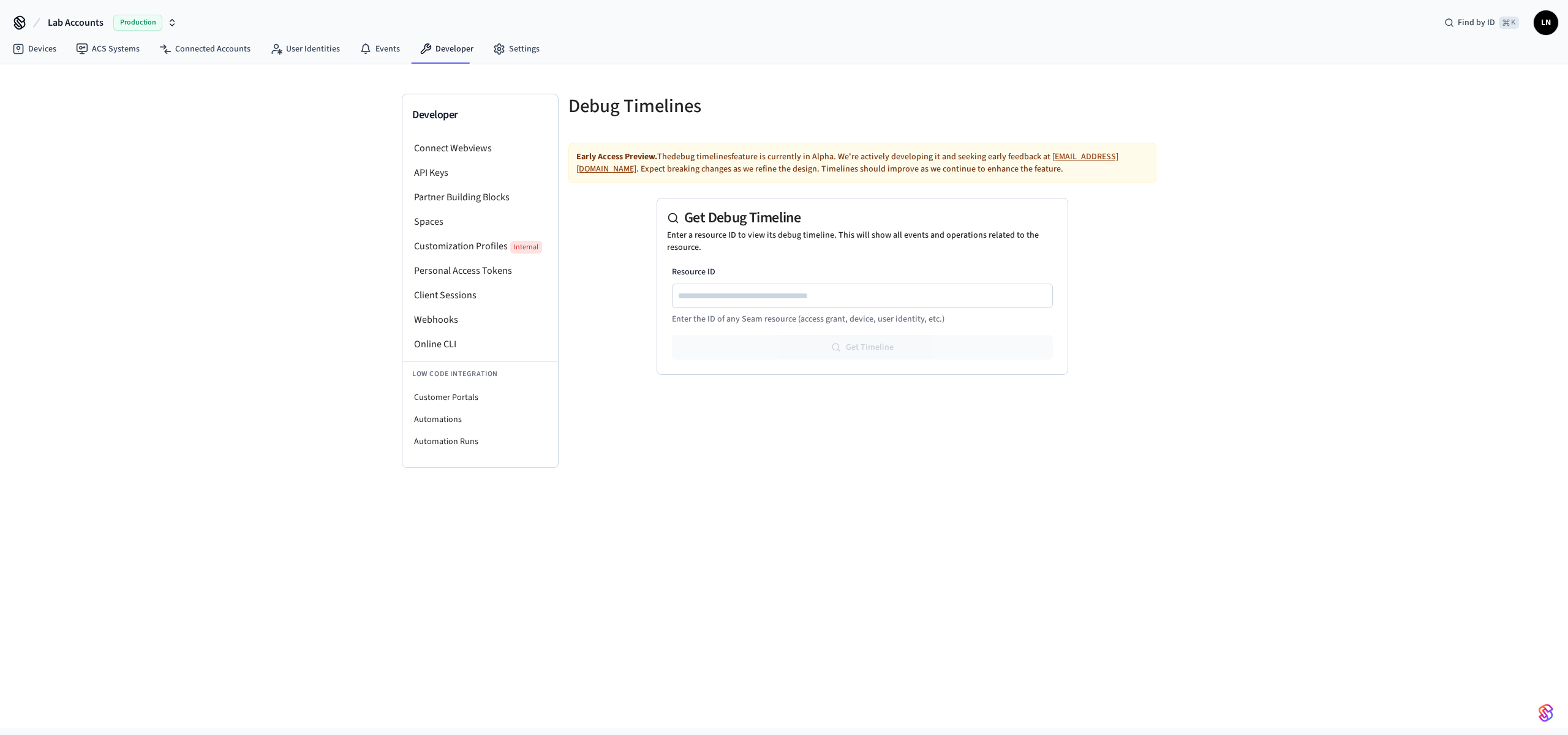
click at [952, 284] on div at bounding box center [862, 296] width 381 height 25
click at [952, 290] on input "Resource ID" at bounding box center [863, 295] width 380 height 15
paste input "**********"
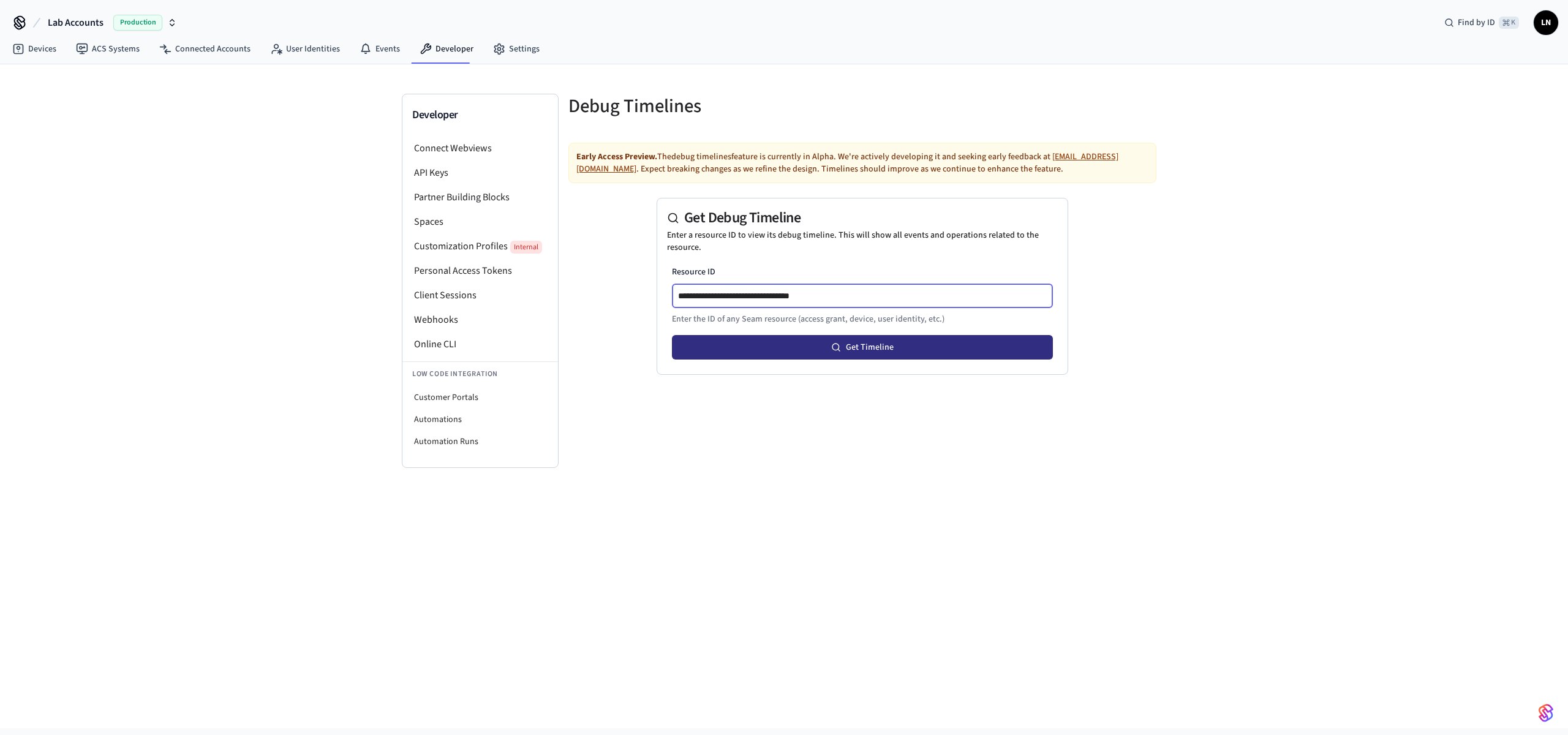
type input "**********"
click at [915, 345] on button "Get Timeline" at bounding box center [862, 347] width 381 height 25
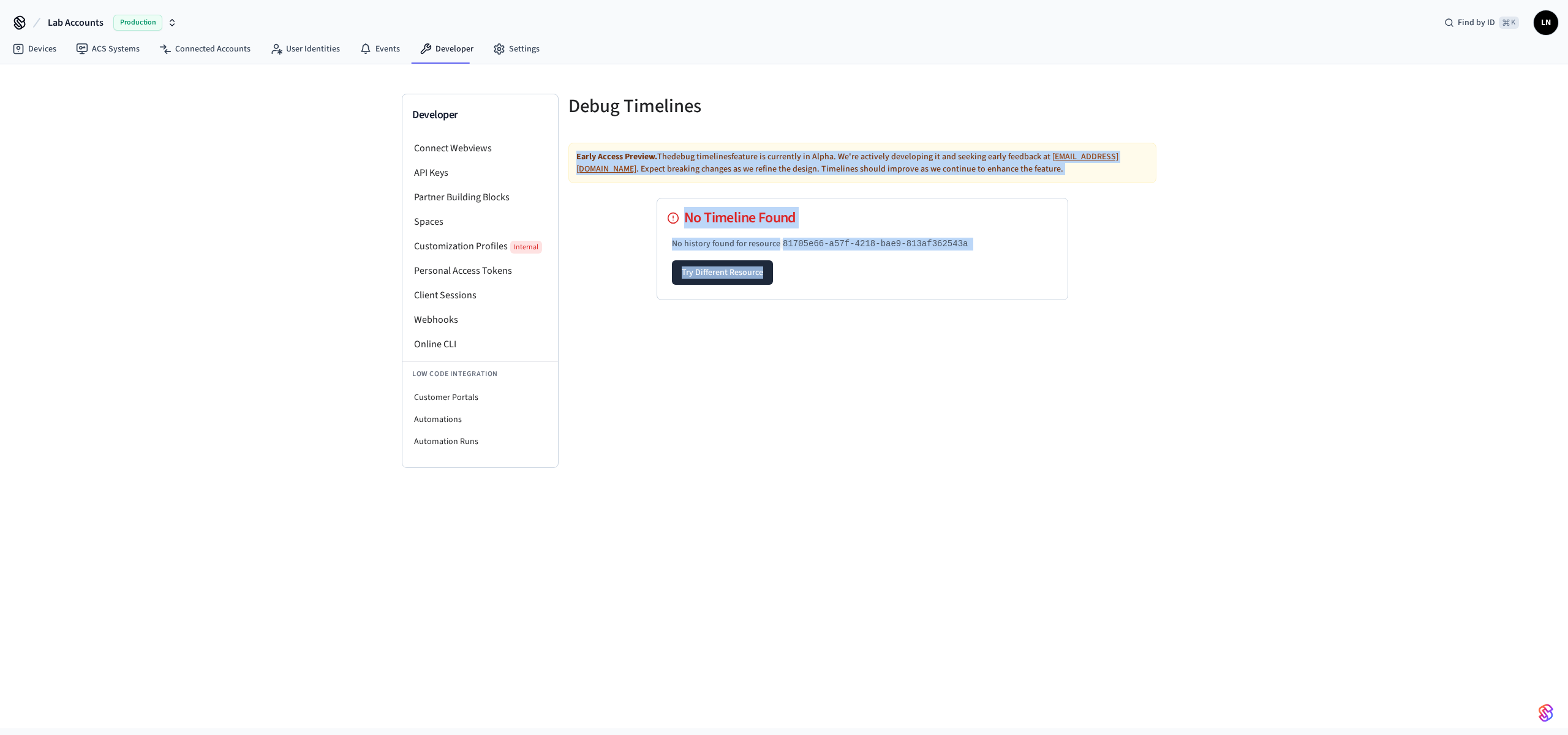
drag, startPoint x: 566, startPoint y: 153, endPoint x: 1021, endPoint y: 392, distance: 514.0
click at [1021, 392] on div "Debug Timelines Early Access Preview. The debug timelines feature is currently …" at bounding box center [862, 280] width 608 height 374
click at [1054, 410] on div "Debug Timelines Early Access Preview. The debug timelines feature is currently …" at bounding box center [862, 280] width 608 height 374
